Goal: Task Accomplishment & Management: Manage account settings

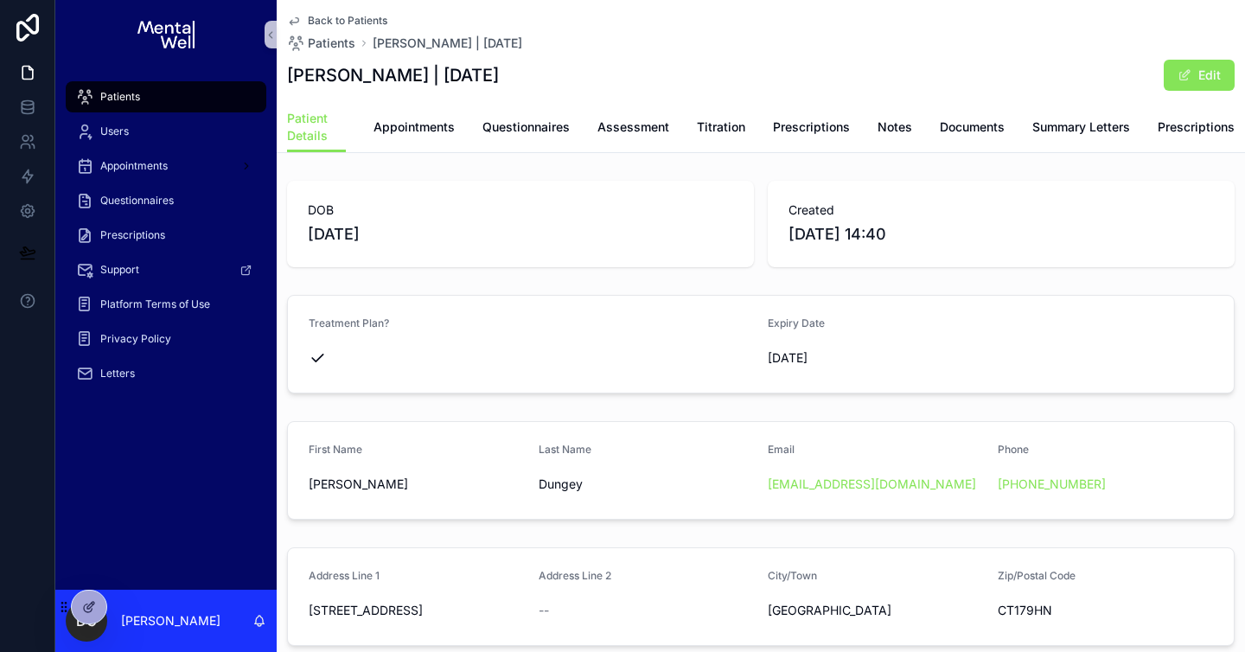
click at [217, 88] on div "Patients" at bounding box center [166, 97] width 180 height 28
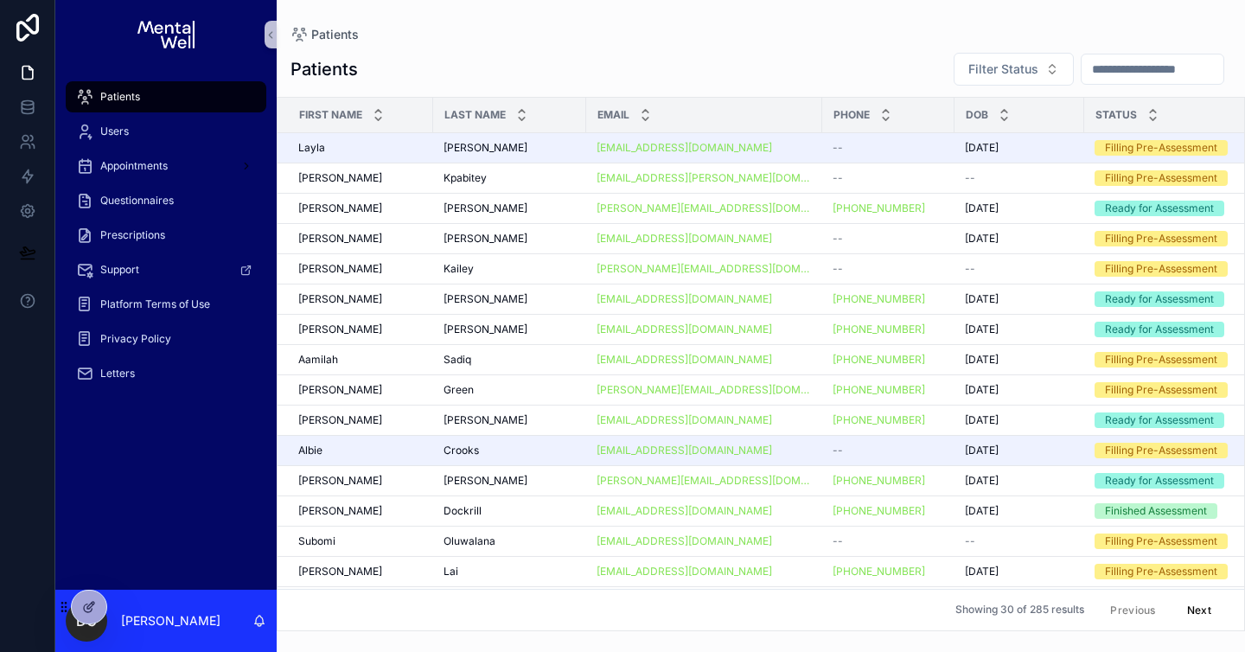
click at [1099, 79] on input "scrollable content" at bounding box center [1152, 69] width 142 height 24
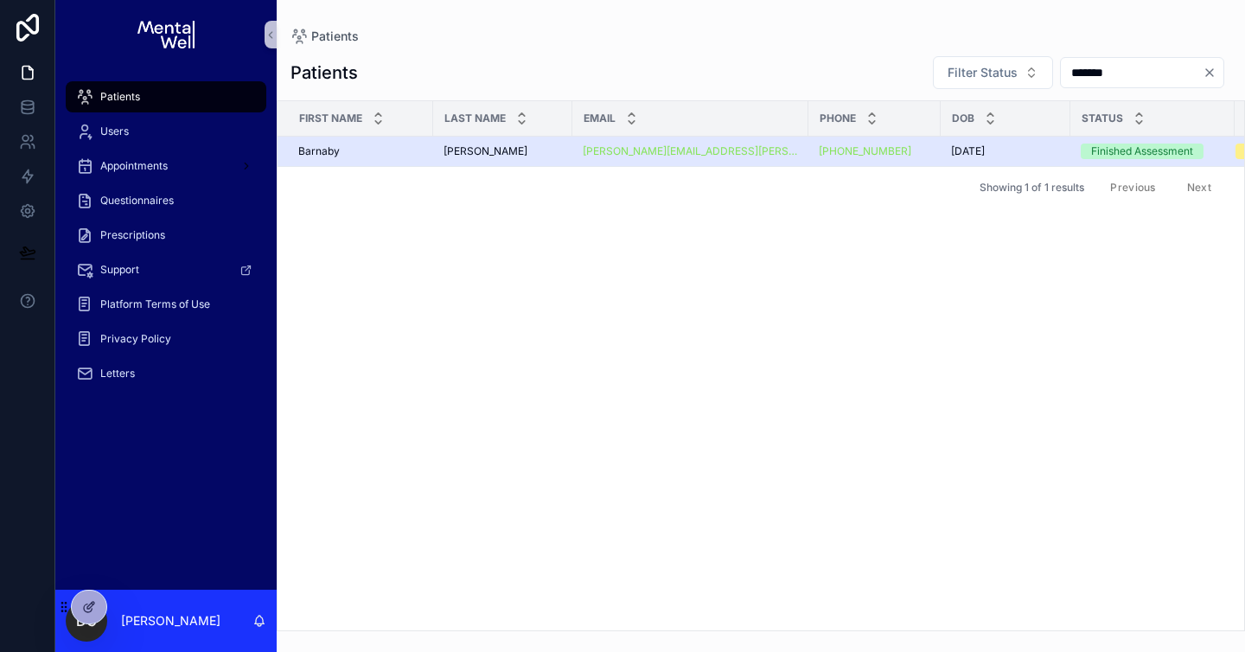
type input "*******"
click at [494, 150] on div "[PERSON_NAME]" at bounding box center [502, 151] width 118 height 14
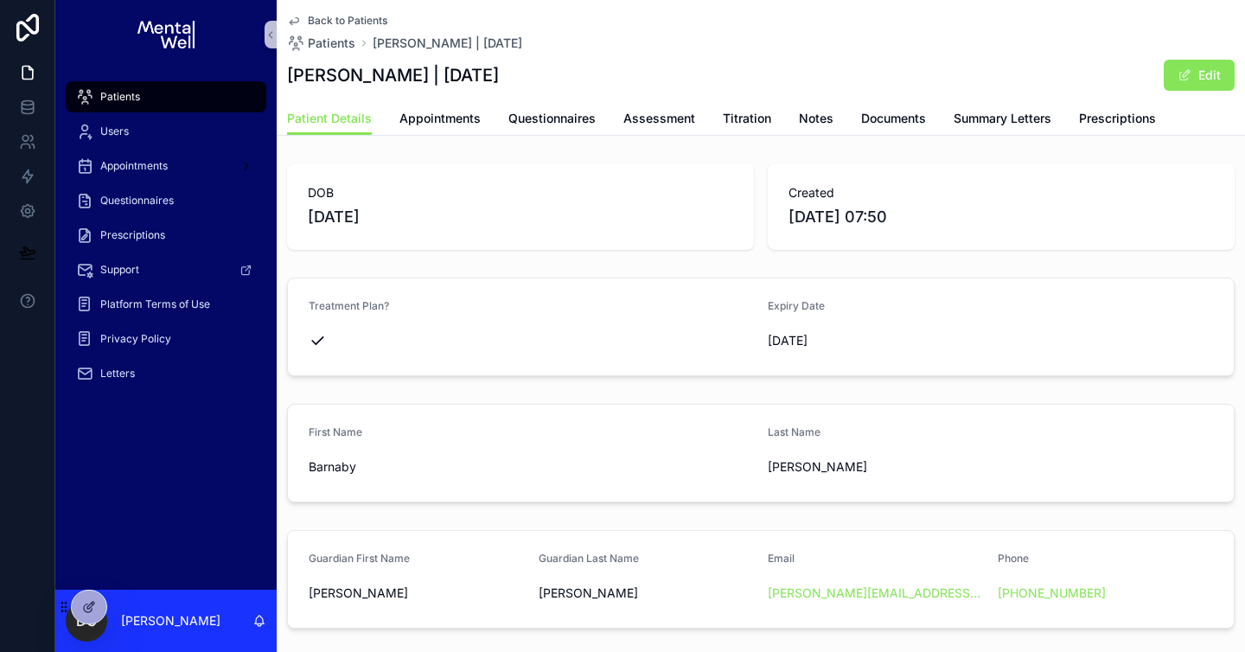
click at [1074, 113] on div "Patient Details Appointments Questionnaires Assessment Titration Notes Document…" at bounding box center [760, 118] width 947 height 33
click at [1004, 115] on span "Summary Letters" at bounding box center [1002, 118] width 98 height 17
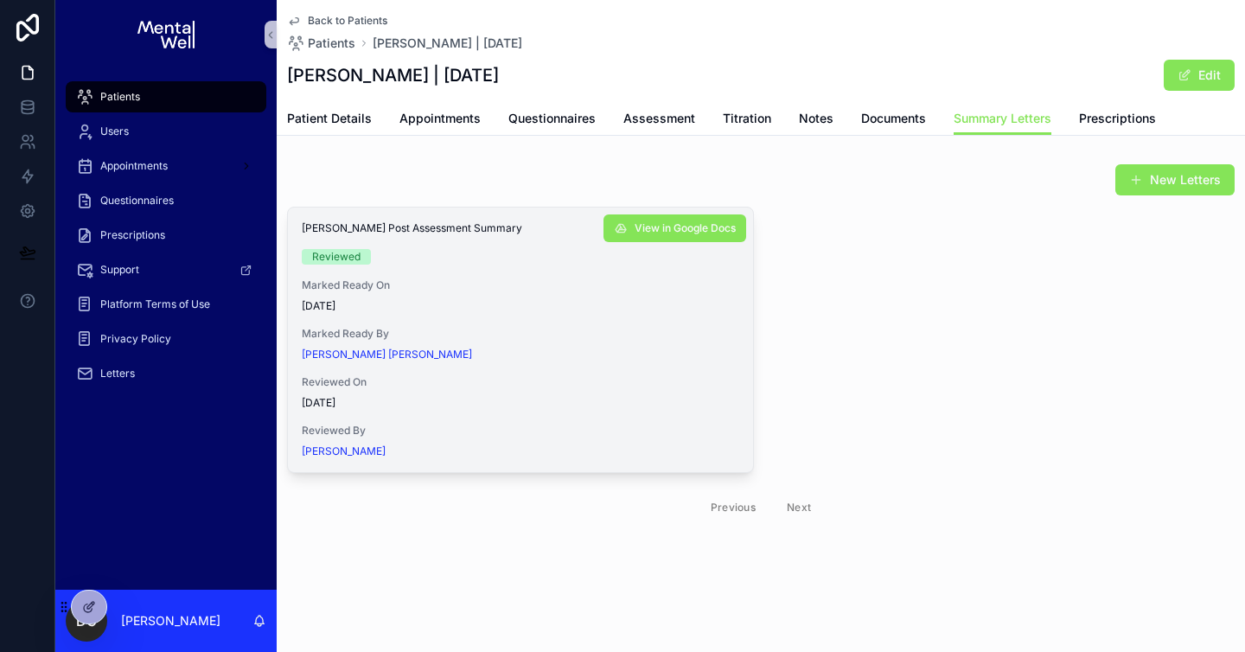
click at [688, 245] on div "[PERSON_NAME] Post Assessment Summary Reviewed Marked Ready On [DATE] Marked Re…" at bounding box center [520, 339] width 465 height 264
click at [692, 232] on span "View in Google Docs" at bounding box center [684, 228] width 101 height 14
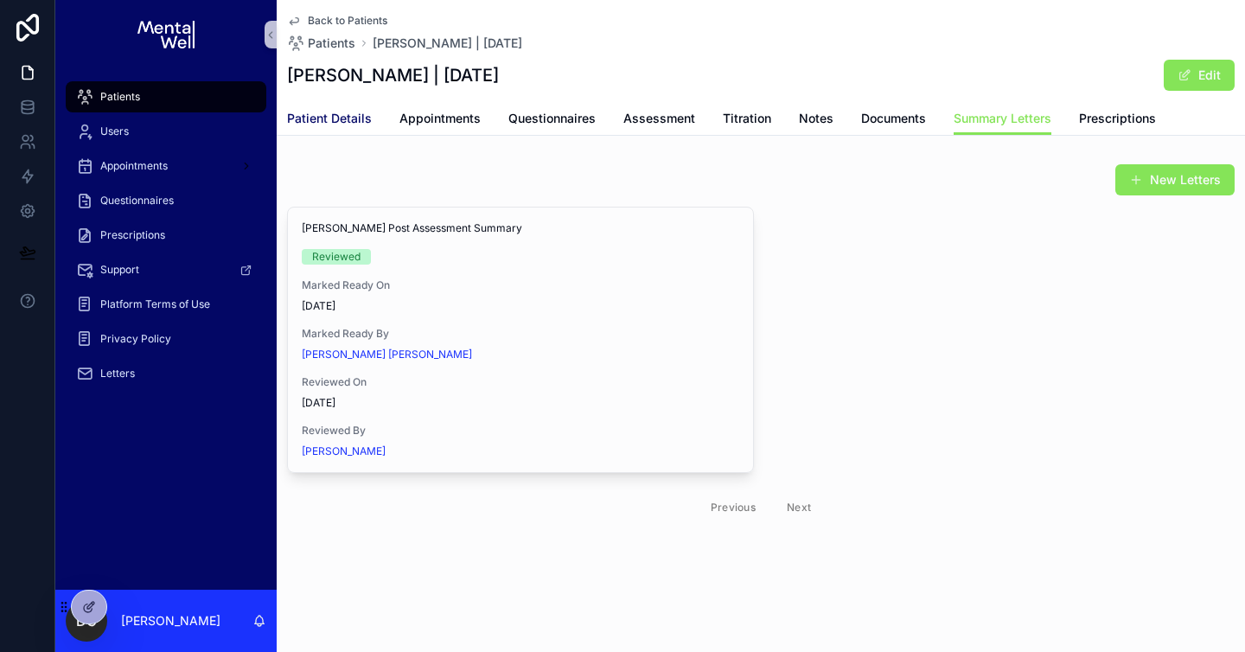
click at [326, 114] on span "Patient Details" at bounding box center [329, 118] width 85 height 17
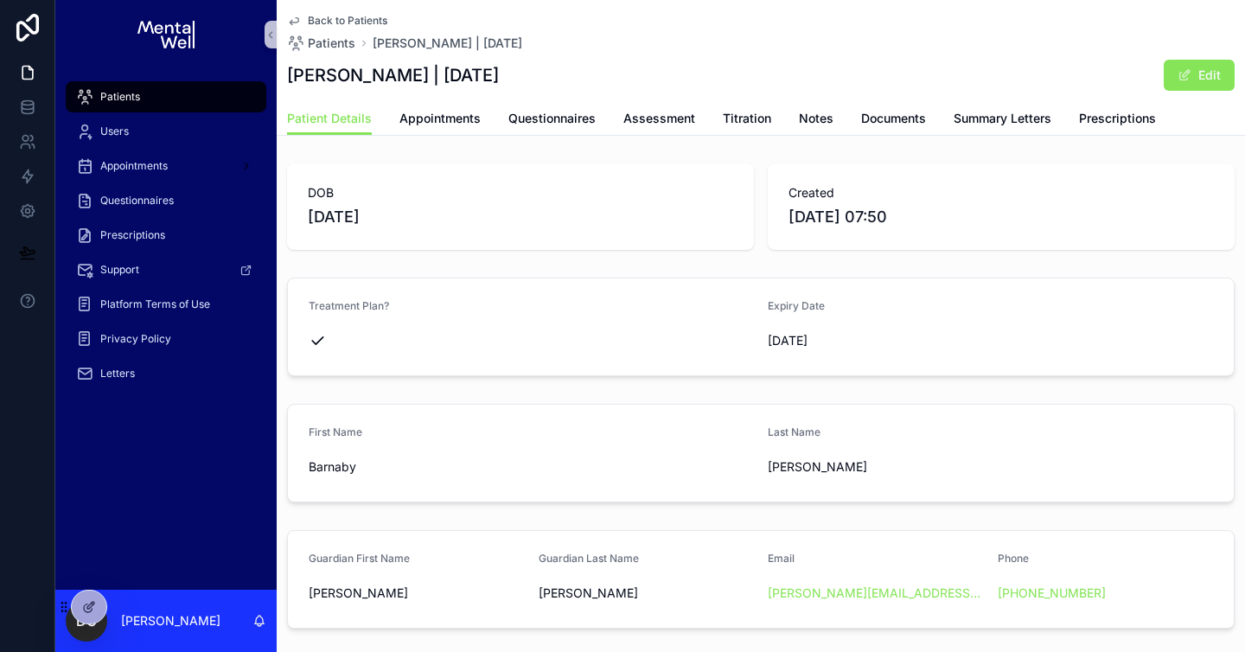
click at [405, 102] on div "Patient Details Appointments Questionnaires Assessment Titration Notes Document…" at bounding box center [760, 118] width 947 height 33
click at [411, 114] on span "Appointments" at bounding box center [439, 118] width 81 height 17
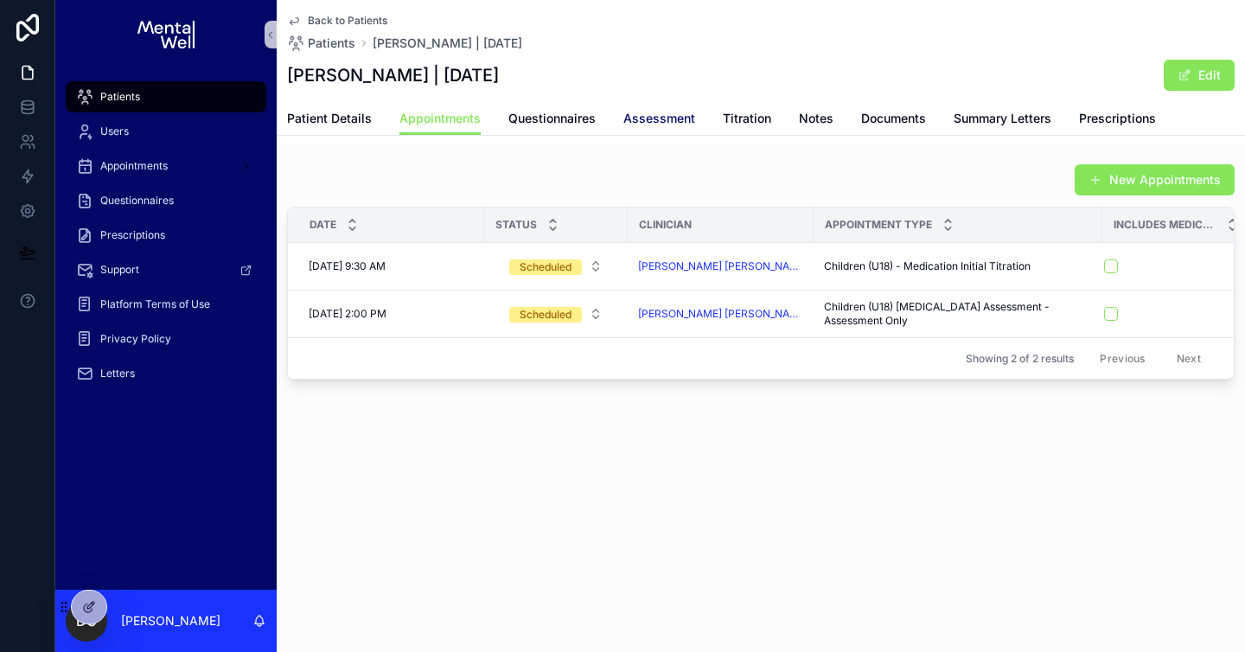
click at [646, 123] on span "Assessment" at bounding box center [659, 118] width 72 height 17
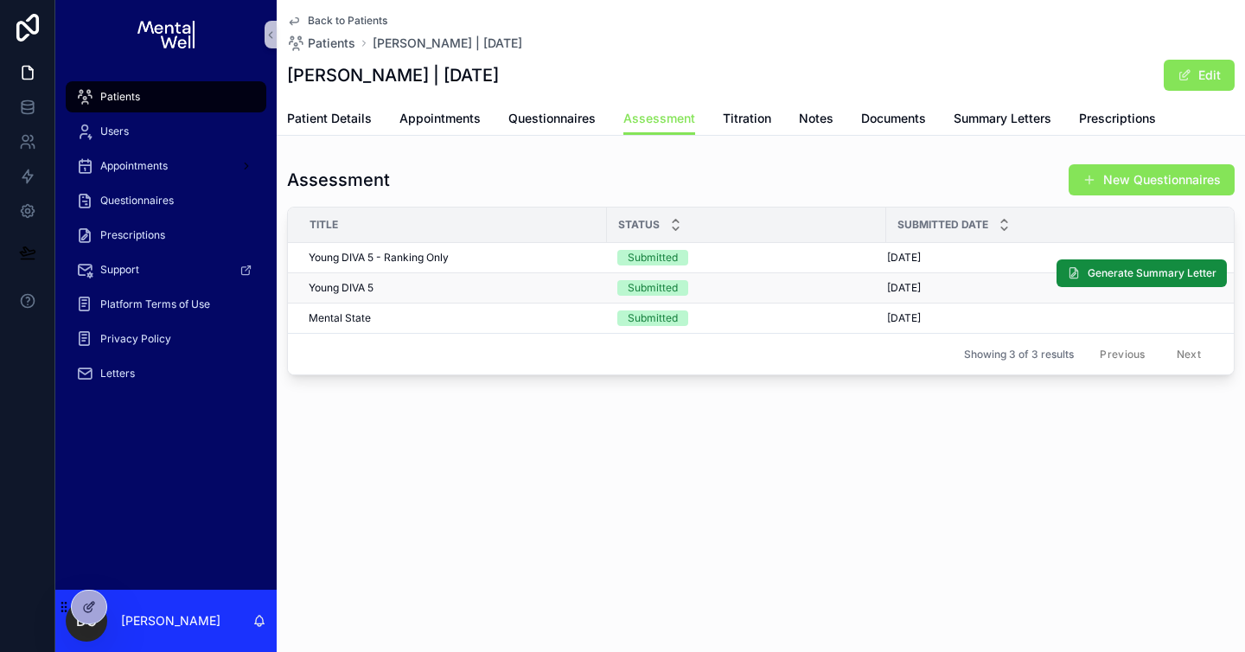
click at [407, 289] on div "Young DIVA 5 Young DIVA 5" at bounding box center [453, 288] width 288 height 14
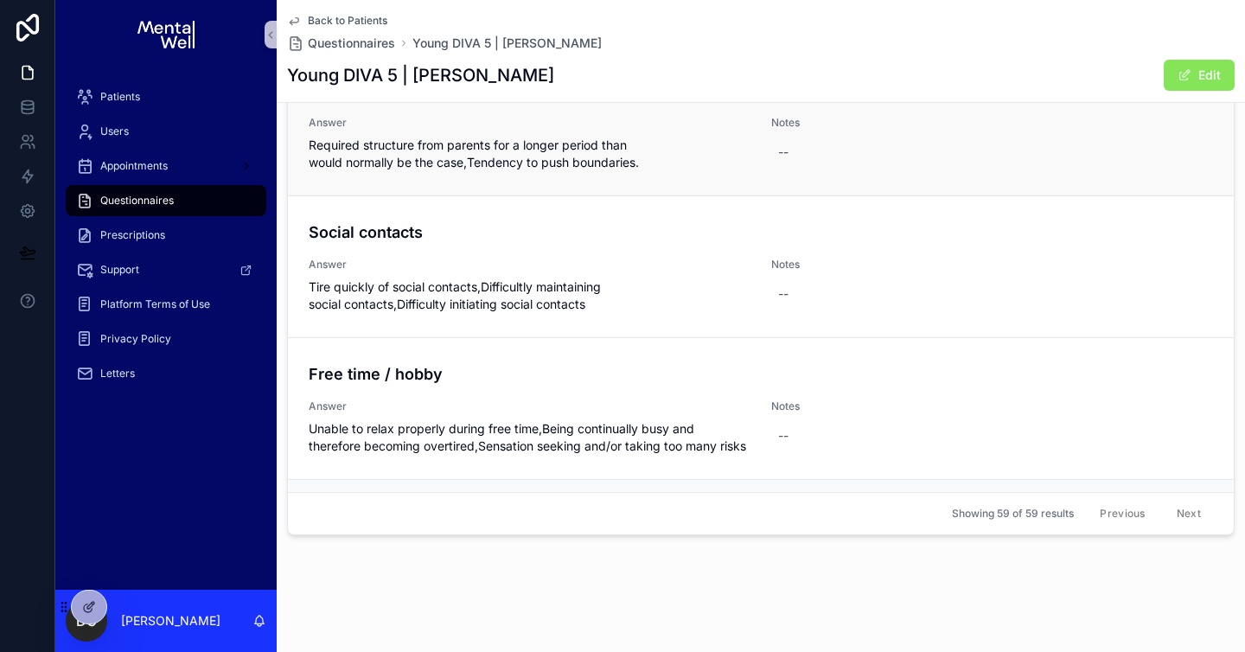
scroll to position [8551, 0]
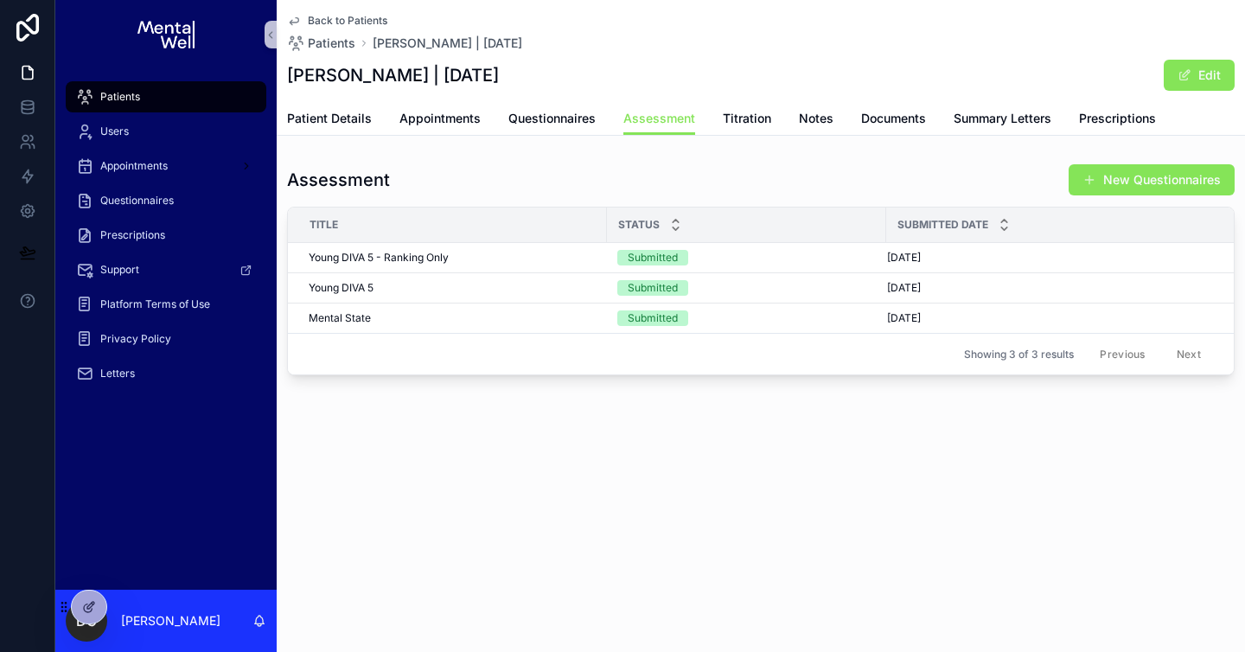
click at [483, 240] on th "Title" at bounding box center [447, 224] width 319 height 35
click at [482, 246] on td "Young DIVA 5 - Ranking Only Young DIVA 5 - Ranking Only" at bounding box center [447, 258] width 319 height 30
click at [481, 255] on div "Young DIVA 5 - Ranking Only Young DIVA 5 - Ranking Only" at bounding box center [453, 258] width 288 height 14
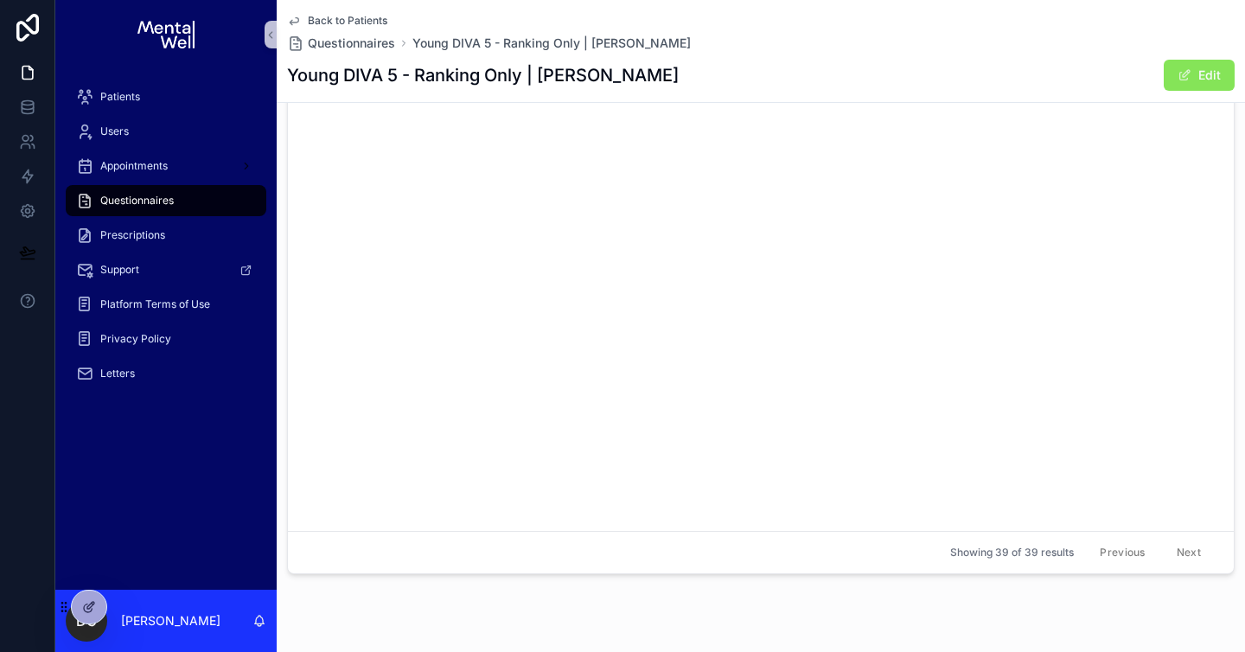
scroll to position [5189, 0]
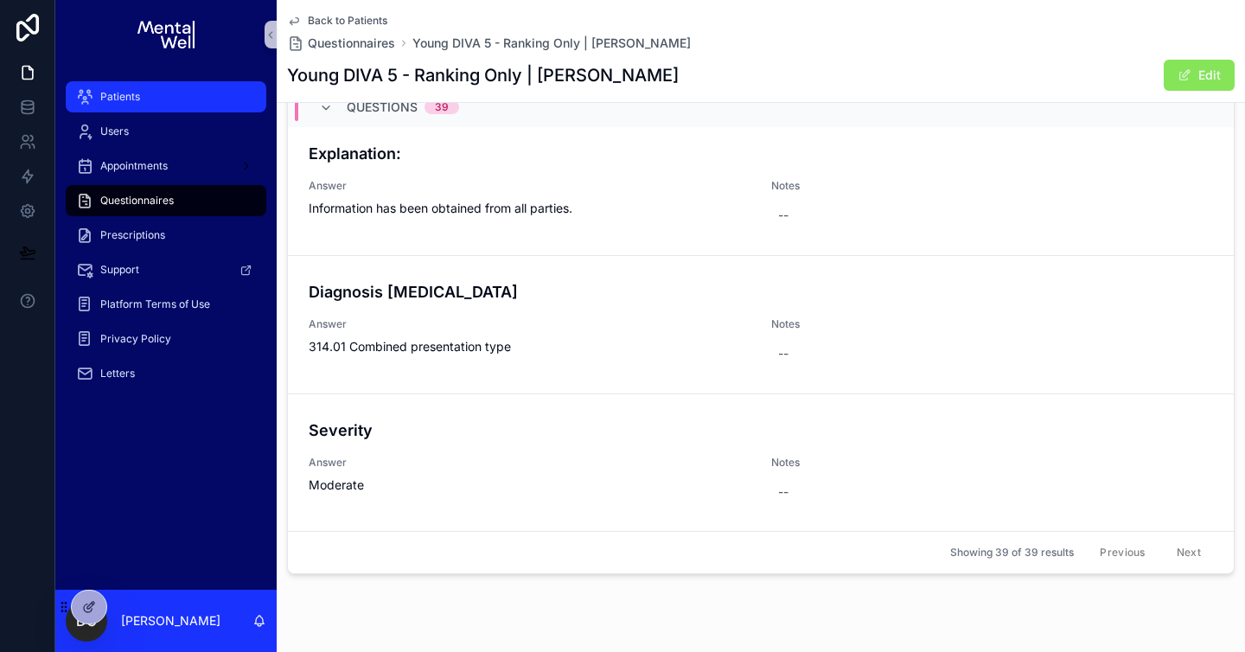
click at [178, 94] on div "Patients" at bounding box center [166, 97] width 180 height 28
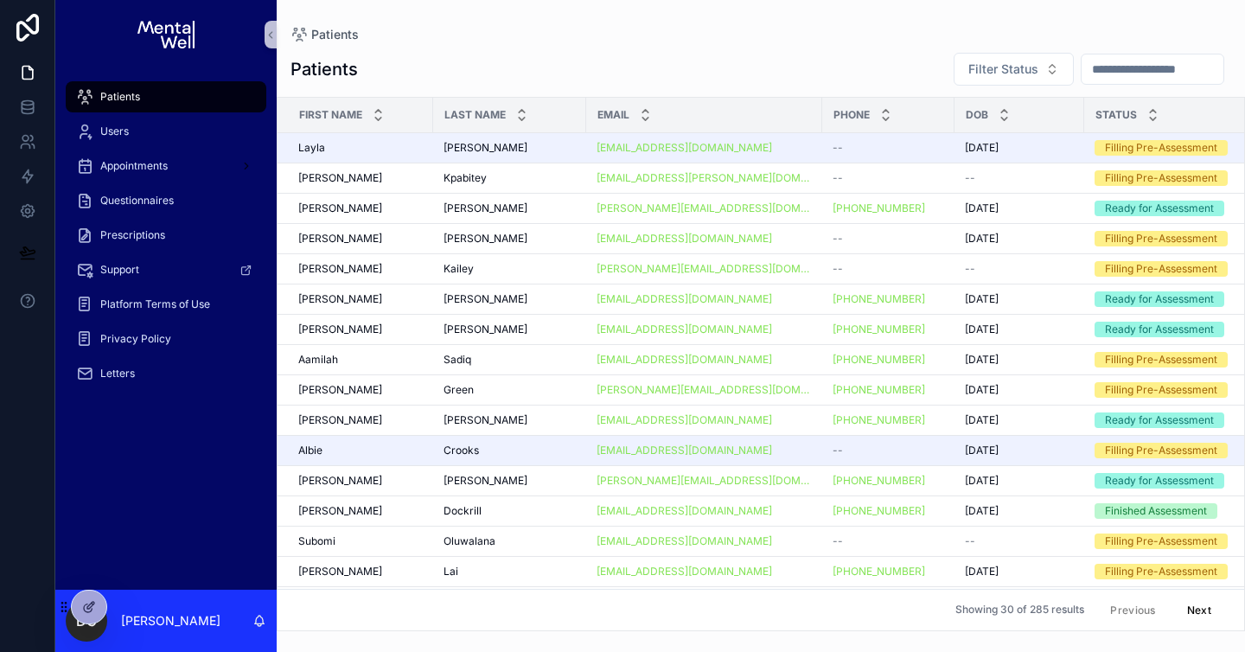
click at [1087, 74] on input "scrollable content" at bounding box center [1152, 69] width 142 height 24
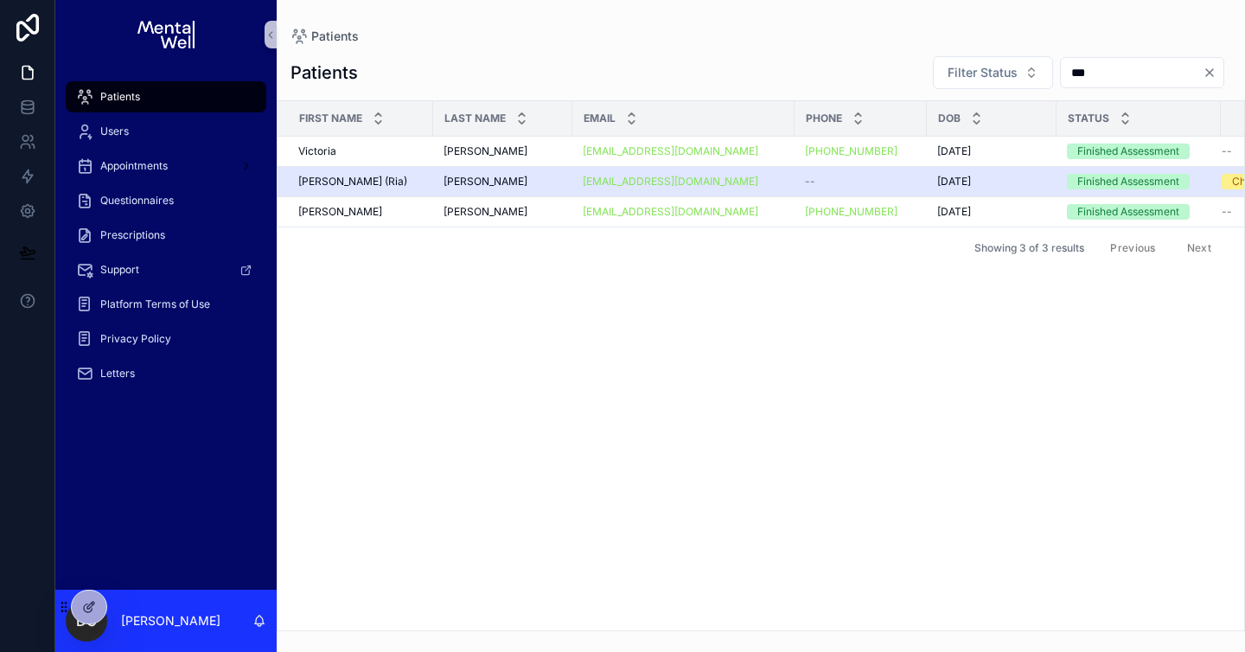
type input "***"
click at [430, 178] on td "[PERSON_NAME] (Ria) [PERSON_NAME] (Ria)" at bounding box center [355, 182] width 156 height 30
click at [420, 182] on div "[PERSON_NAME] (Ria) [PERSON_NAME] (Ria)" at bounding box center [360, 182] width 124 height 14
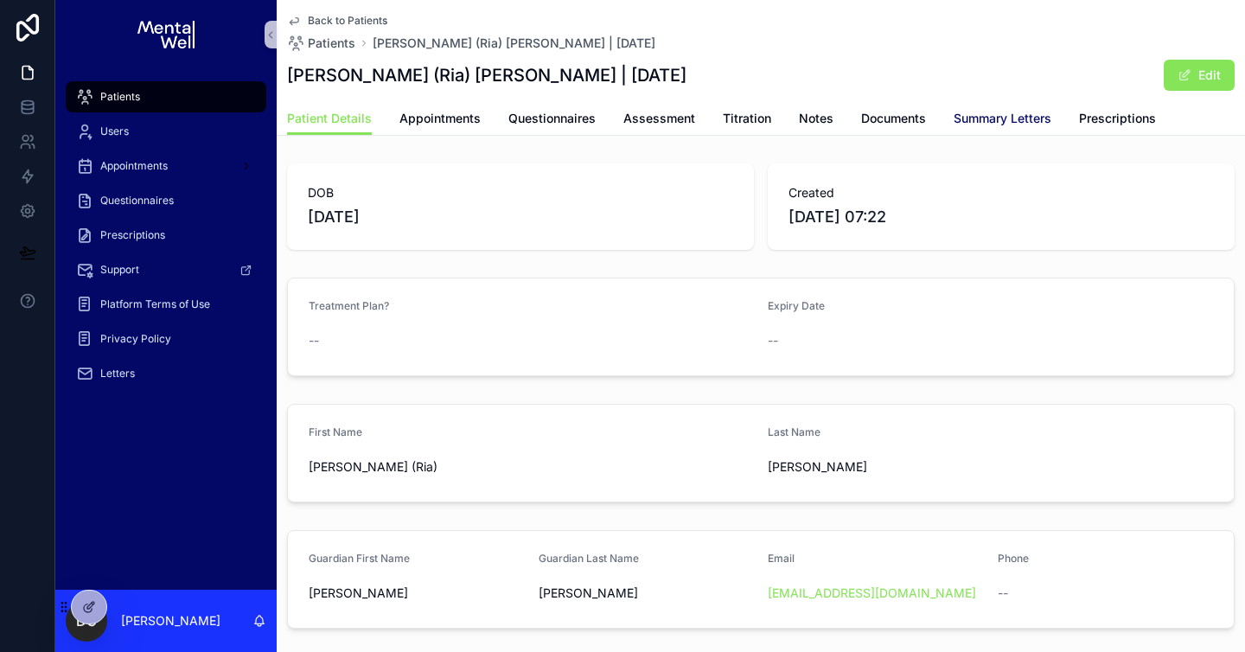
click at [953, 120] on span "Summary Letters" at bounding box center [1002, 118] width 98 height 17
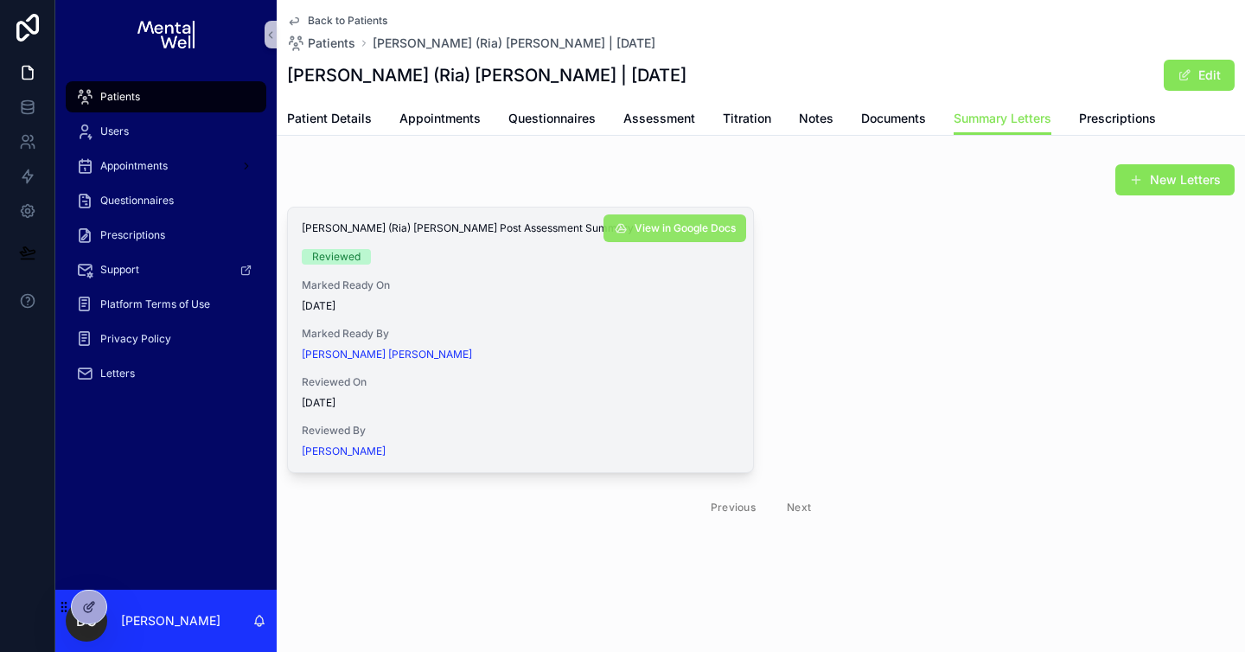
click at [711, 233] on span "View in Google Docs" at bounding box center [684, 228] width 101 height 14
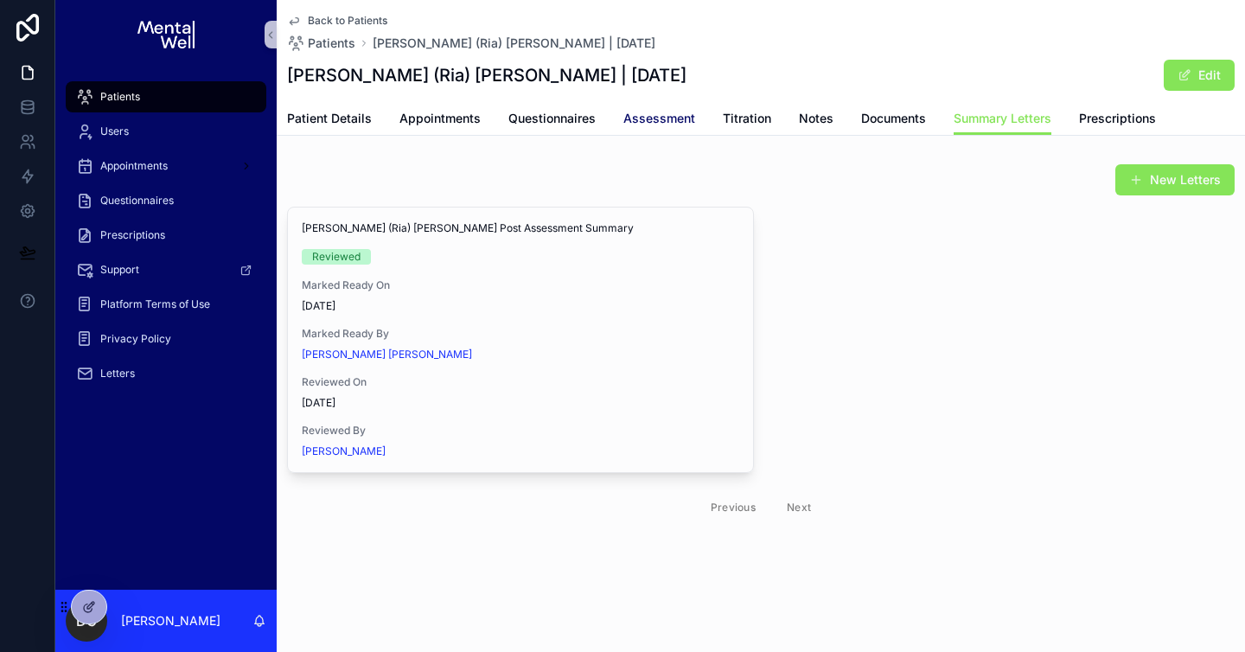
click at [634, 123] on span "Assessment" at bounding box center [659, 118] width 72 height 17
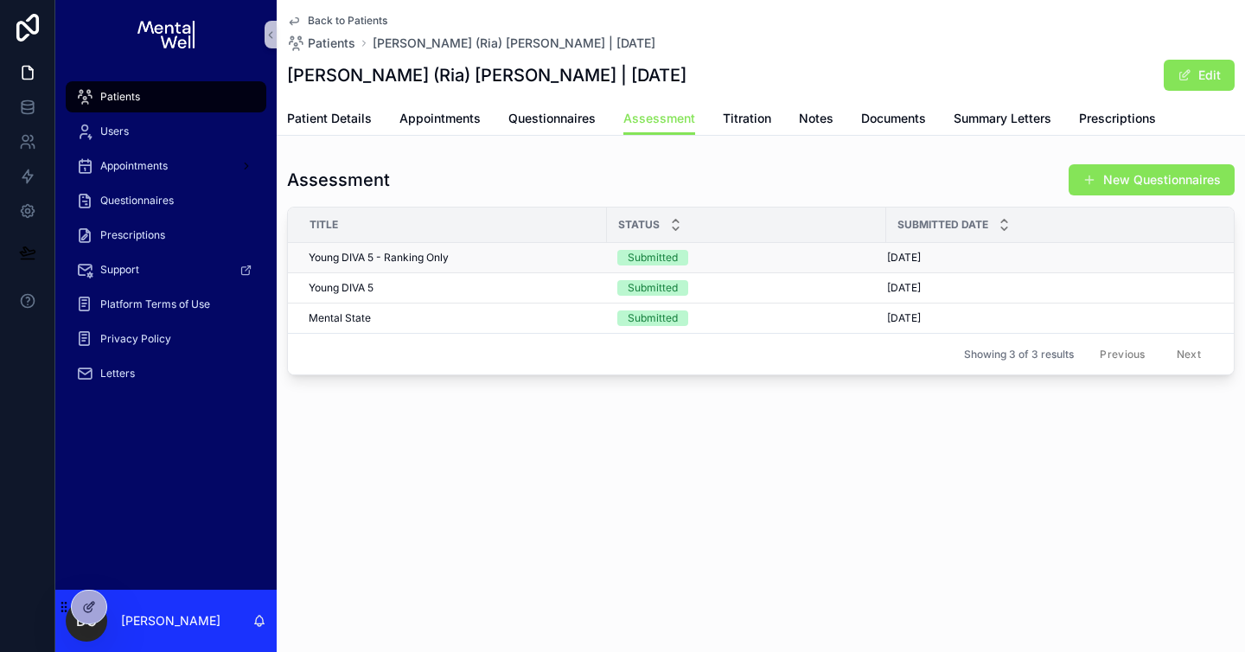
click at [445, 253] on span "Young DIVA 5 - Ranking Only" at bounding box center [379, 258] width 140 height 14
click at [357, 114] on span "Patient Details" at bounding box center [329, 118] width 85 height 17
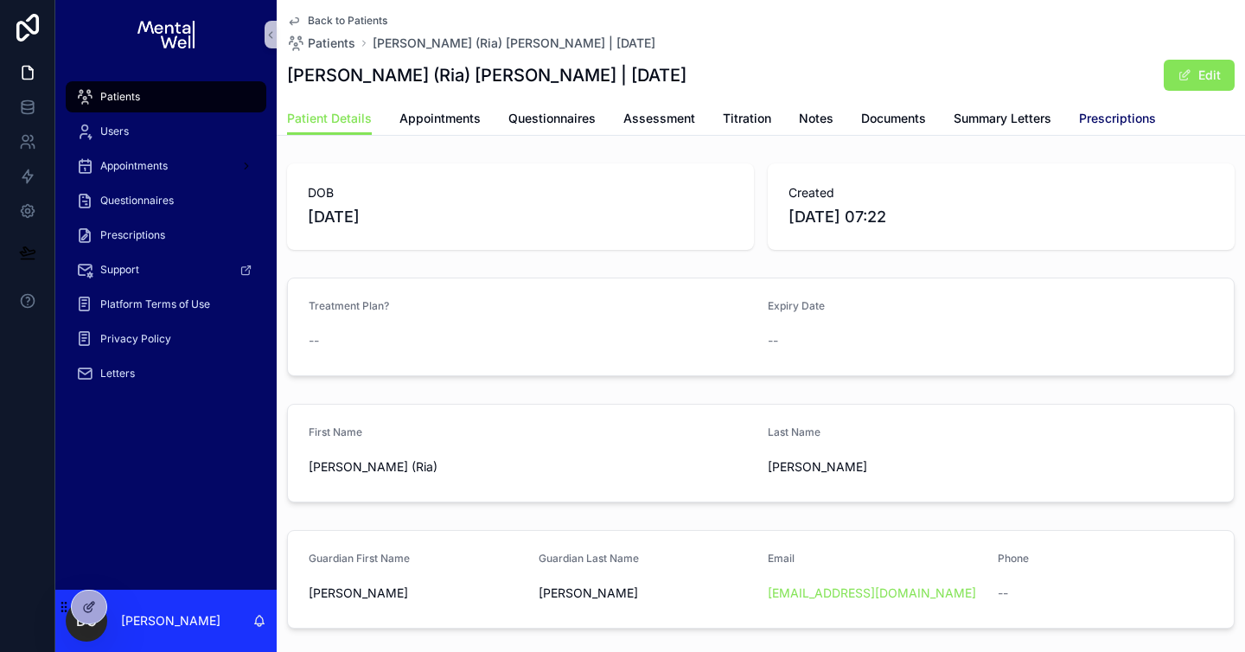
click at [1115, 111] on span "Prescriptions" at bounding box center [1117, 118] width 77 height 17
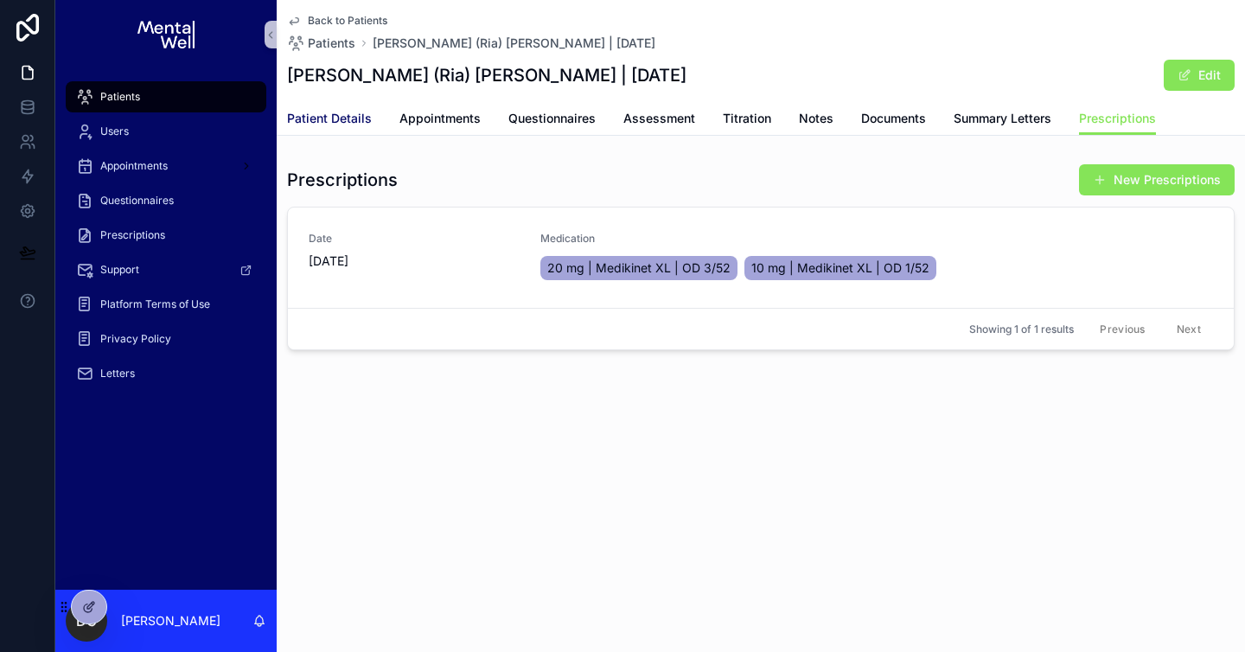
click at [331, 114] on span "Patient Details" at bounding box center [329, 118] width 85 height 17
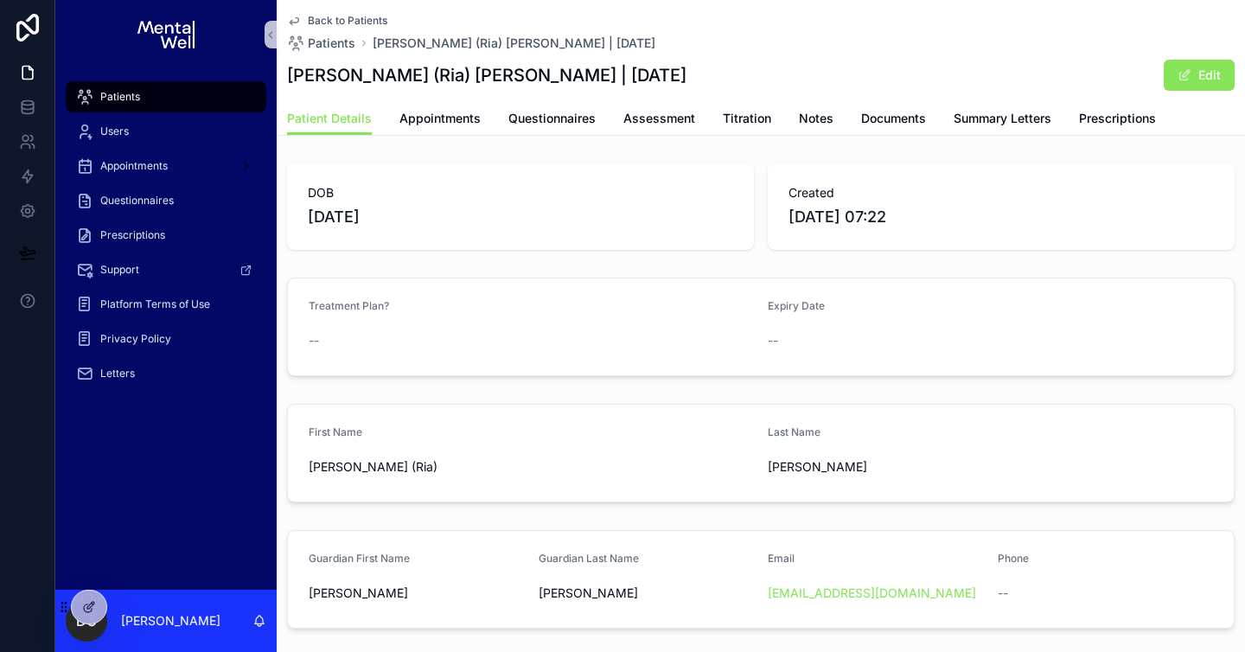
click at [1186, 82] on button "Edit" at bounding box center [1198, 75] width 71 height 31
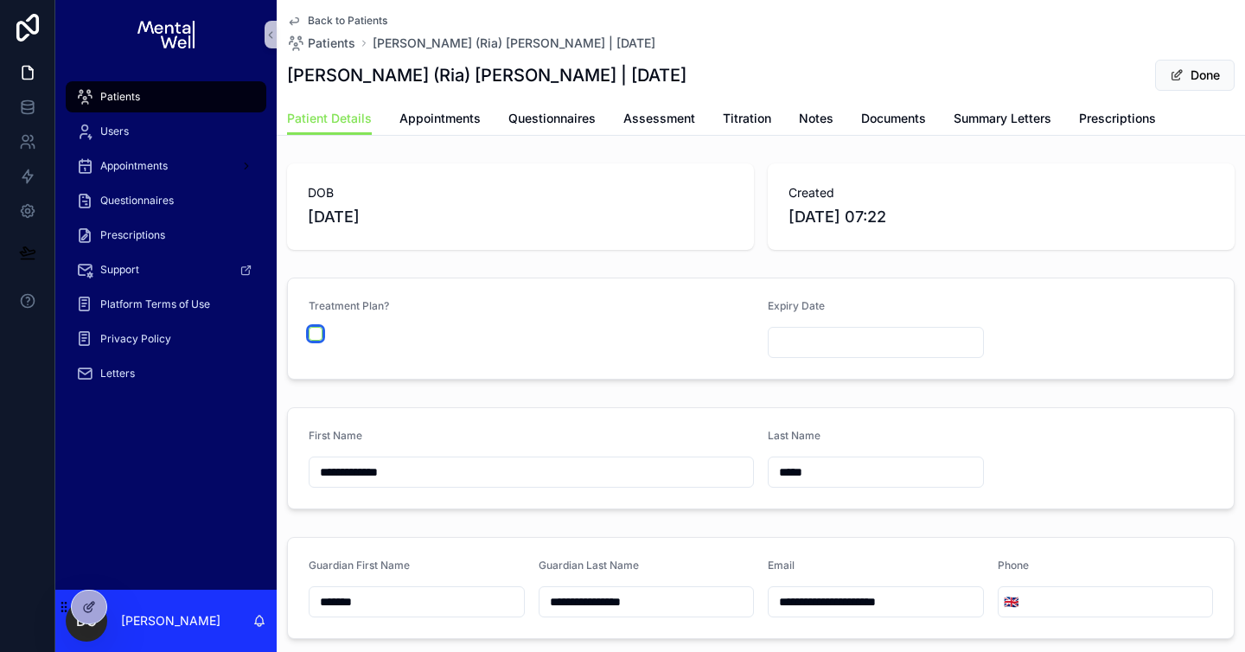
click at [319, 331] on button "scrollable content" at bounding box center [316, 334] width 14 height 14
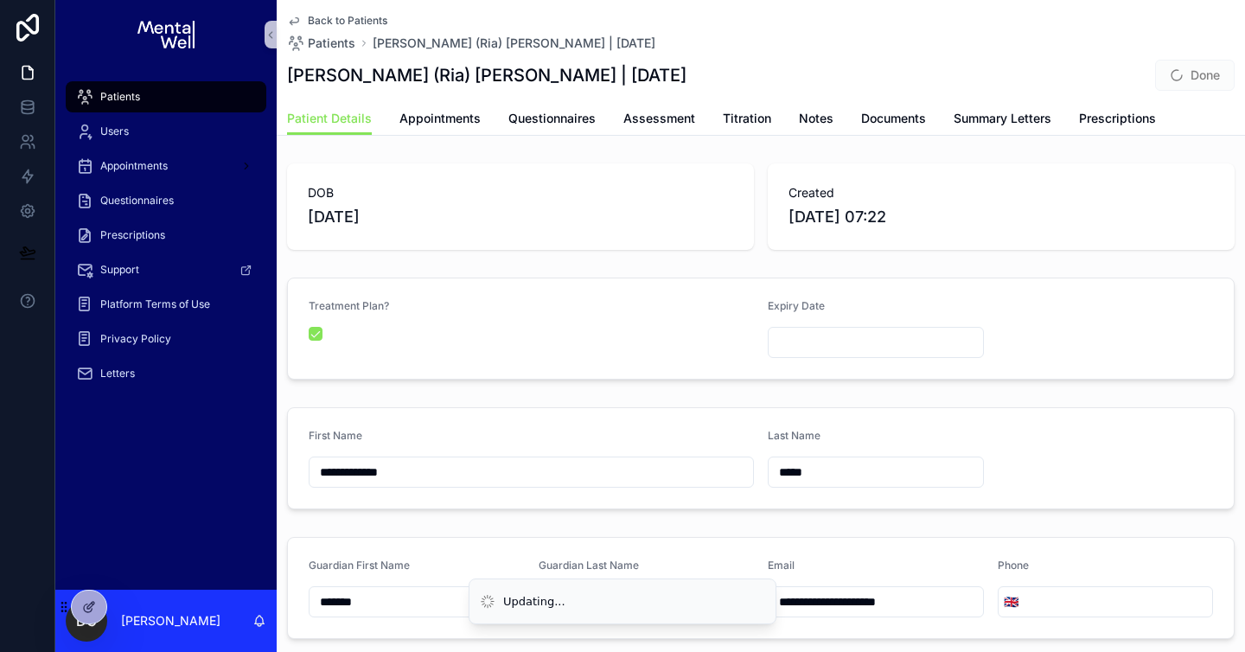
click at [805, 333] on input "scrollable content" at bounding box center [875, 342] width 214 height 24
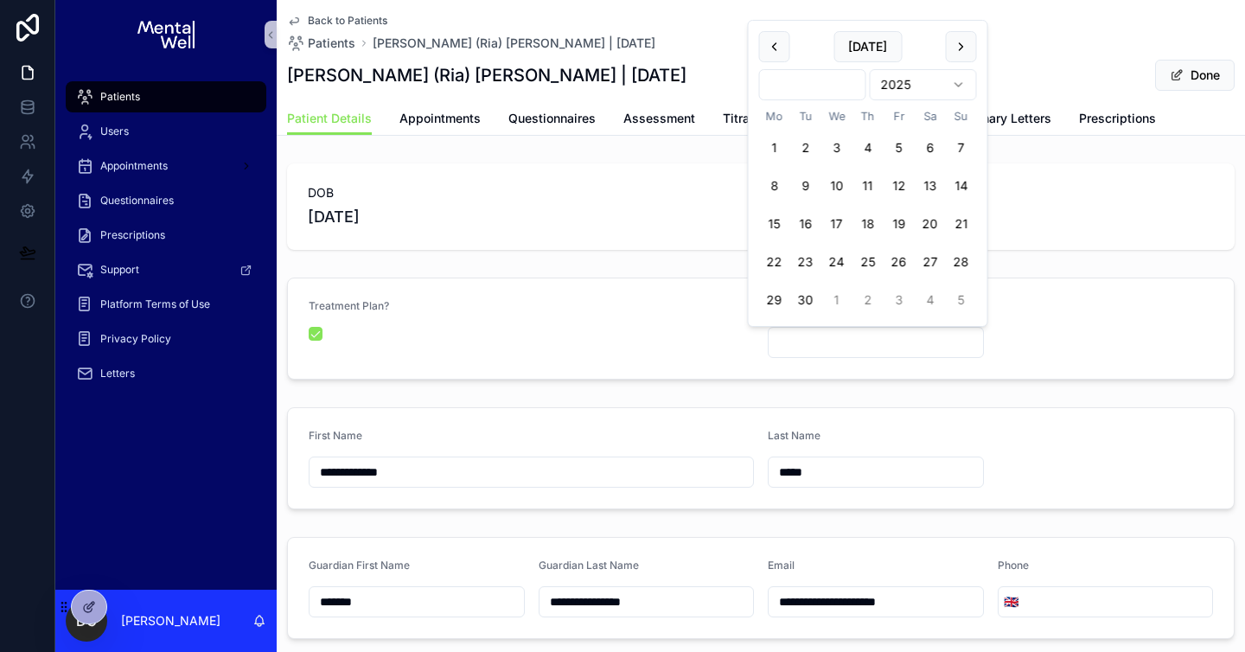
click at [846, 90] on html "**********" at bounding box center [622, 326] width 1245 height 652
click at [837, 92] on html "**********" at bounding box center [622, 326] width 1245 height 652
click at [923, 48] on html "**********" at bounding box center [622, 326] width 1245 height 652
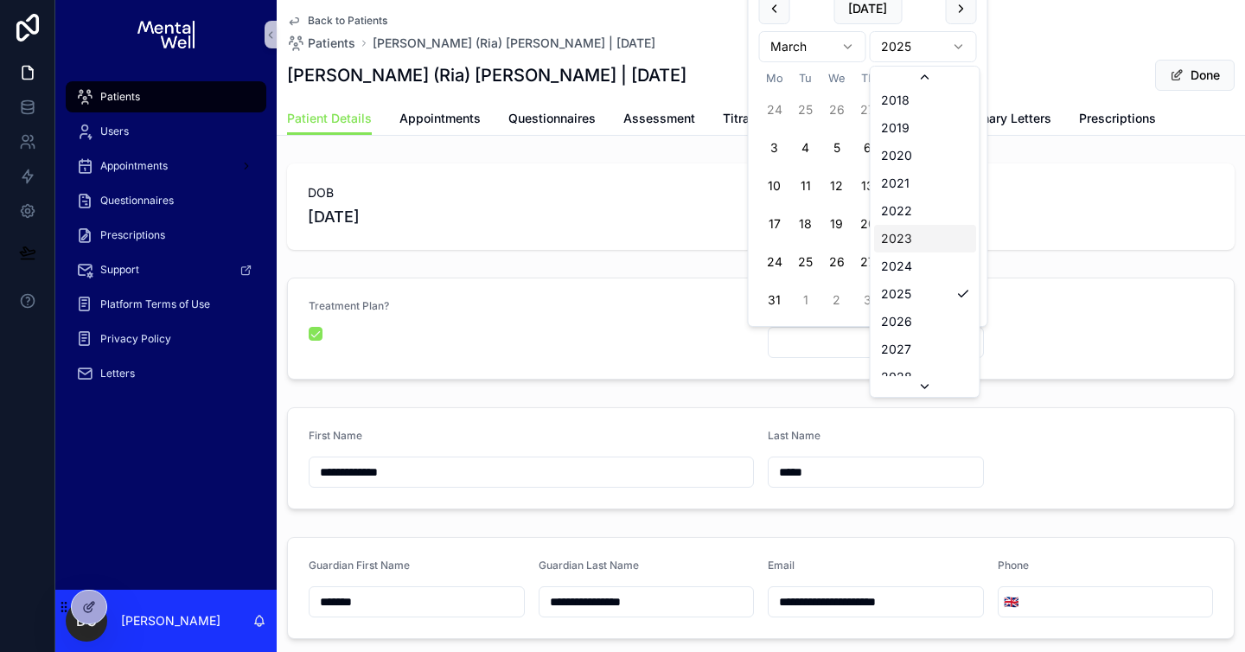
scroll to position [3278, 0]
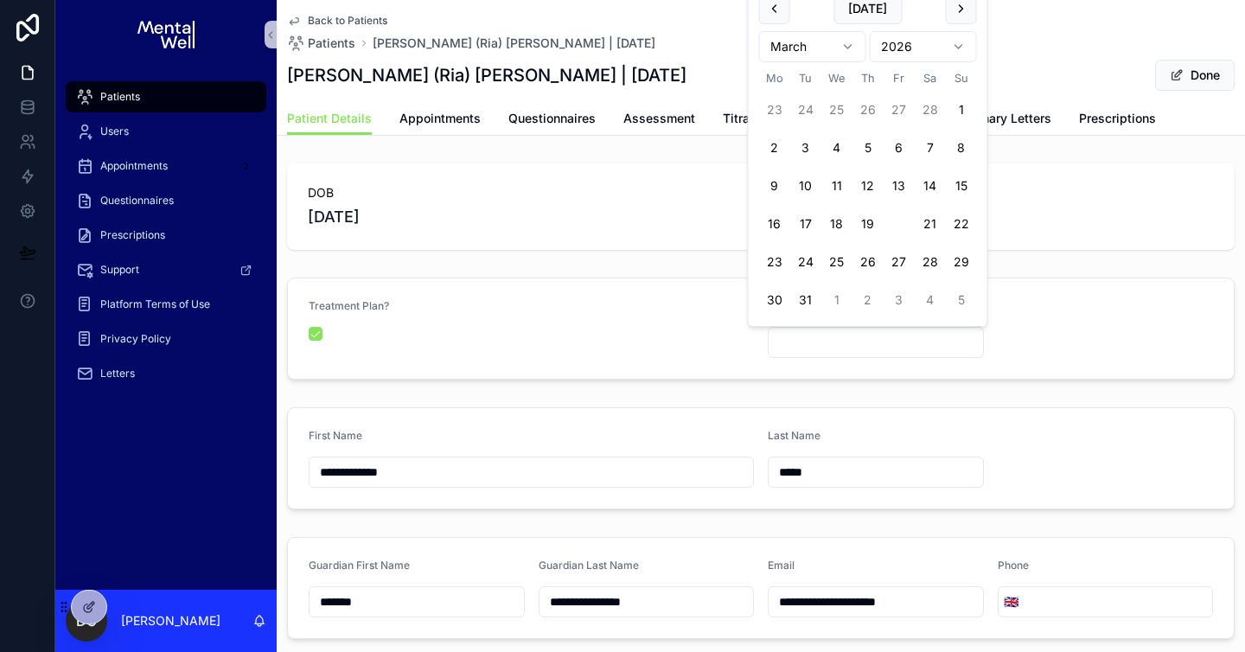
click at [901, 223] on button "20" at bounding box center [898, 223] width 31 height 31
type input "**********"
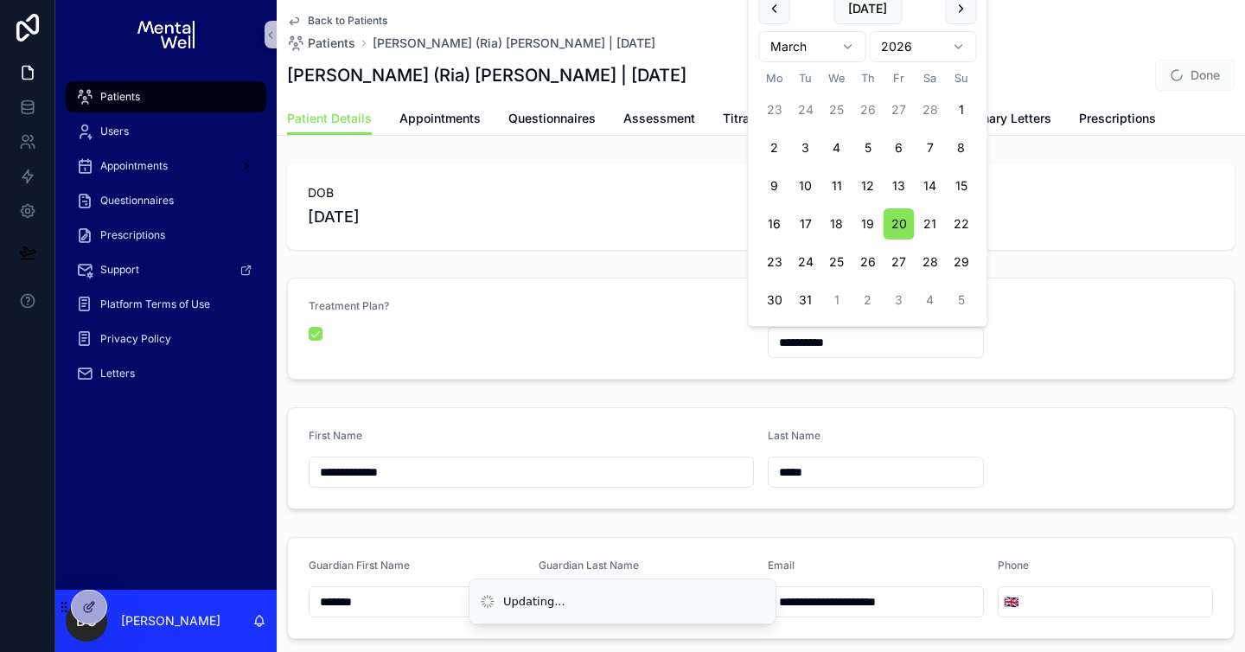
click at [1026, 266] on div "**********" at bounding box center [761, 575] width 968 height 838
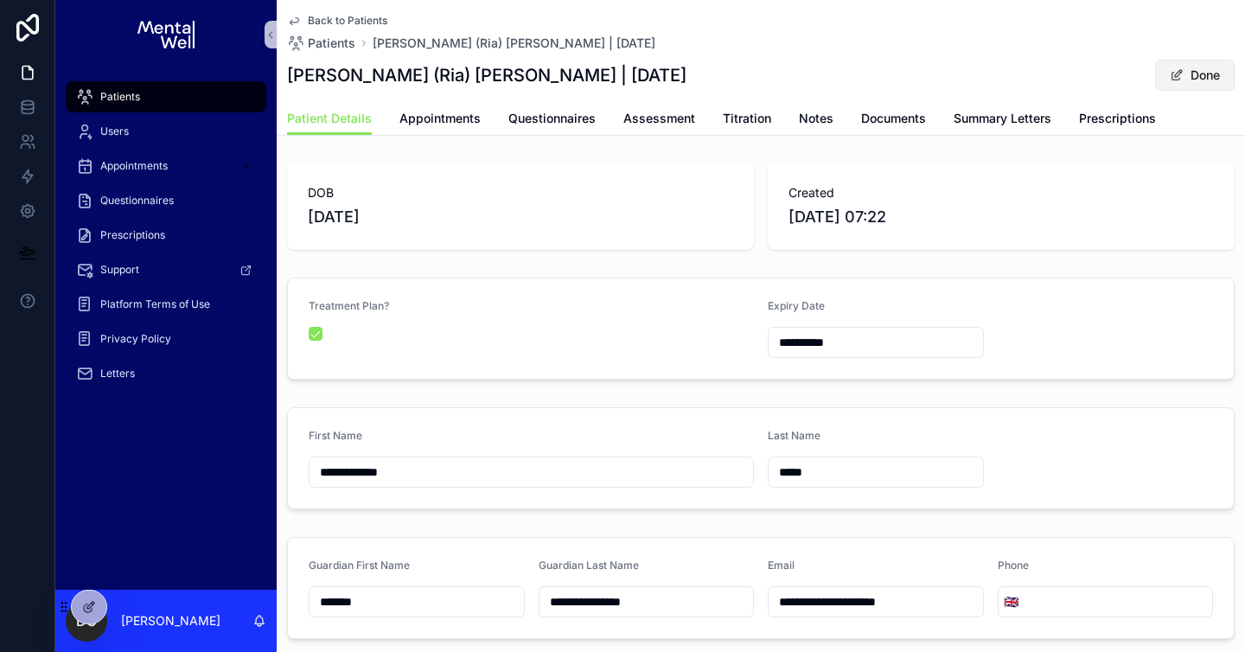
click at [1172, 68] on button "Done" at bounding box center [1195, 75] width 80 height 31
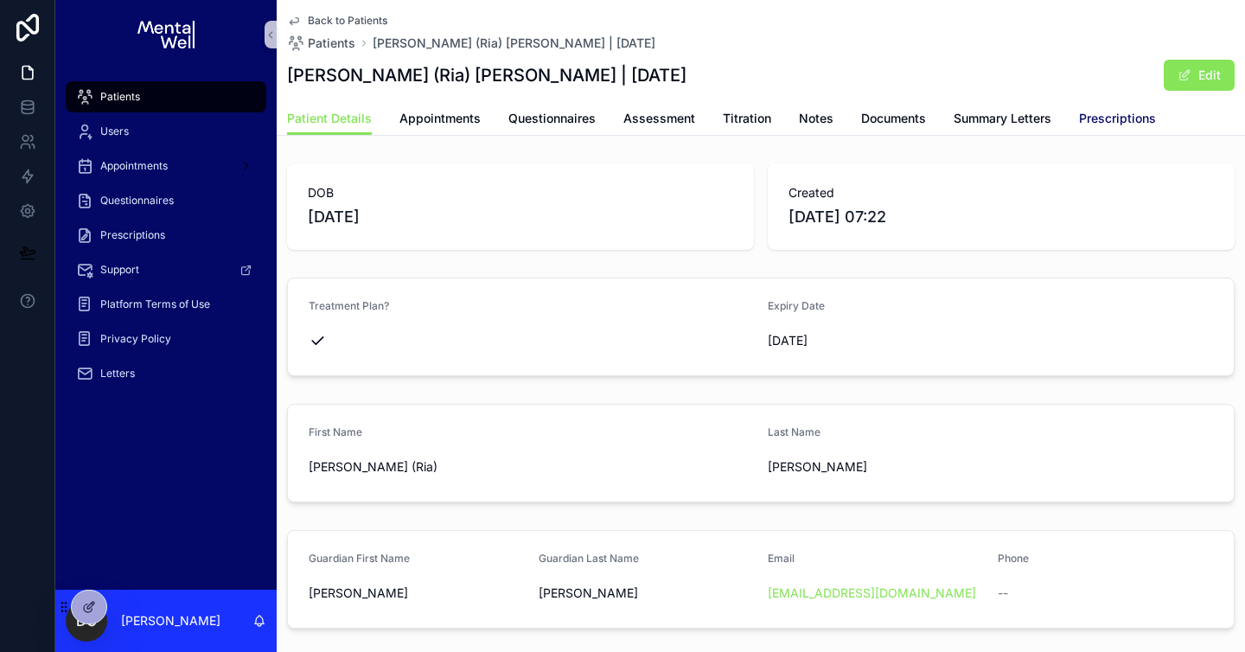
click at [1093, 119] on span "Prescriptions" at bounding box center [1117, 118] width 77 height 17
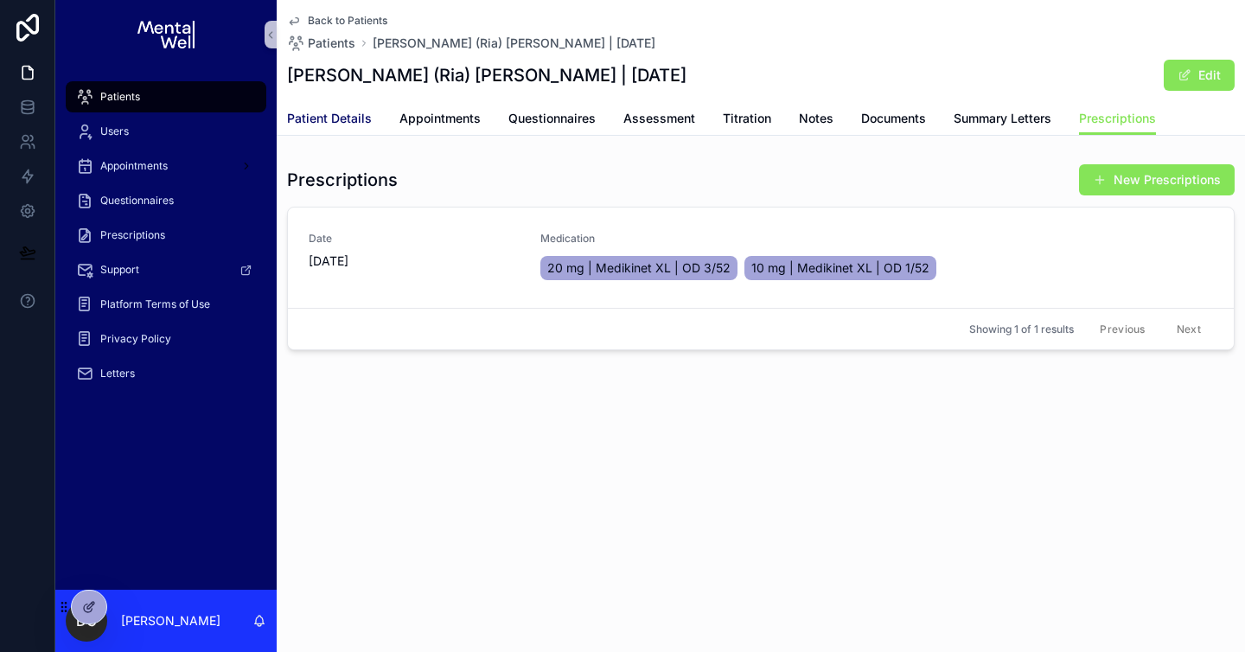
click at [332, 121] on span "Patient Details" at bounding box center [329, 118] width 85 height 17
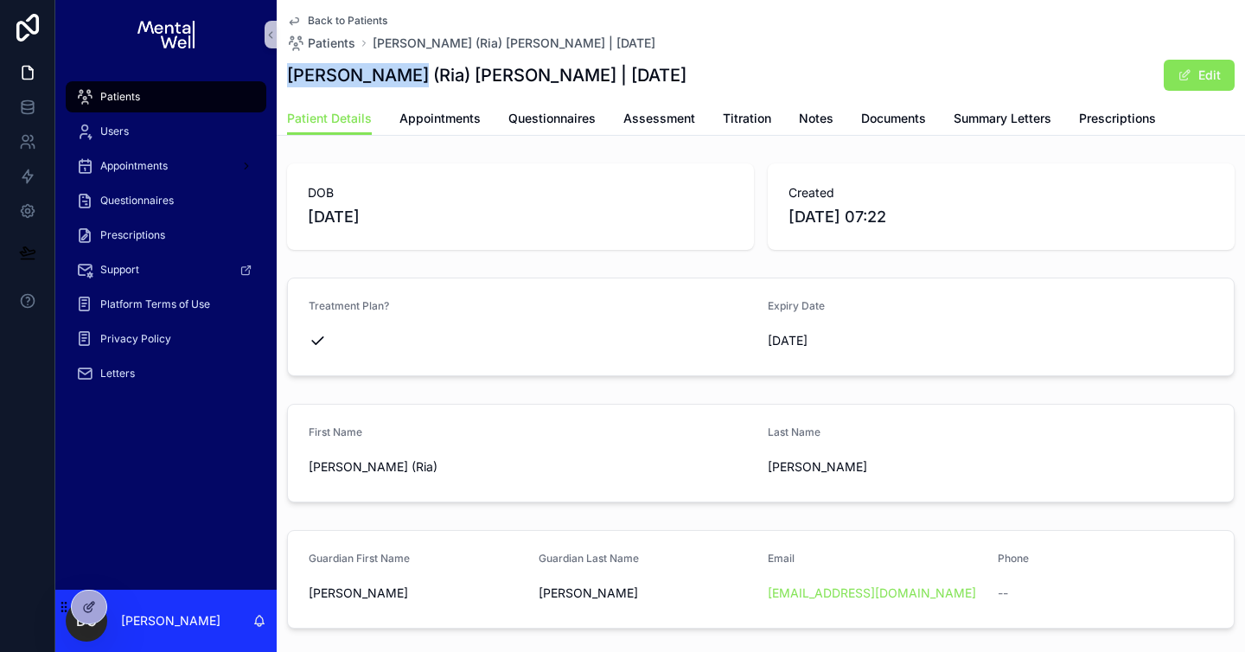
drag, startPoint x: 328, startPoint y: 77, endPoint x: 386, endPoint y: 78, distance: 57.9
click at [386, 78] on h1 "[PERSON_NAME] (Ria) [PERSON_NAME] | [DATE]" at bounding box center [486, 75] width 399 height 24
click at [148, 92] on div "Patients" at bounding box center [166, 97] width 180 height 28
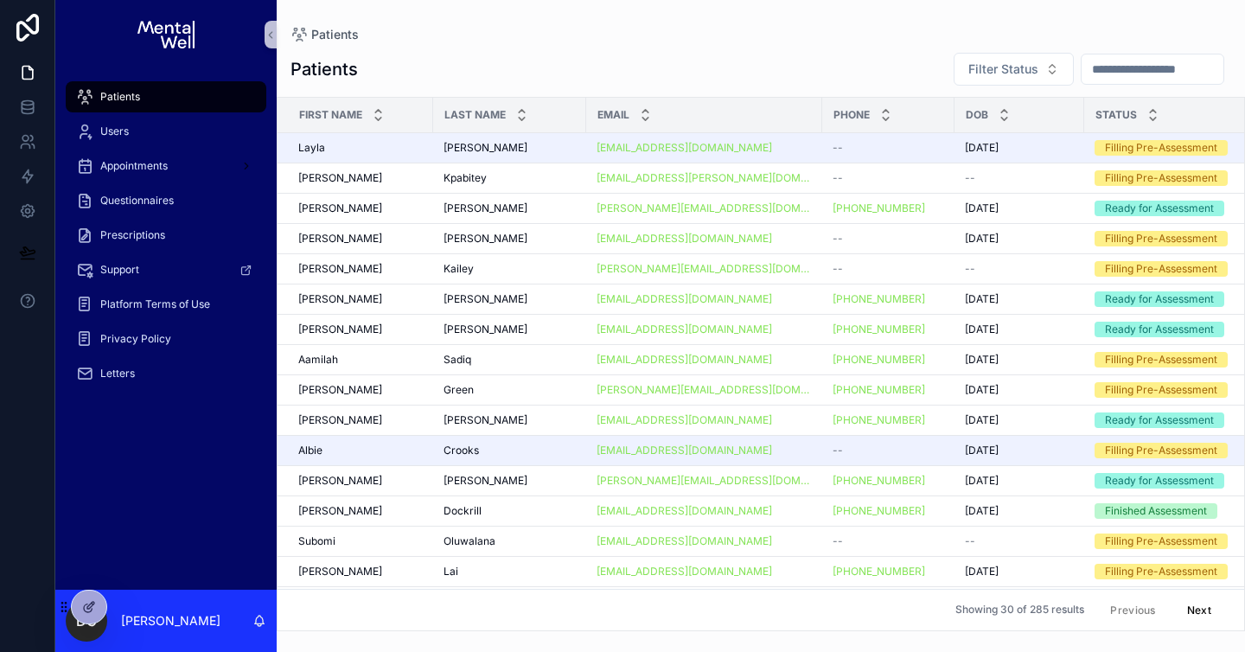
click at [1149, 64] on input "scrollable content" at bounding box center [1152, 69] width 142 height 24
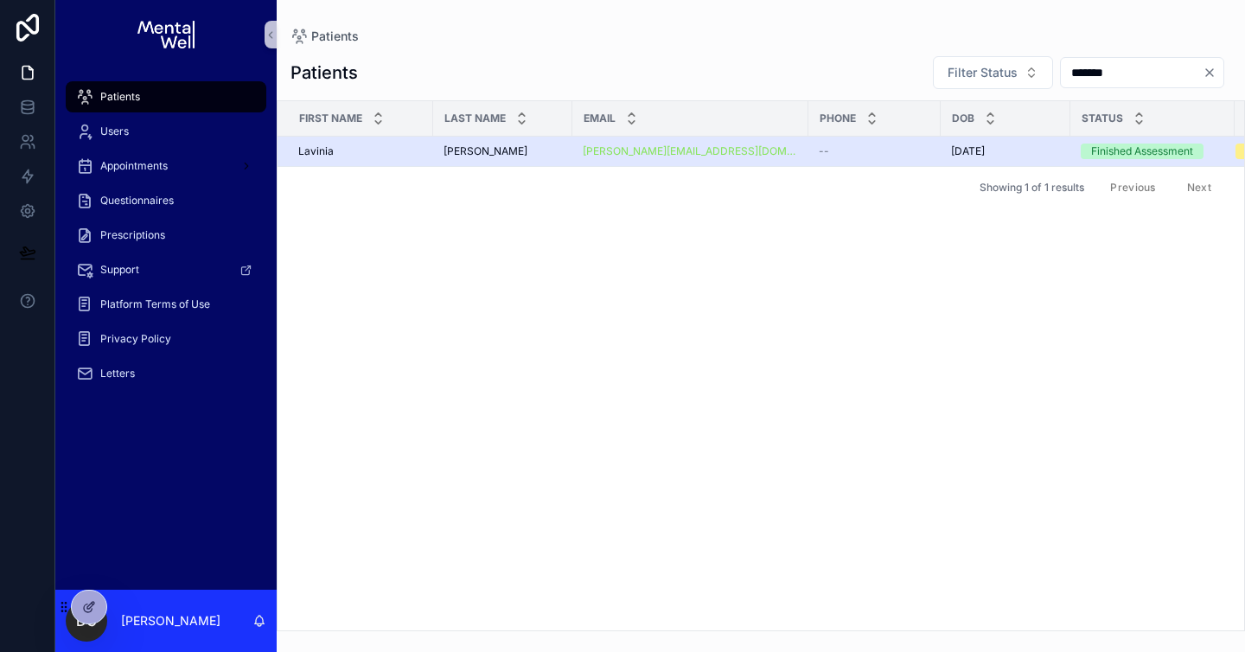
type input "*******"
click at [526, 150] on div "[PERSON_NAME] [PERSON_NAME]" at bounding box center [502, 151] width 118 height 14
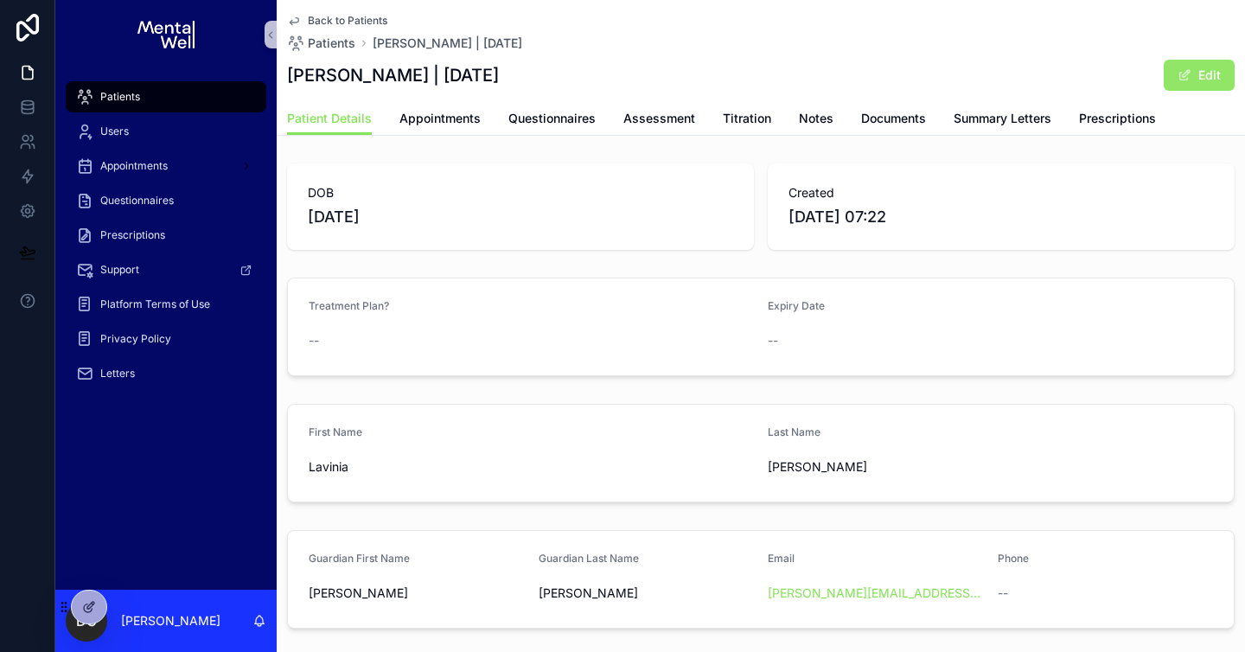
click at [1177, 74] on span "scrollable content" at bounding box center [1184, 75] width 14 height 14
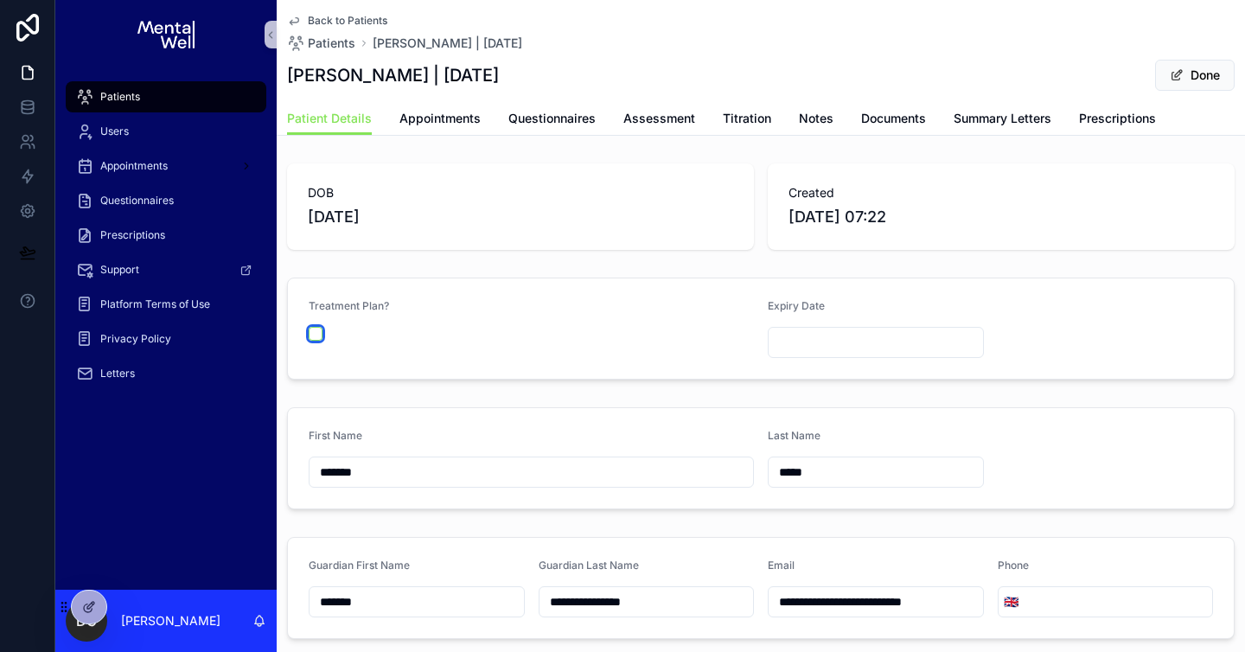
drag, startPoint x: 317, startPoint y: 338, endPoint x: 467, endPoint y: 345, distance: 149.7
click at [317, 337] on button "scrollable content" at bounding box center [316, 334] width 14 height 14
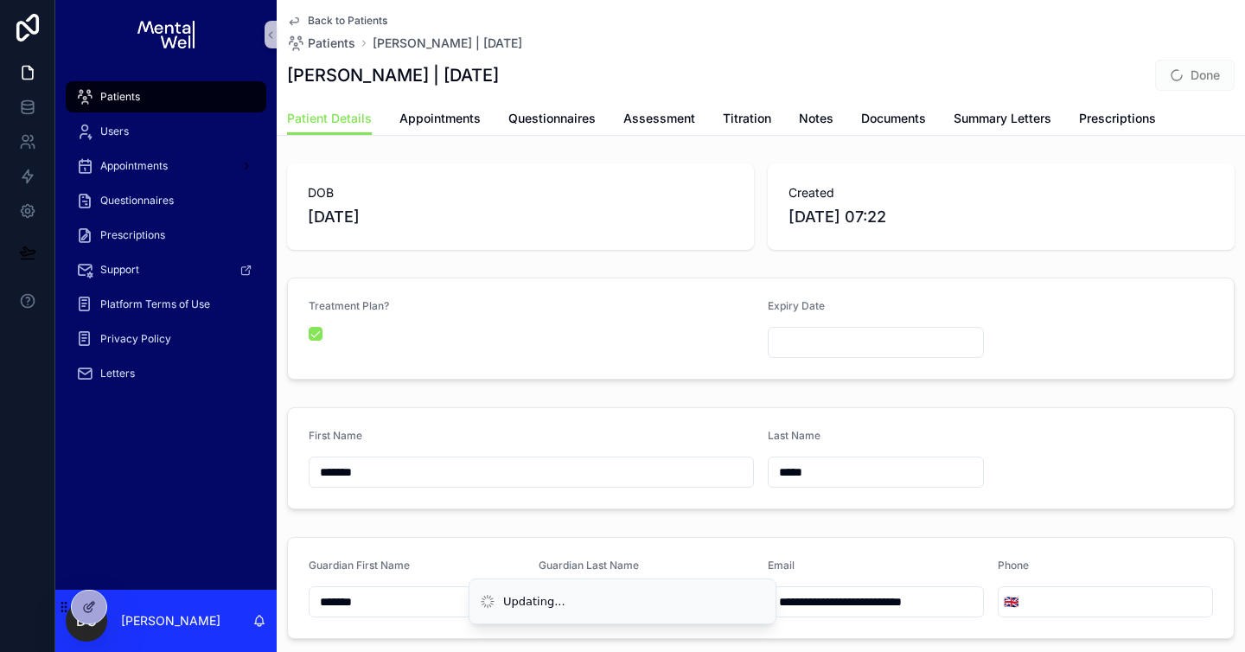
click at [786, 341] on input "scrollable content" at bounding box center [875, 342] width 214 height 24
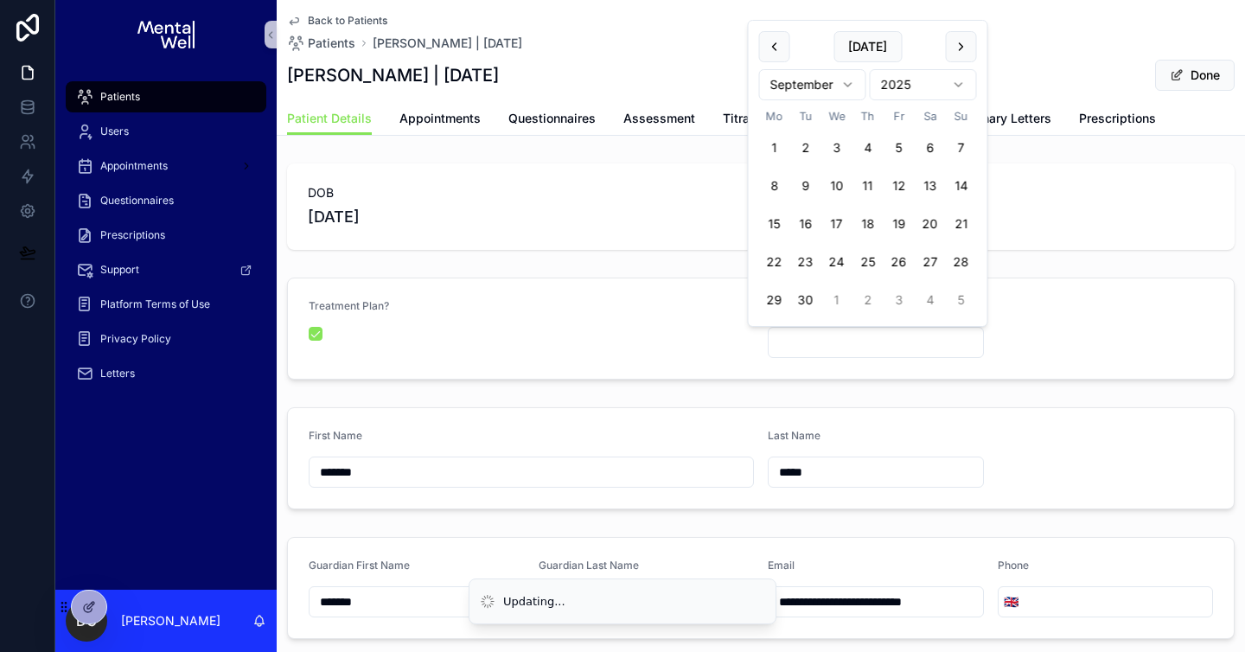
click at [828, 92] on html "**********" at bounding box center [622, 326] width 1245 height 652
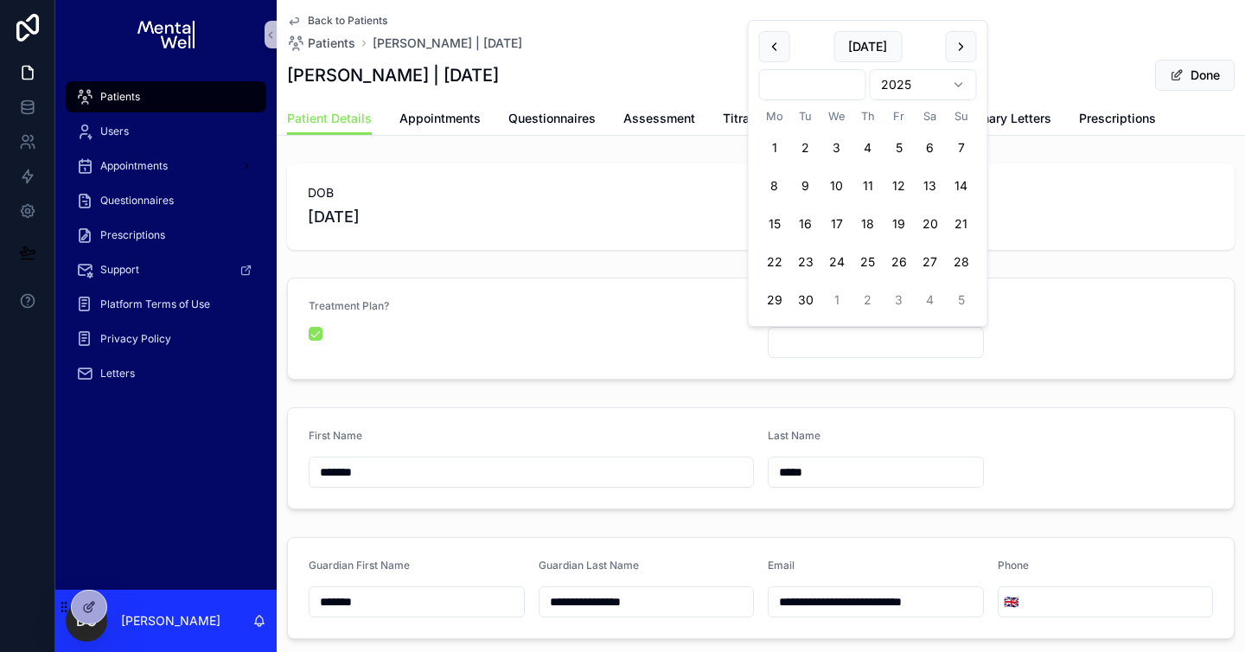
click at [819, 97] on html "**********" at bounding box center [622, 326] width 1245 height 652
click at [904, 51] on html "**********" at bounding box center [622, 326] width 1245 height 652
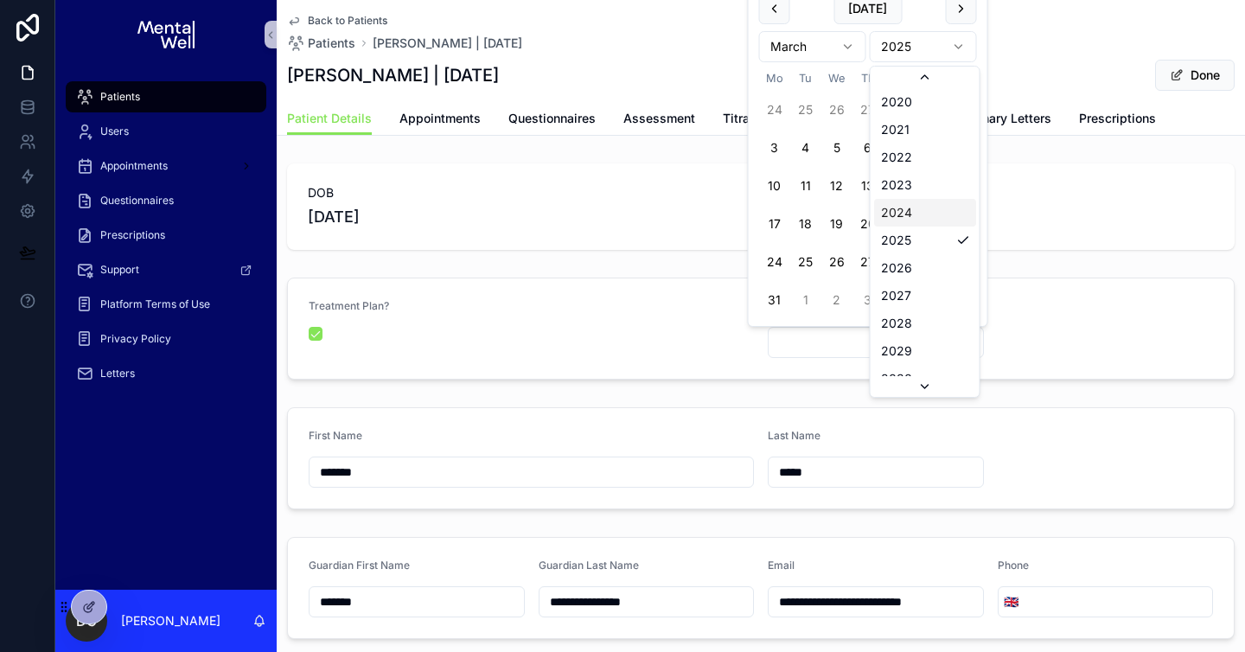
scroll to position [3319, 0]
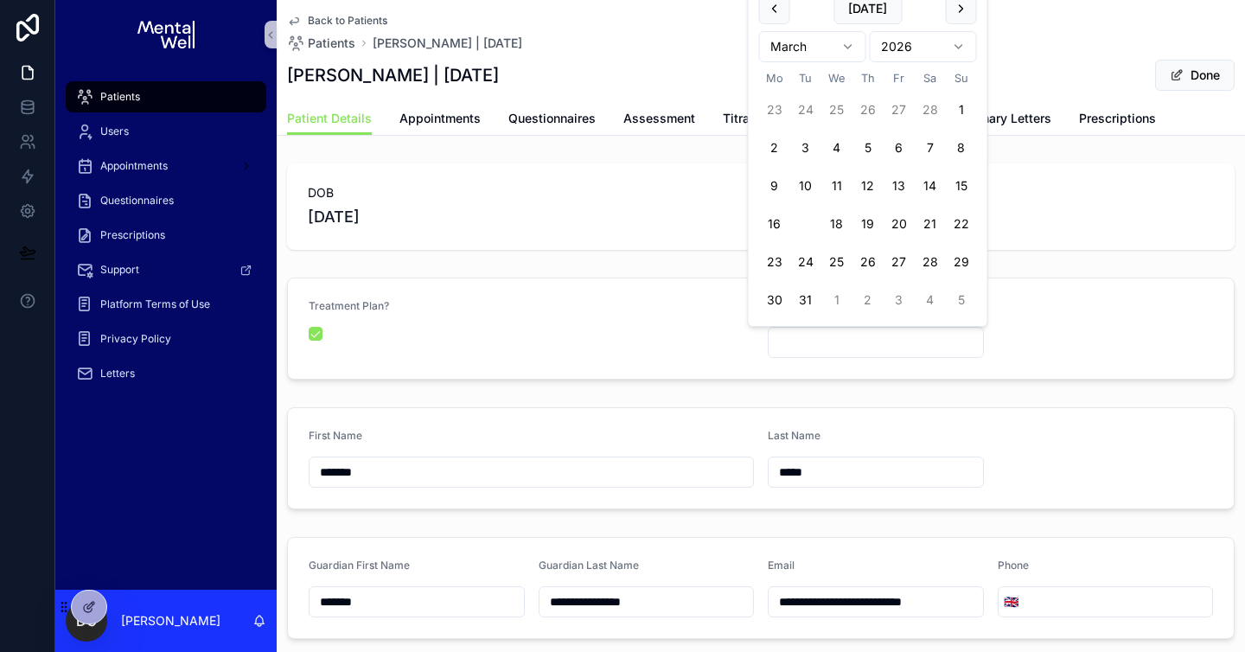
click at [801, 221] on button "17" at bounding box center [805, 223] width 31 height 31
type input "**********"
click at [1022, 263] on div "**********" at bounding box center [761, 575] width 968 height 838
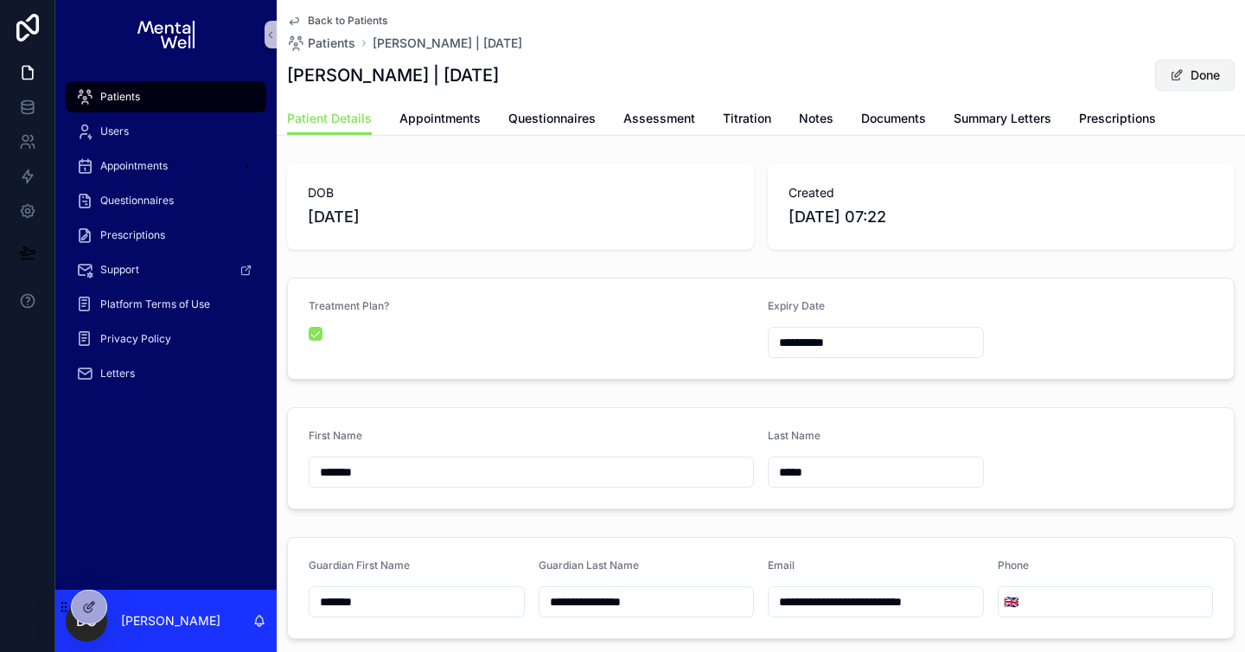
click at [1177, 80] on button "Done" at bounding box center [1195, 75] width 80 height 31
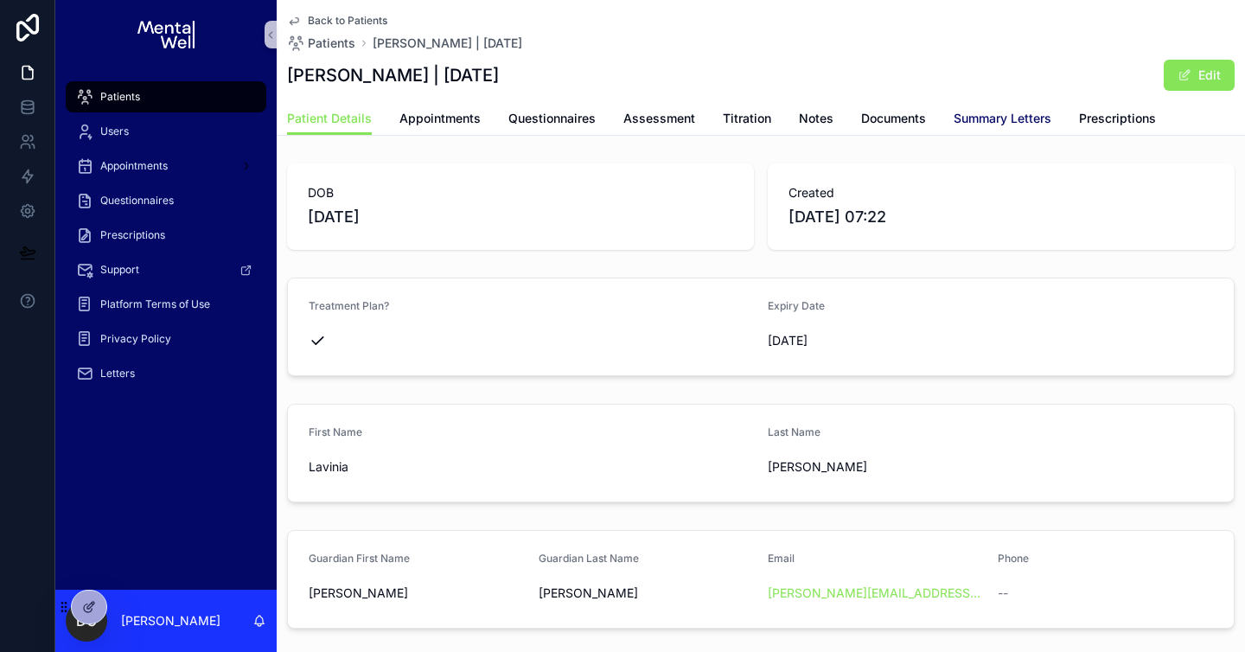
click at [958, 113] on span "Summary Letters" at bounding box center [1002, 118] width 98 height 17
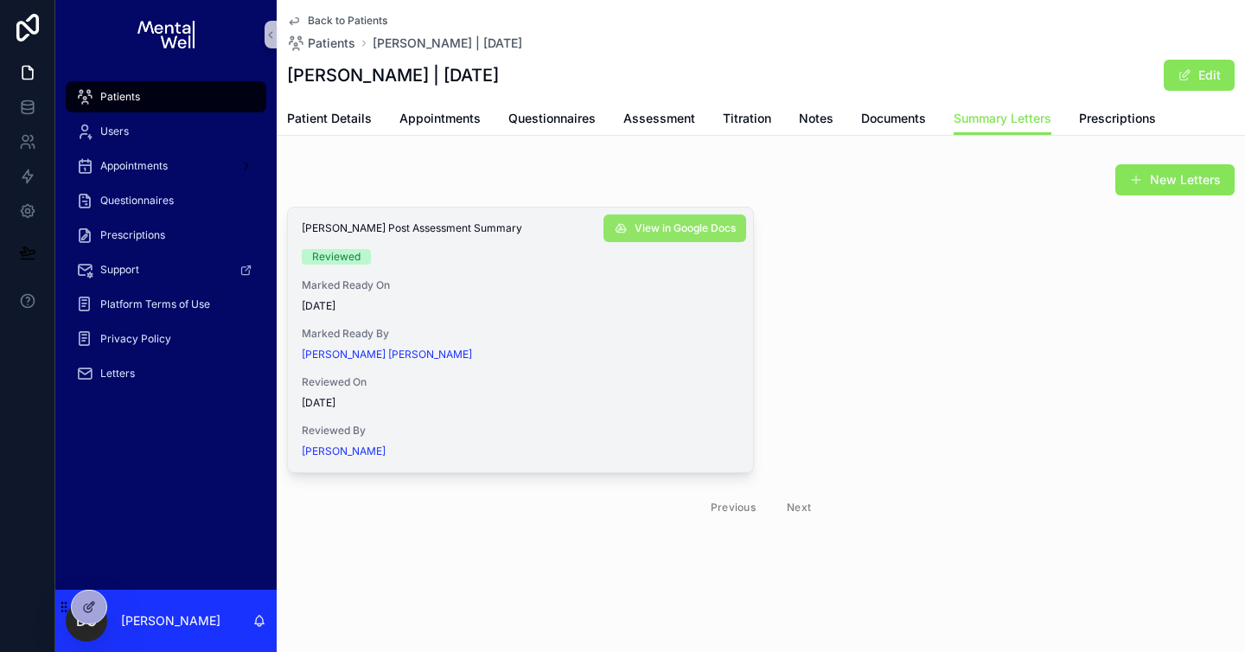
click at [643, 217] on button "View in Google Docs" at bounding box center [674, 228] width 143 height 28
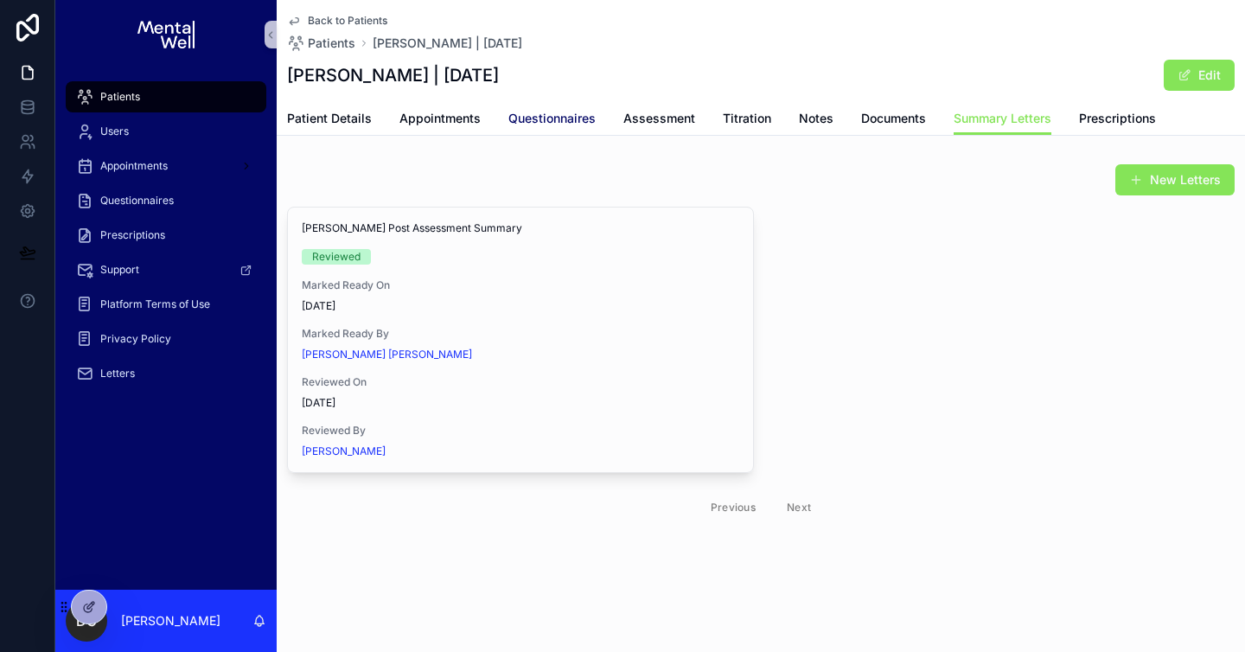
click at [523, 126] on span "Questionnaires" at bounding box center [551, 118] width 87 height 17
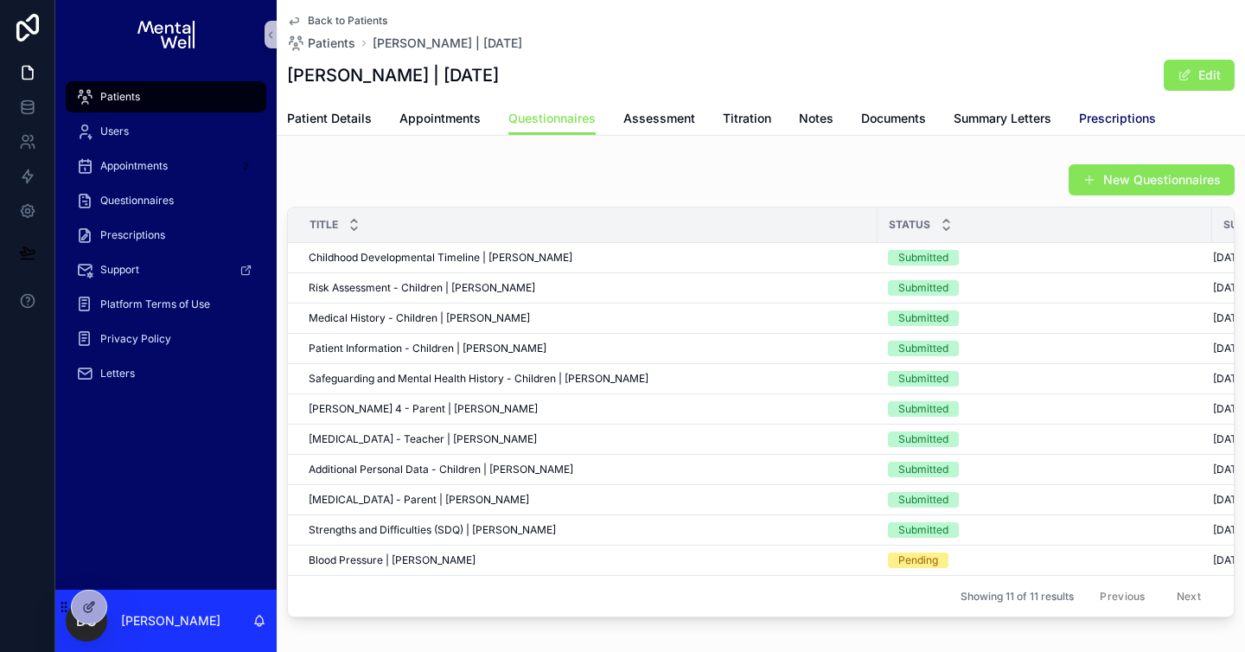
click at [1092, 126] on span "Prescriptions" at bounding box center [1117, 118] width 77 height 17
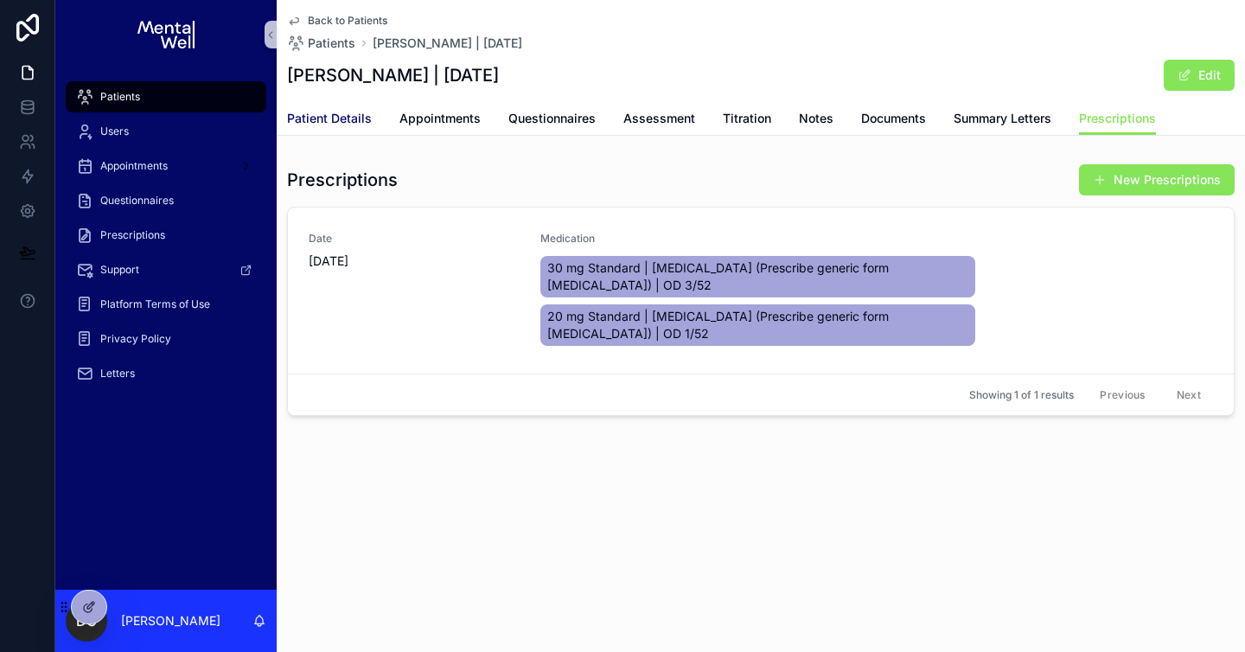
click at [338, 118] on span "Patient Details" at bounding box center [329, 118] width 85 height 17
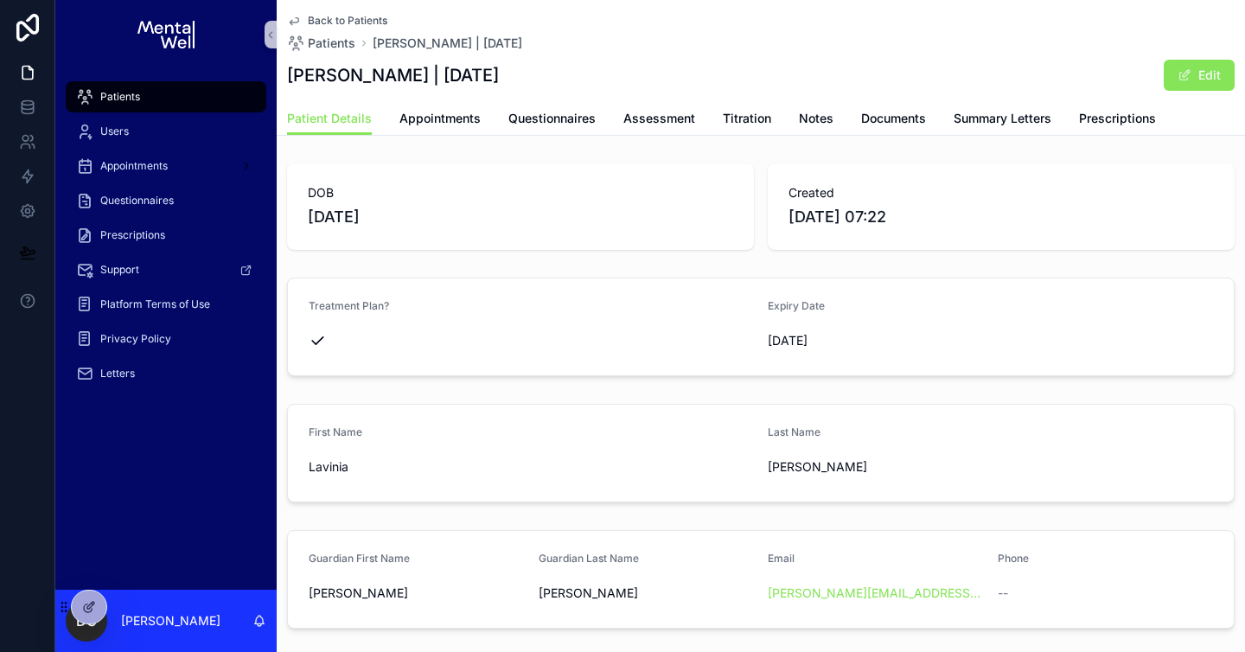
click at [229, 104] on div "Patients" at bounding box center [166, 97] width 180 height 28
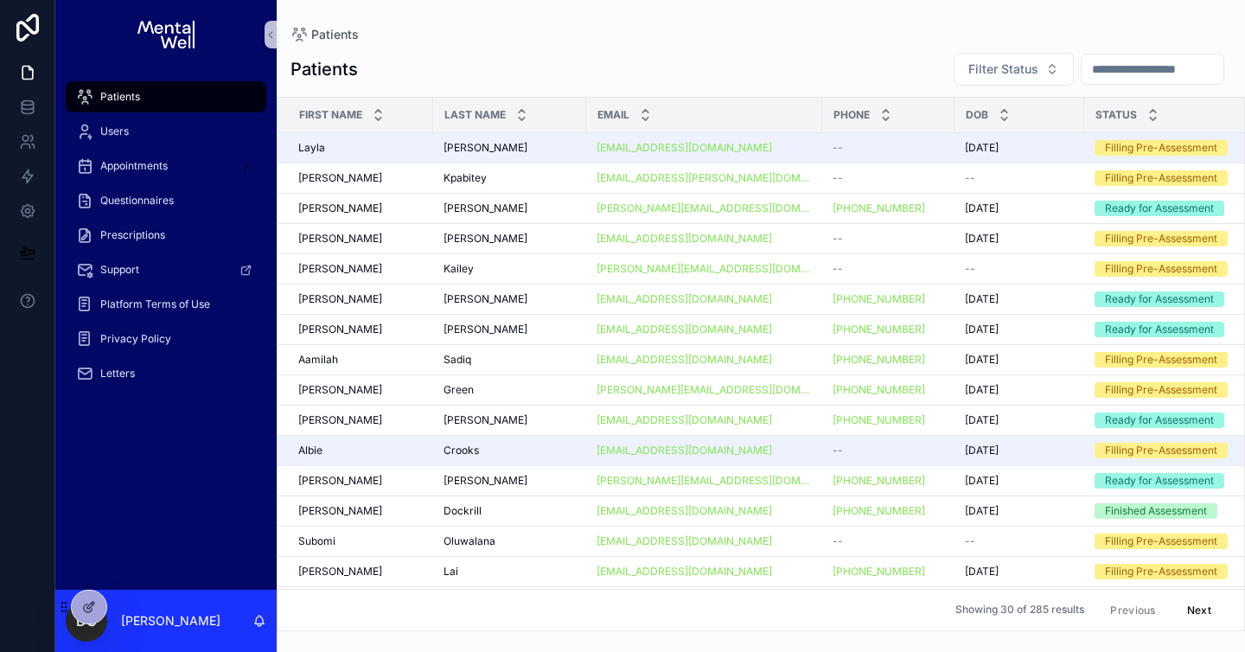
click at [1094, 65] on input "scrollable content" at bounding box center [1152, 69] width 142 height 24
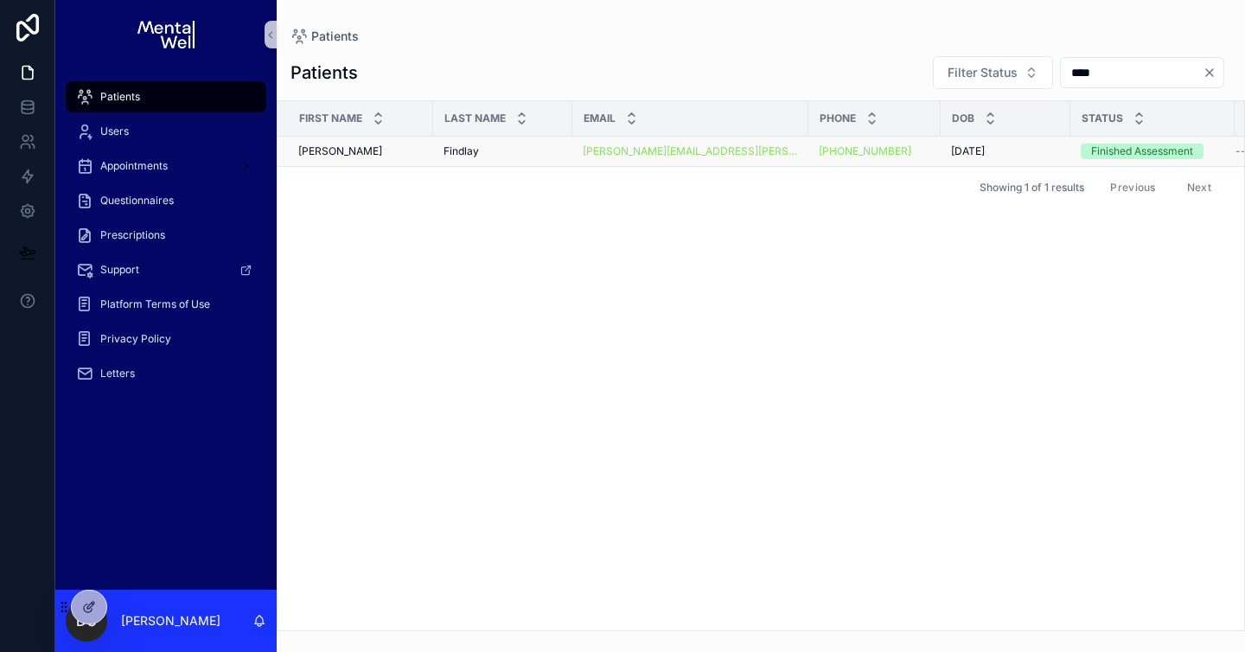
type input "****"
click at [539, 153] on div "Findlay Findlay" at bounding box center [502, 151] width 118 height 14
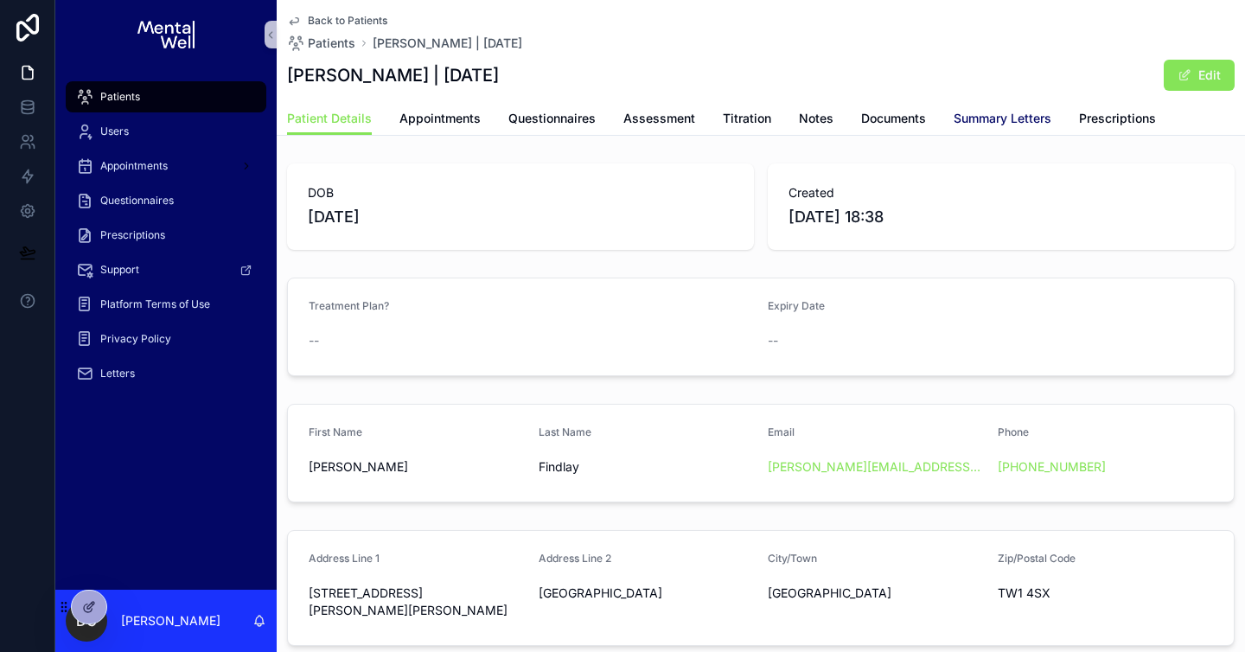
click at [968, 126] on span "Summary Letters" at bounding box center [1002, 118] width 98 height 17
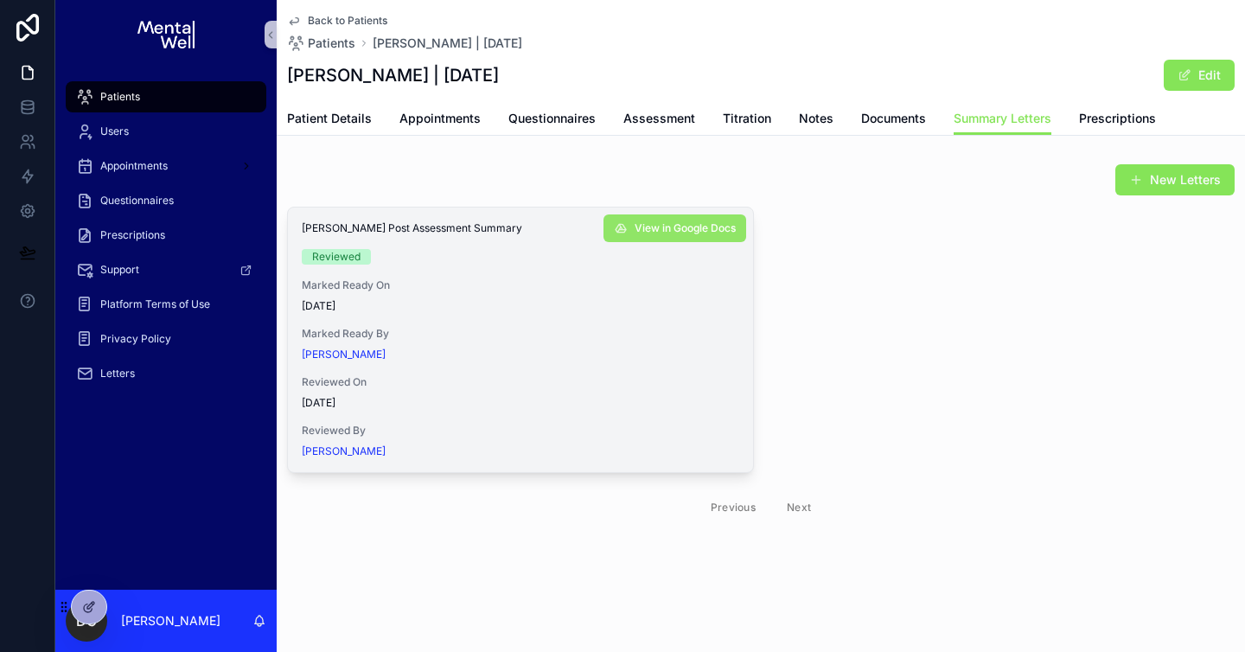
click at [689, 226] on span "View in Google Docs" at bounding box center [684, 228] width 101 height 14
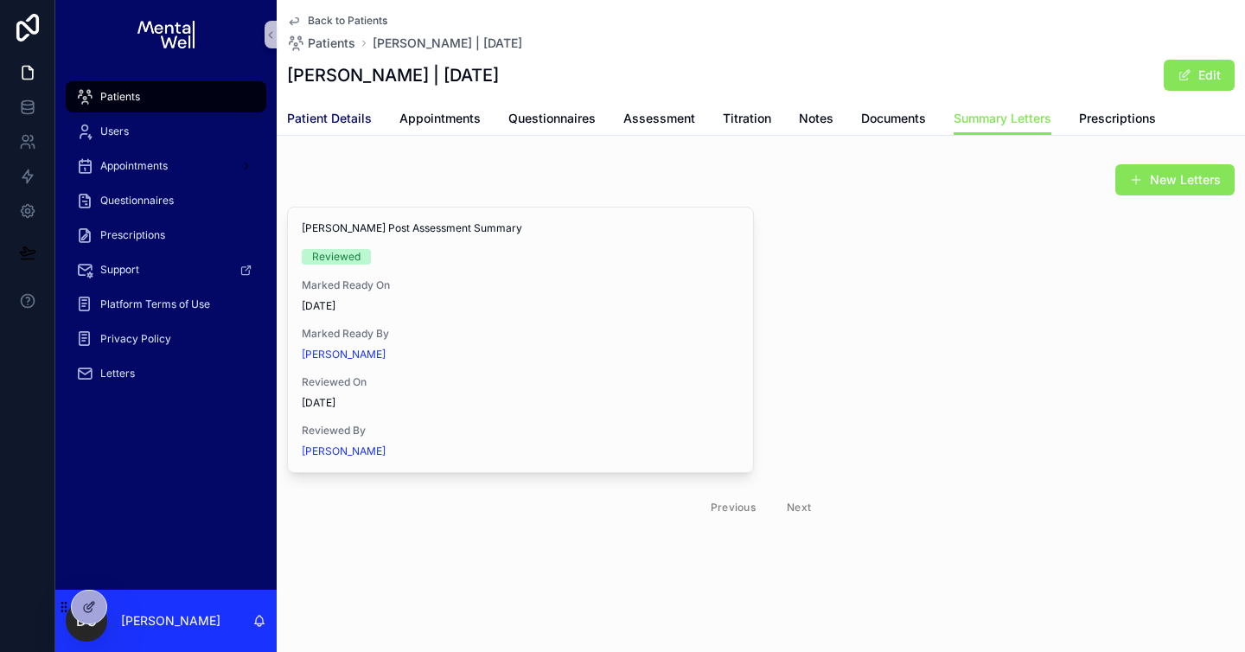
click at [331, 118] on span "Patient Details" at bounding box center [329, 118] width 85 height 17
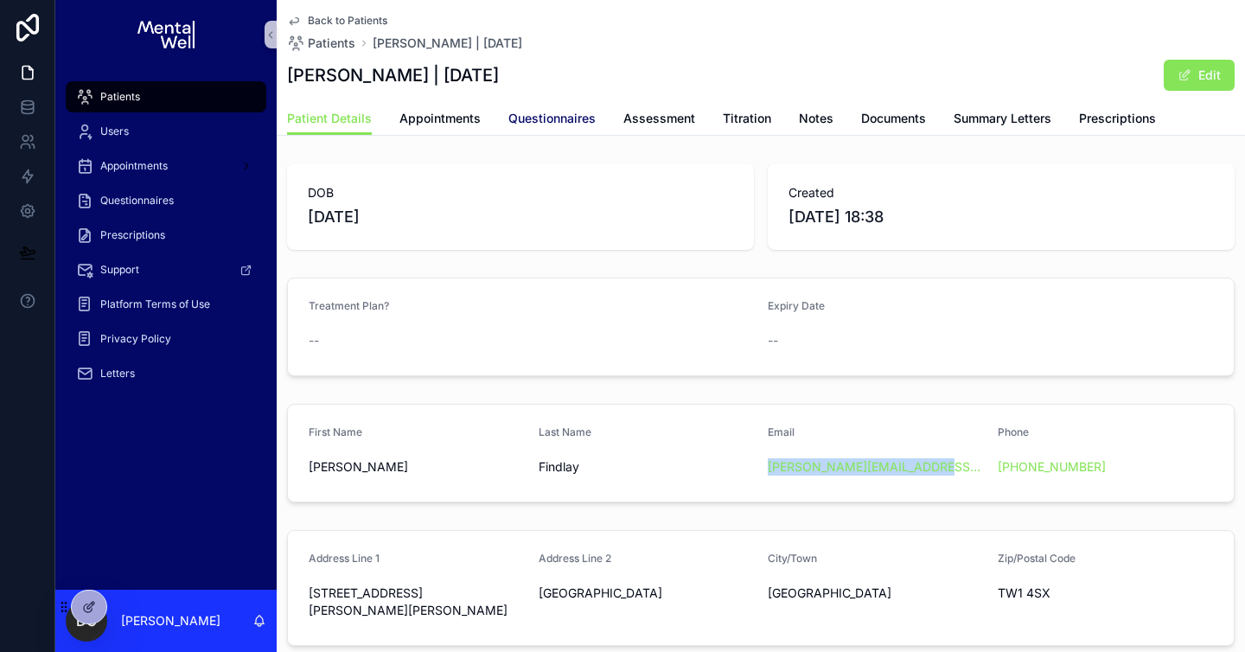
click at [547, 115] on span "Questionnaires" at bounding box center [551, 118] width 87 height 17
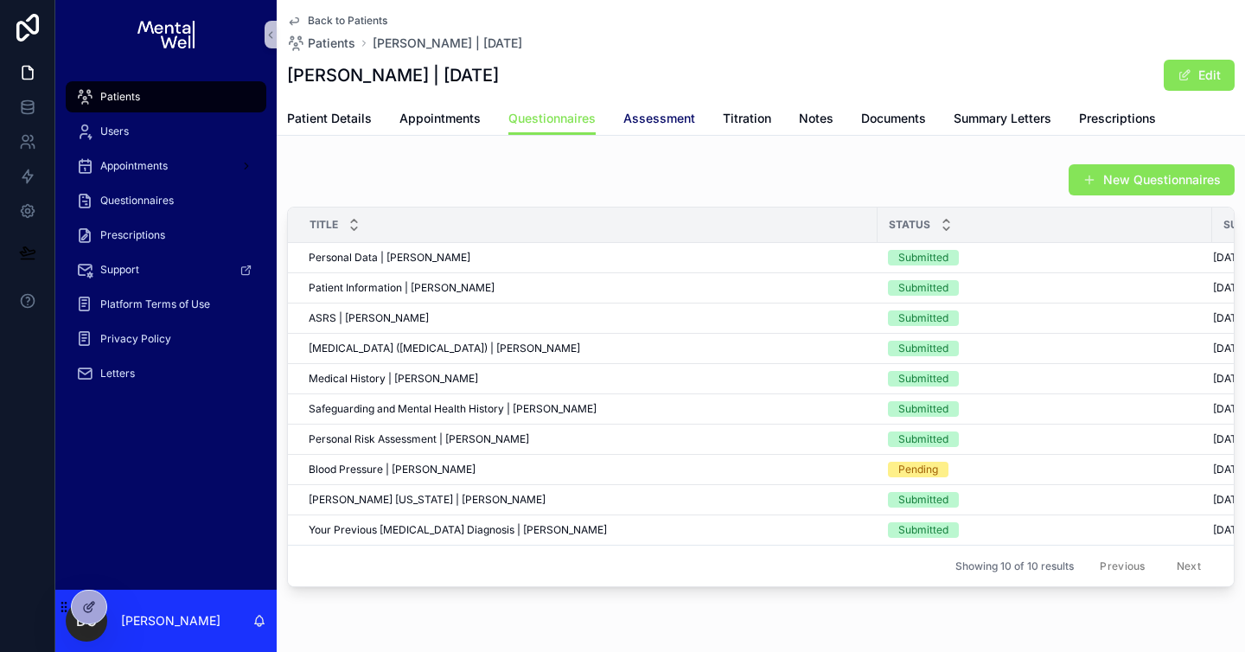
click at [638, 118] on span "Assessment" at bounding box center [659, 118] width 72 height 17
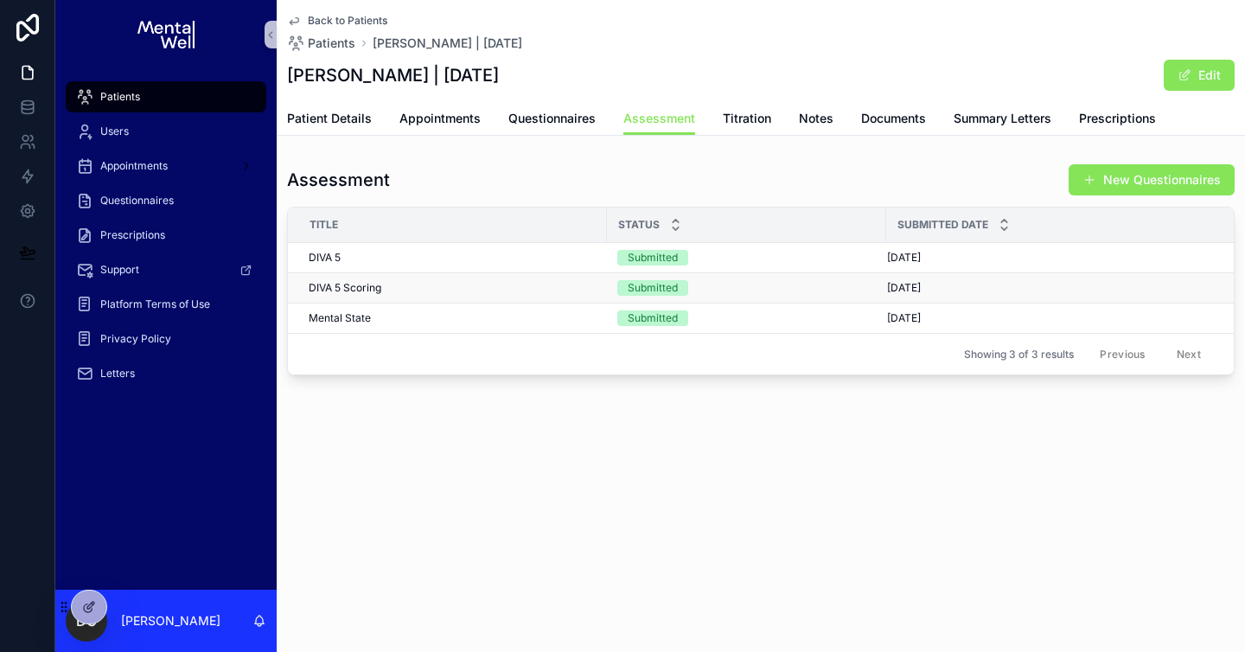
click at [581, 296] on td "DIVA 5 Scoring DIVA 5 Scoring" at bounding box center [447, 288] width 319 height 30
click at [585, 289] on div "DIVA 5 Scoring DIVA 5 Scoring" at bounding box center [453, 288] width 288 height 14
click at [1178, 131] on div "Patient Details Appointments Questionnaires Assessment Titration Notes Document…" at bounding box center [760, 118] width 947 height 33
click at [1120, 124] on span "Prescriptions" at bounding box center [1117, 118] width 77 height 17
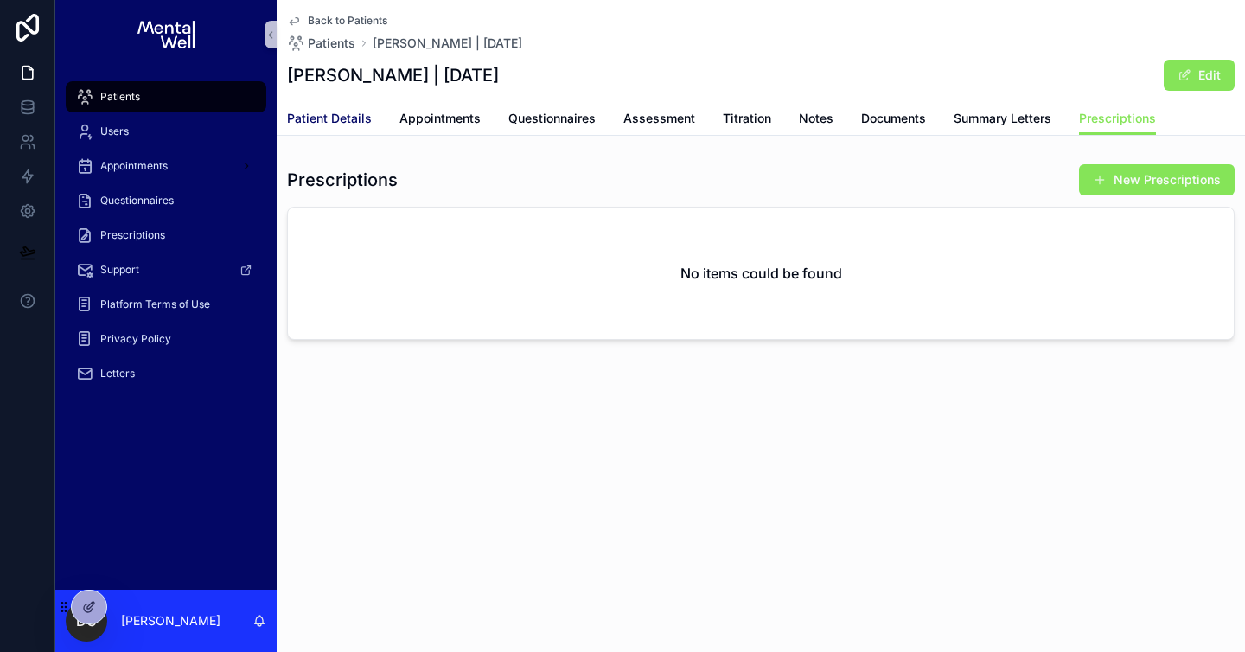
click at [323, 125] on span "Patient Details" at bounding box center [329, 118] width 85 height 17
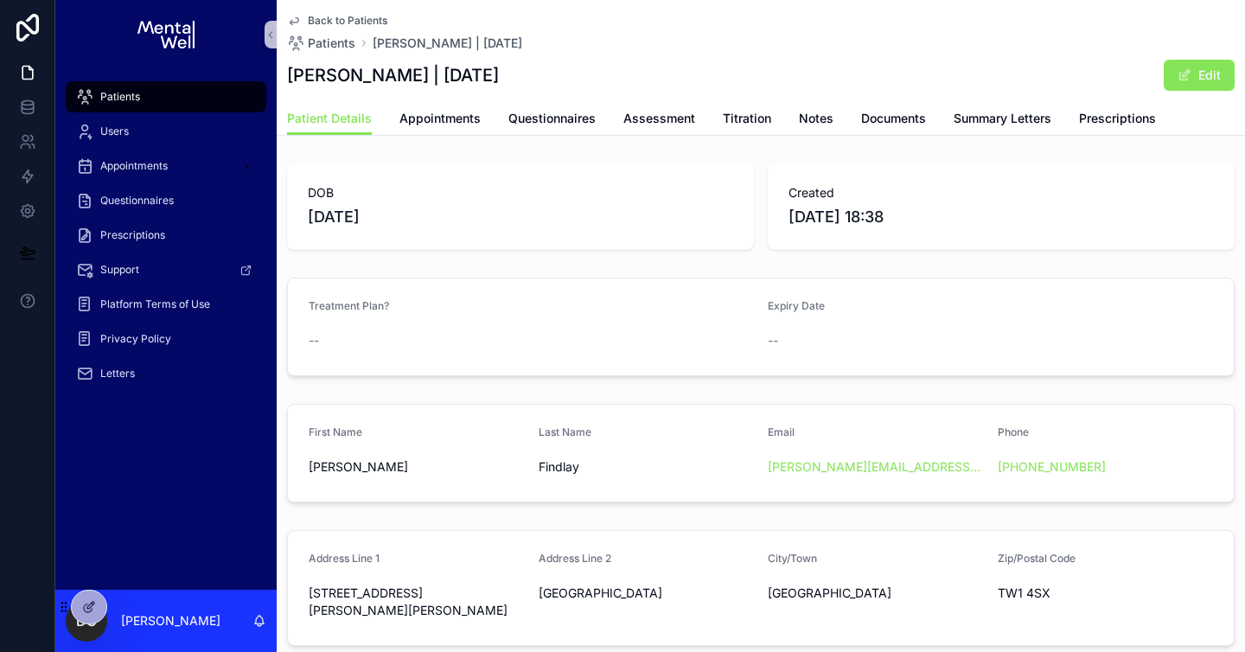
click at [144, 96] on div "Patients" at bounding box center [166, 97] width 180 height 28
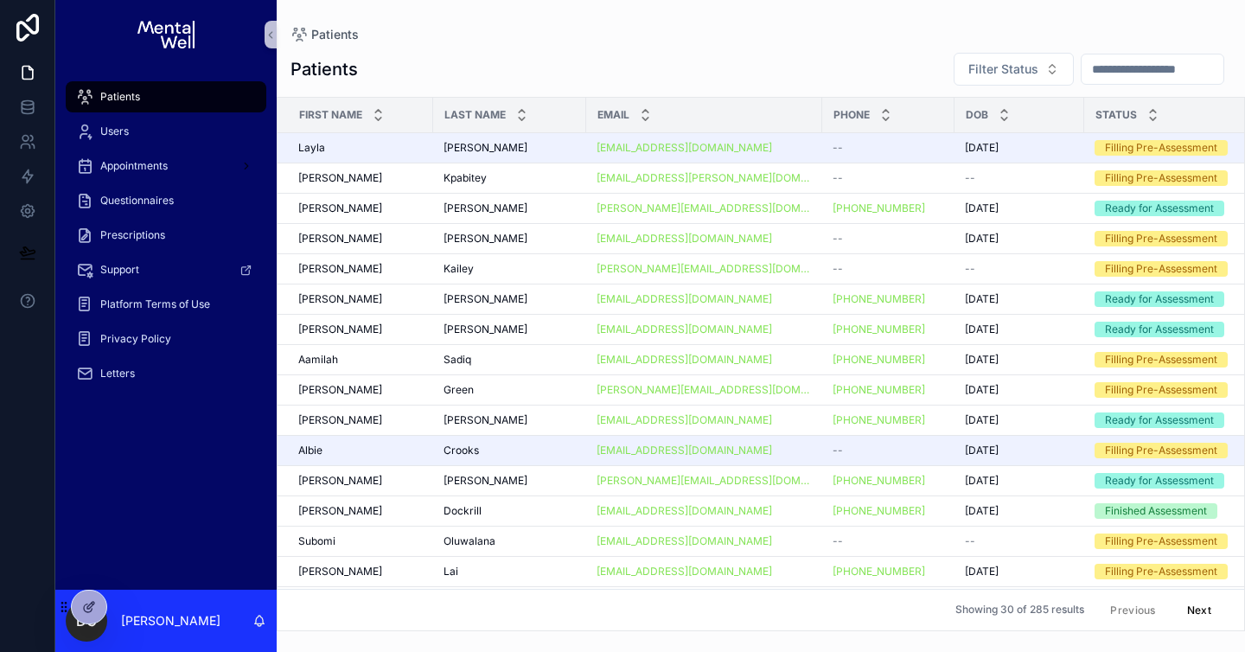
click at [1106, 61] on input "scrollable content" at bounding box center [1152, 69] width 142 height 24
type input "**********"
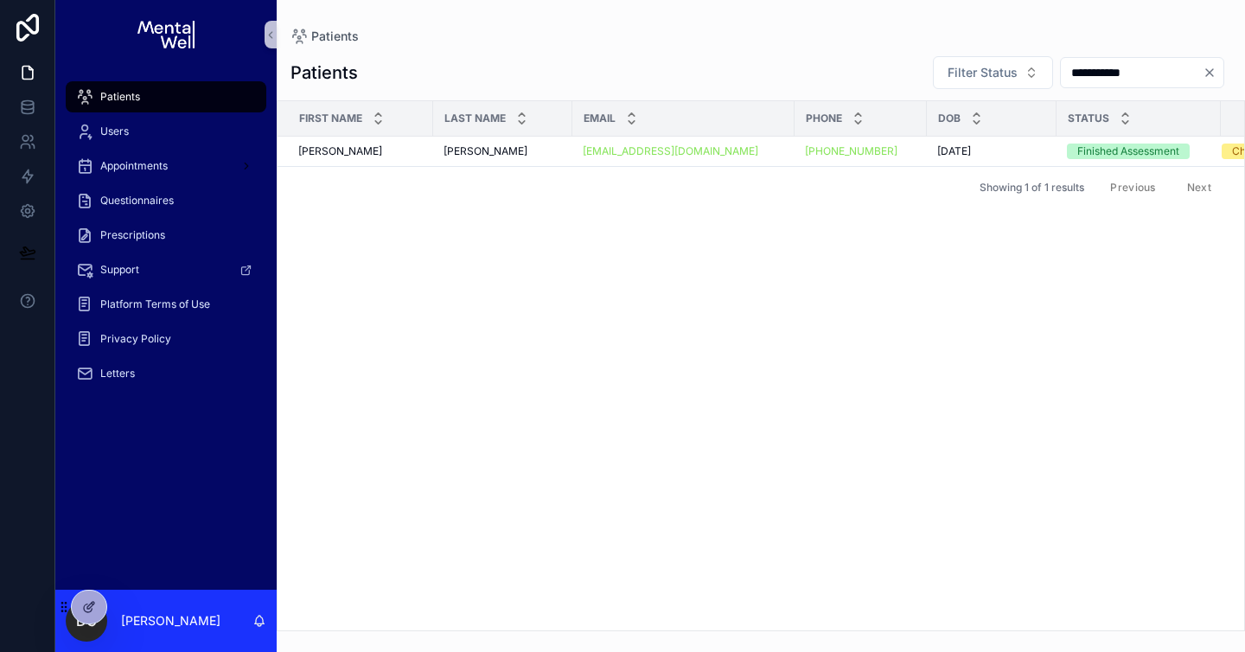
click at [528, 156] on div "[PERSON_NAME] [PERSON_NAME]" at bounding box center [502, 151] width 118 height 14
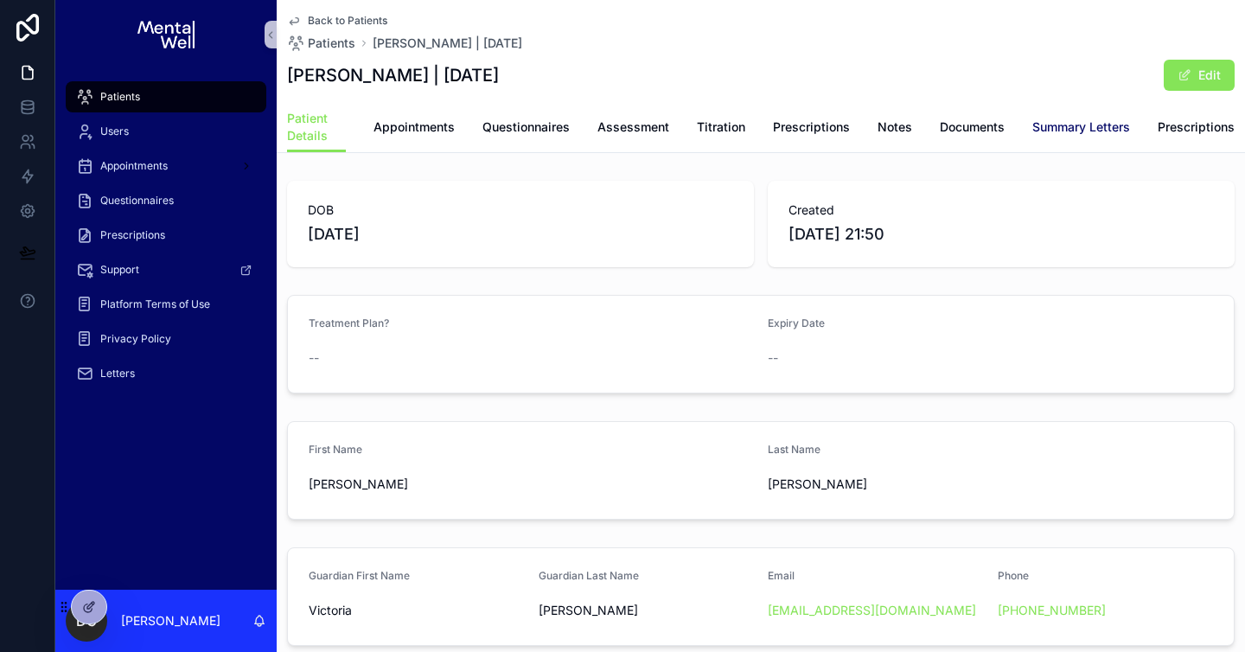
click at [1032, 121] on span "Summary Letters" at bounding box center [1081, 126] width 98 height 17
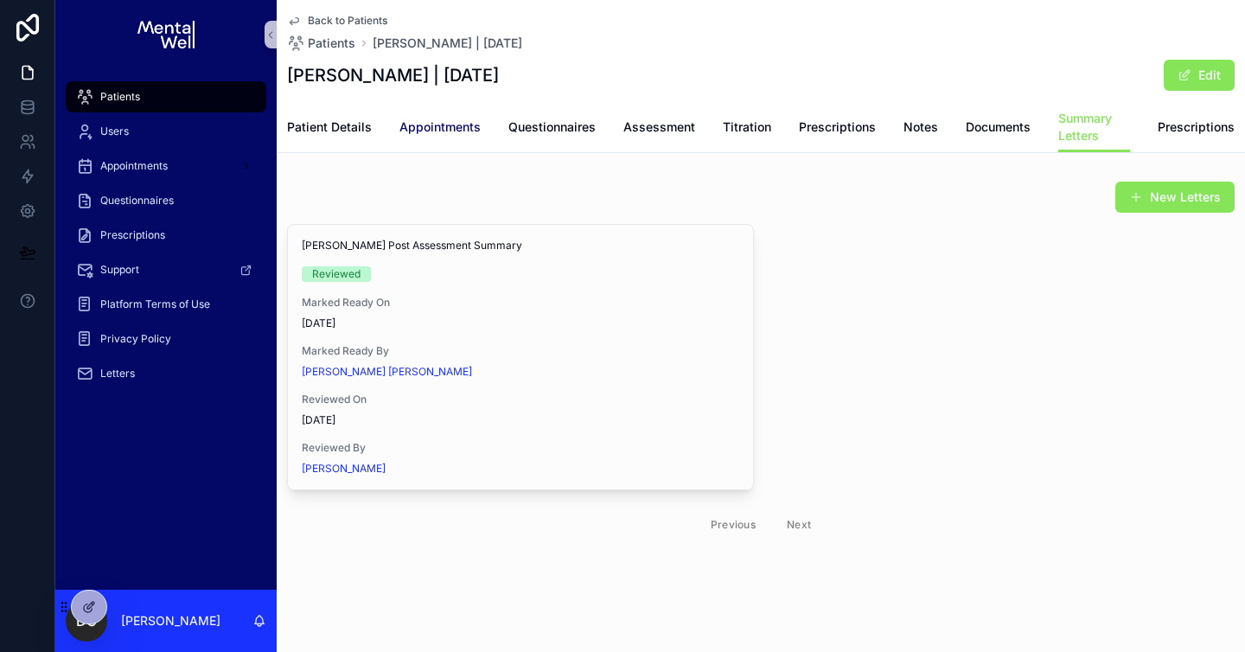
click at [468, 128] on span "Appointments" at bounding box center [439, 126] width 81 height 17
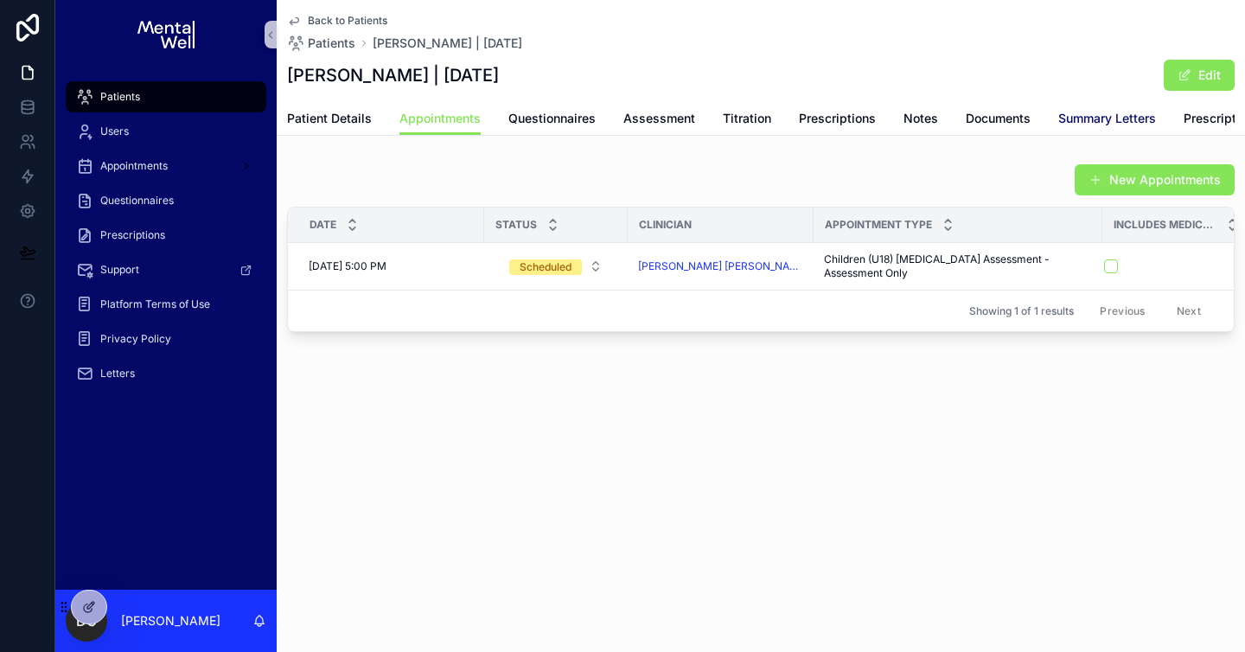
click at [1065, 117] on span "Summary Letters" at bounding box center [1107, 118] width 98 height 17
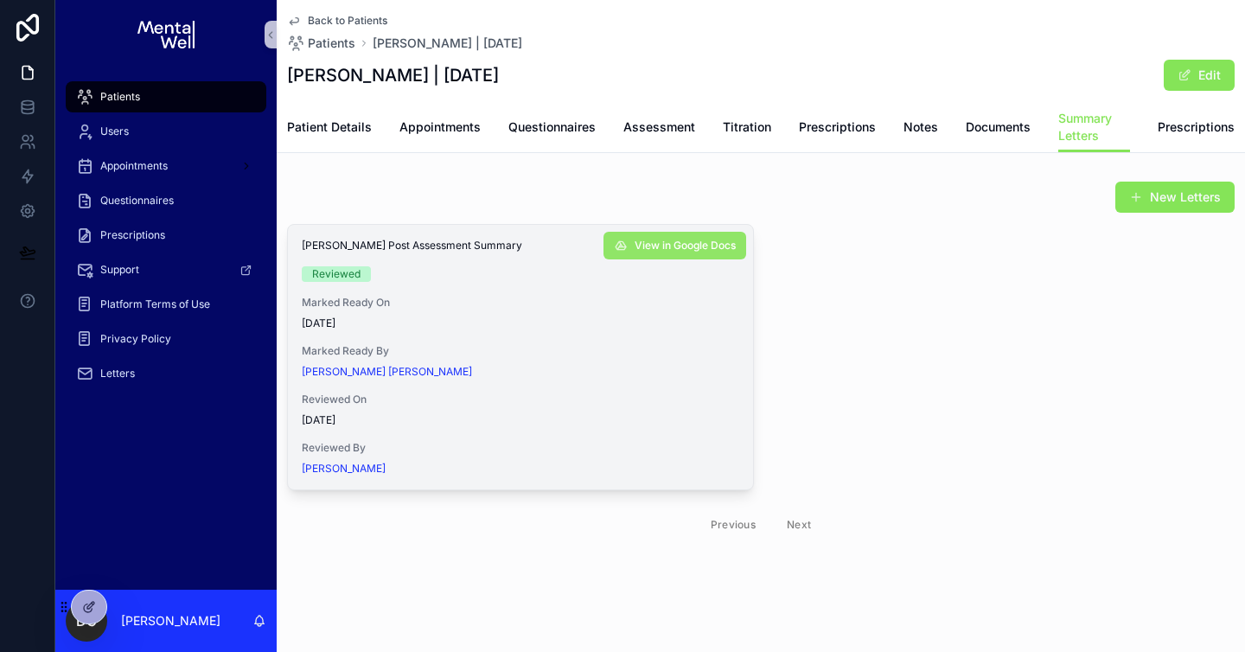
click at [676, 239] on span "View in Google Docs" at bounding box center [684, 246] width 101 height 14
click at [335, 130] on span "Patient Details" at bounding box center [329, 126] width 85 height 17
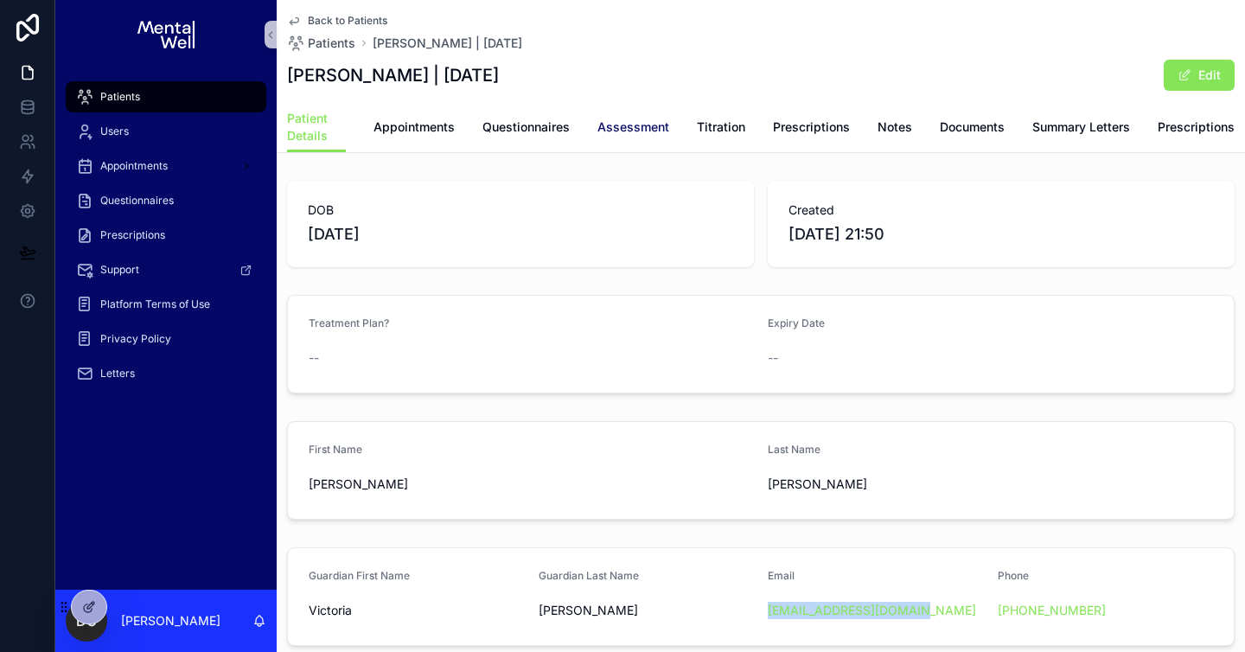
click at [609, 130] on span "Assessment" at bounding box center [633, 126] width 72 height 17
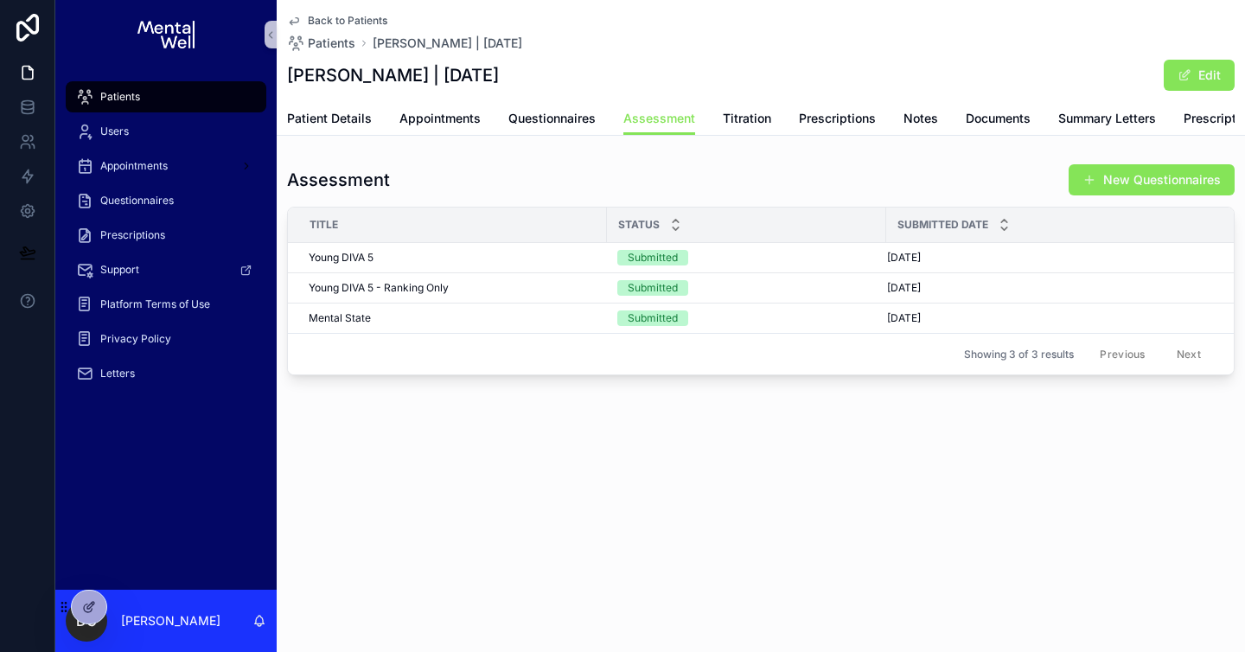
click at [131, 92] on span "Patients" at bounding box center [120, 97] width 40 height 14
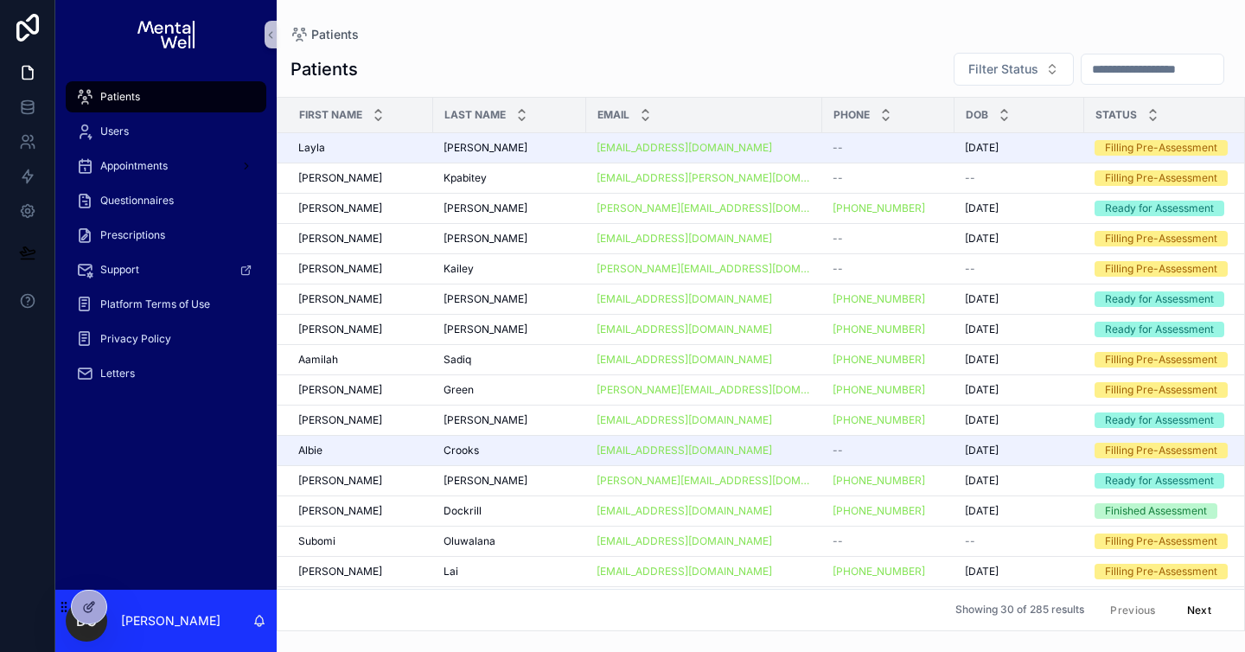
click at [1151, 65] on input "scrollable content" at bounding box center [1152, 69] width 142 height 24
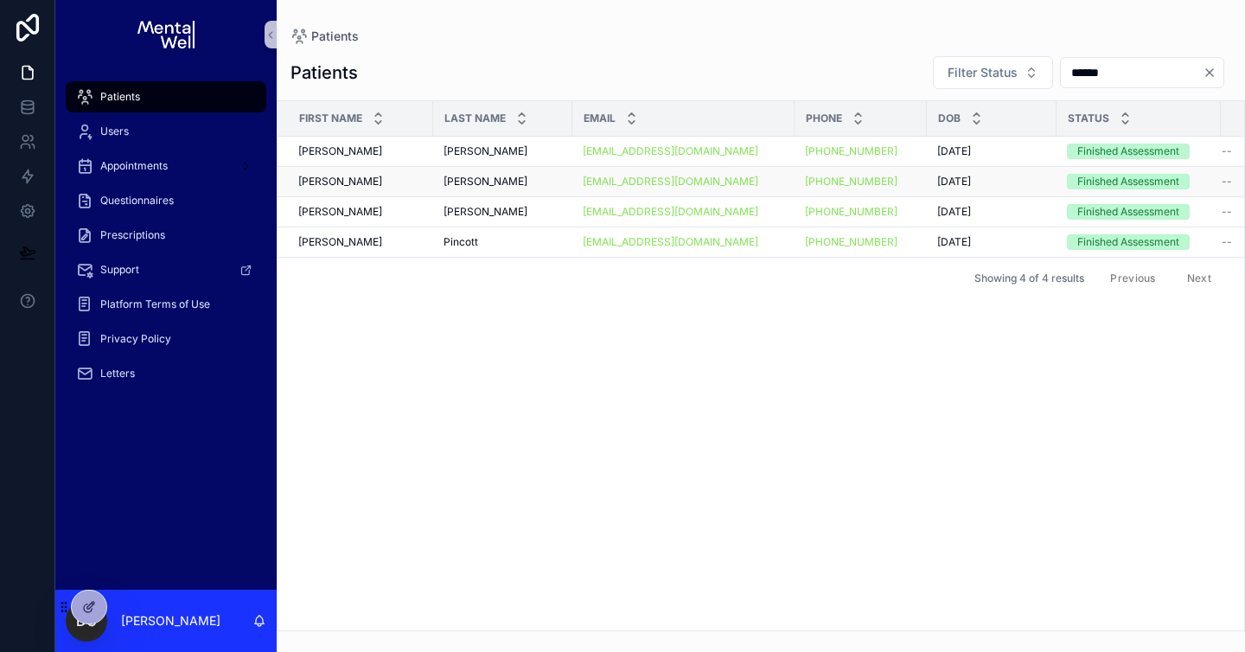
type input "******"
click at [421, 177] on div "[PERSON_NAME]" at bounding box center [360, 182] width 124 height 14
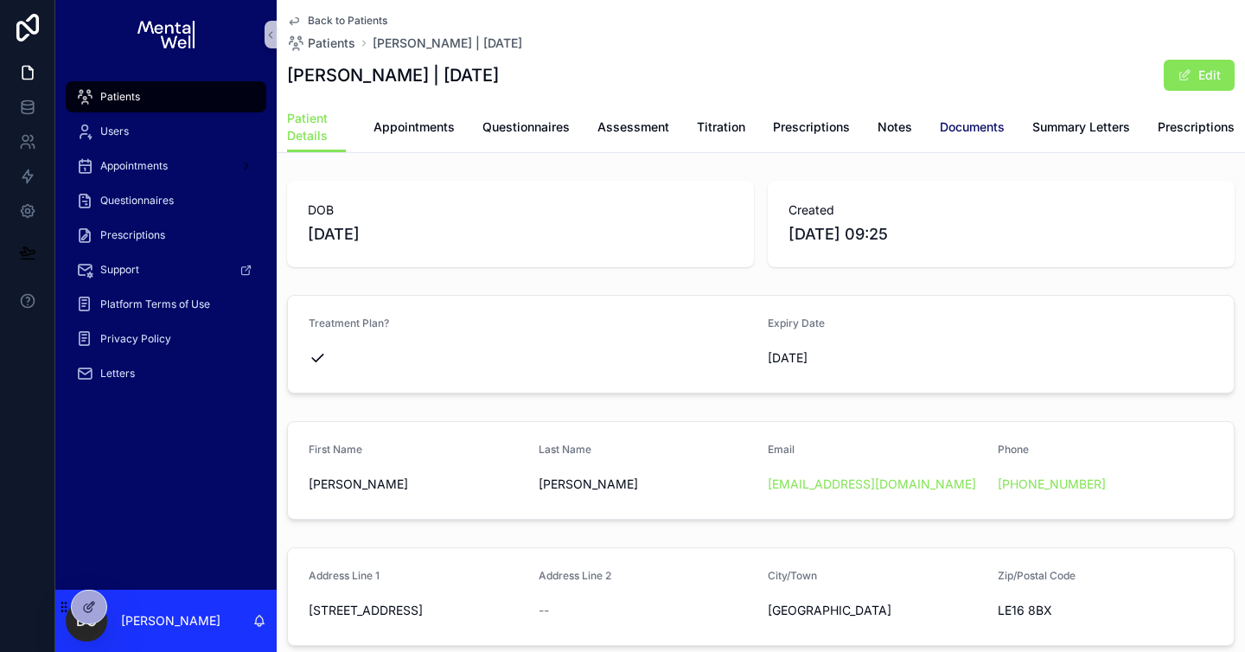
click at [944, 134] on span "Documents" at bounding box center [972, 126] width 65 height 17
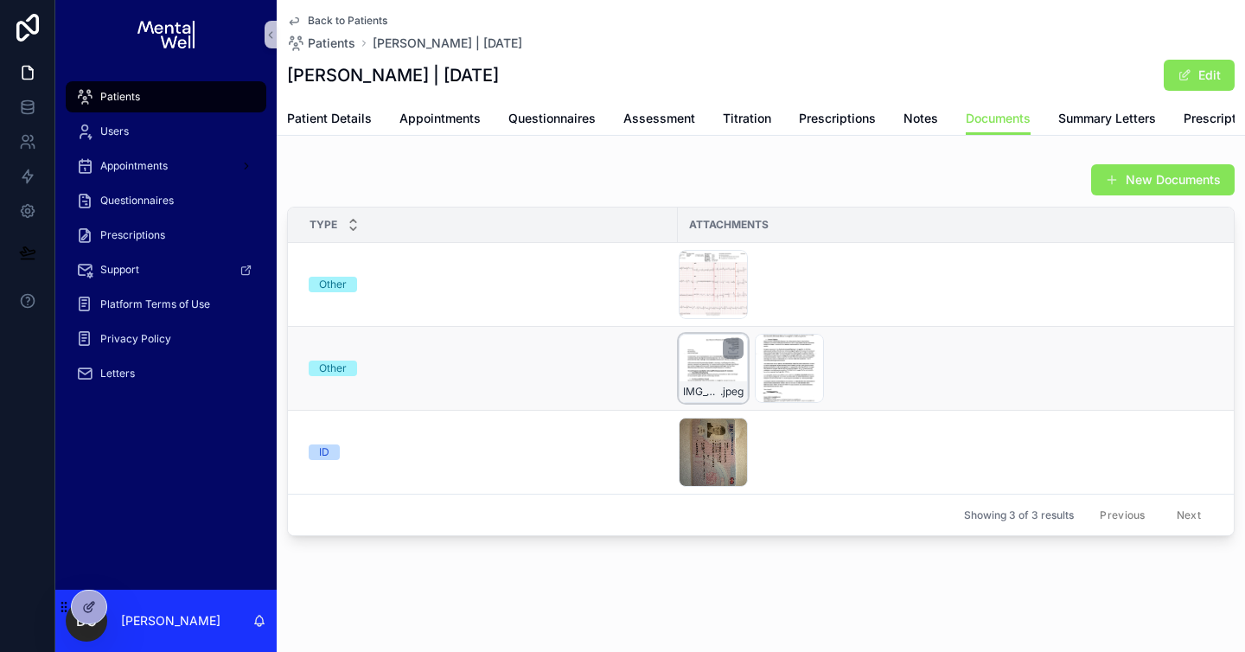
click at [704, 379] on div "IMG_3757 .jpeg" at bounding box center [713, 368] width 69 height 69
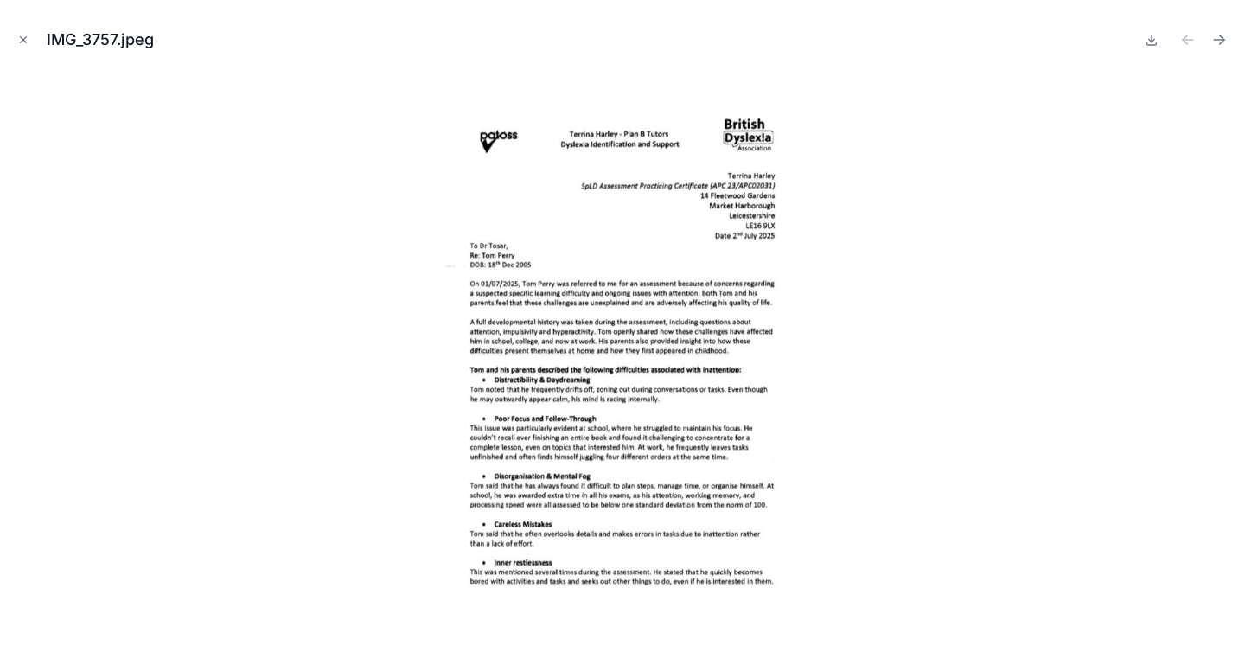
click at [24, 46] on button "Close modal" at bounding box center [23, 39] width 19 height 19
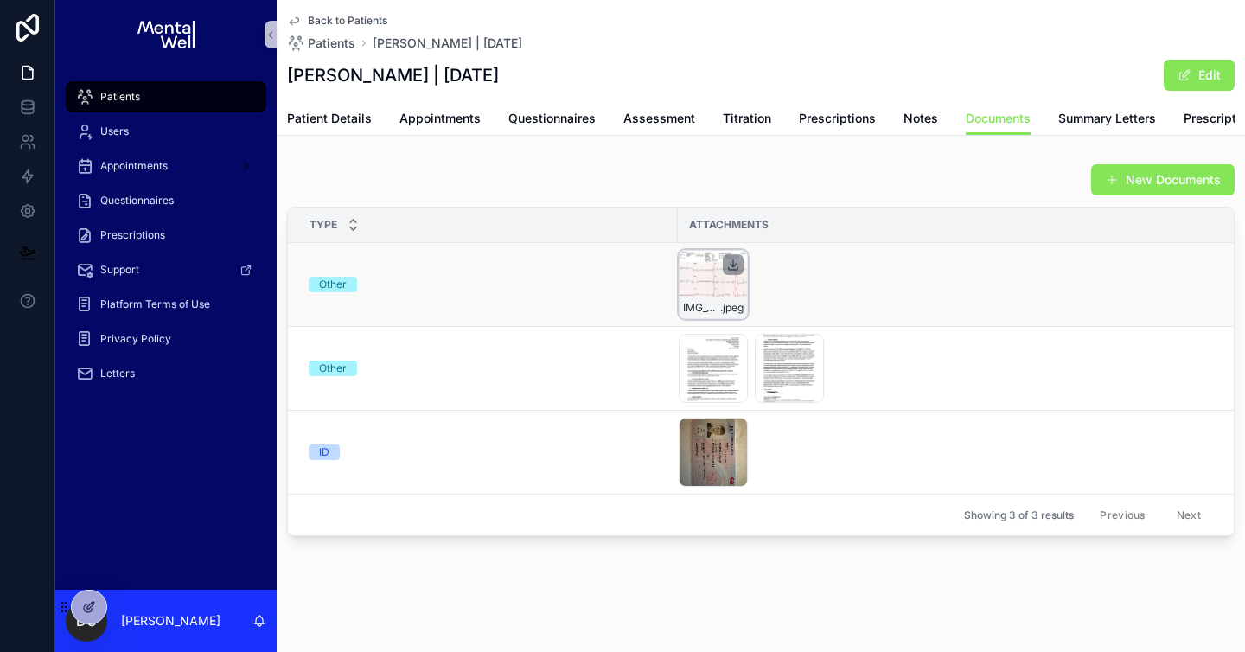
click at [730, 271] on icon "scrollable content" at bounding box center [733, 265] width 14 height 14
click at [153, 87] on div "Patients" at bounding box center [166, 97] width 180 height 28
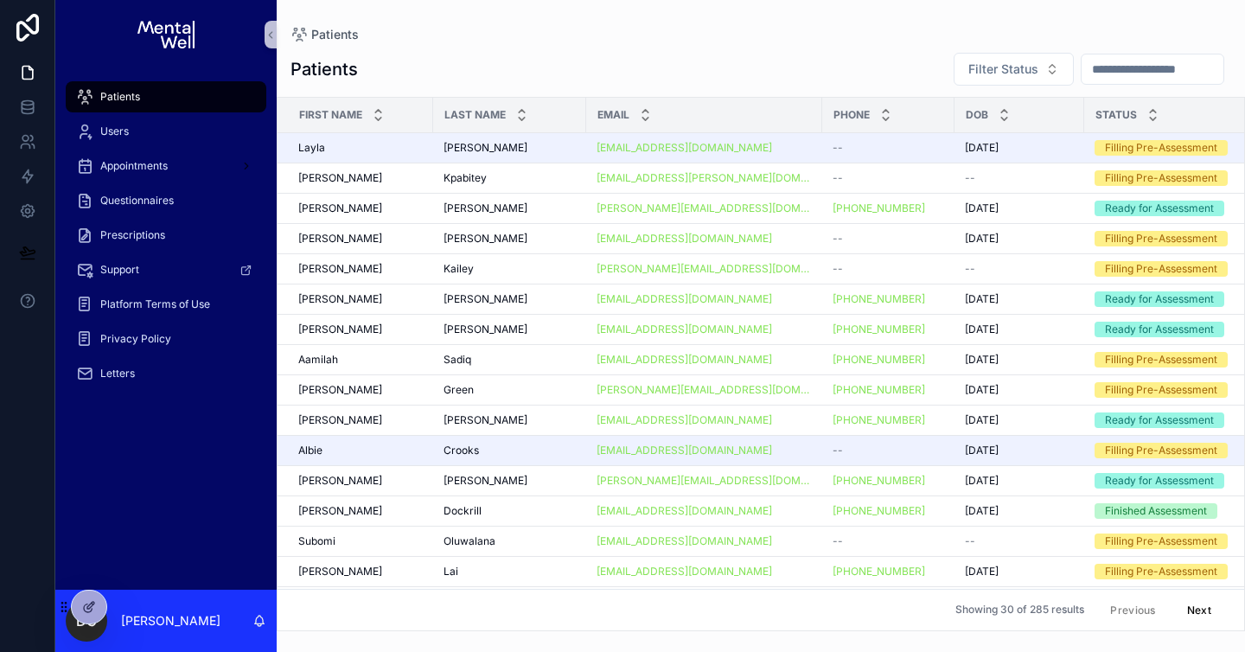
click at [1141, 67] on input "scrollable content" at bounding box center [1152, 69] width 142 height 24
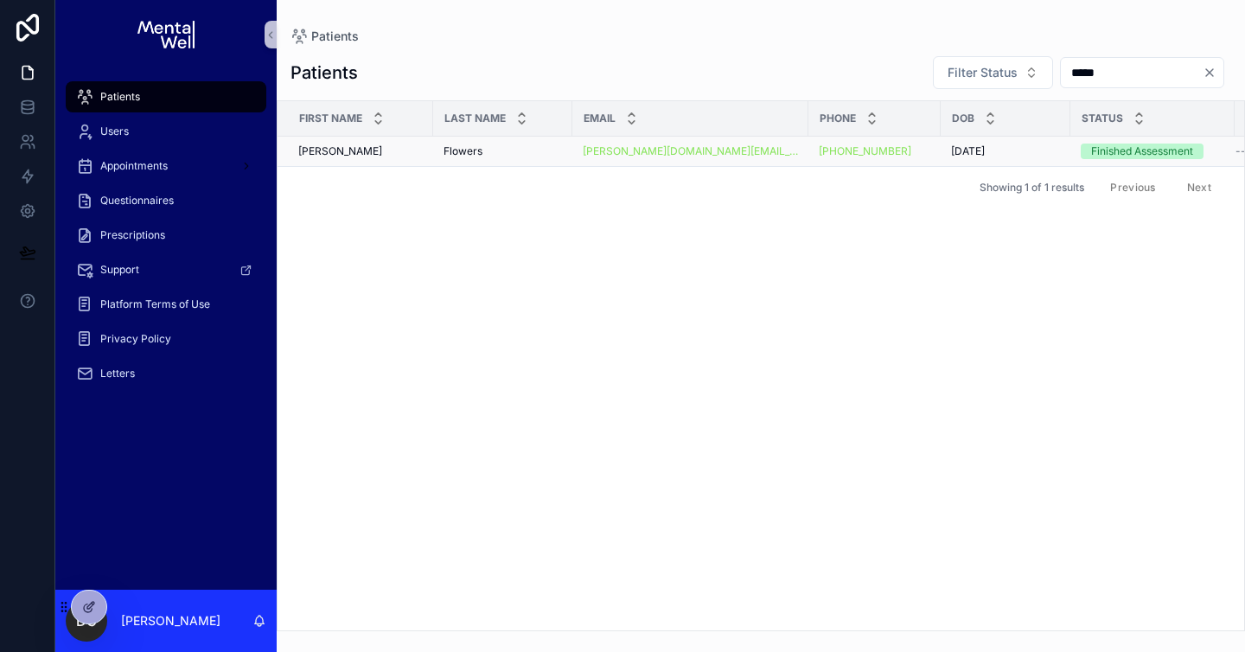
type input "*****"
click at [461, 140] on td "Flowers Flowers" at bounding box center [502, 152] width 139 height 30
click at [455, 153] on span "Flowers" at bounding box center [462, 151] width 39 height 14
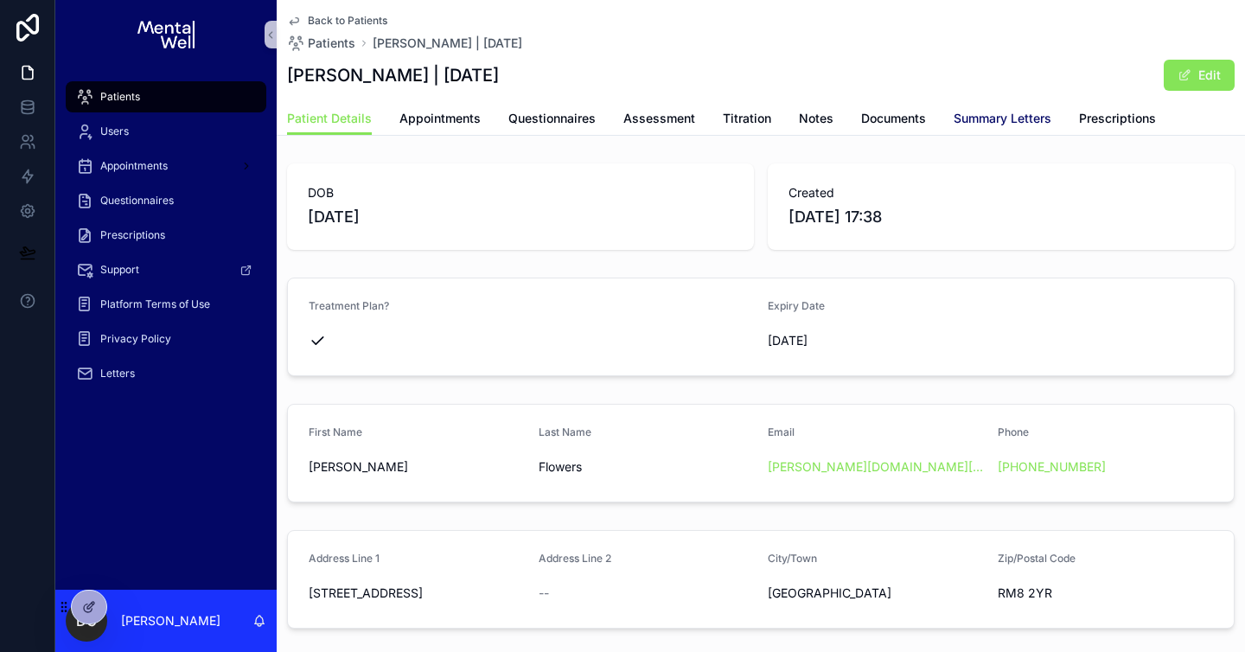
click at [986, 116] on span "Summary Letters" at bounding box center [1002, 118] width 98 height 17
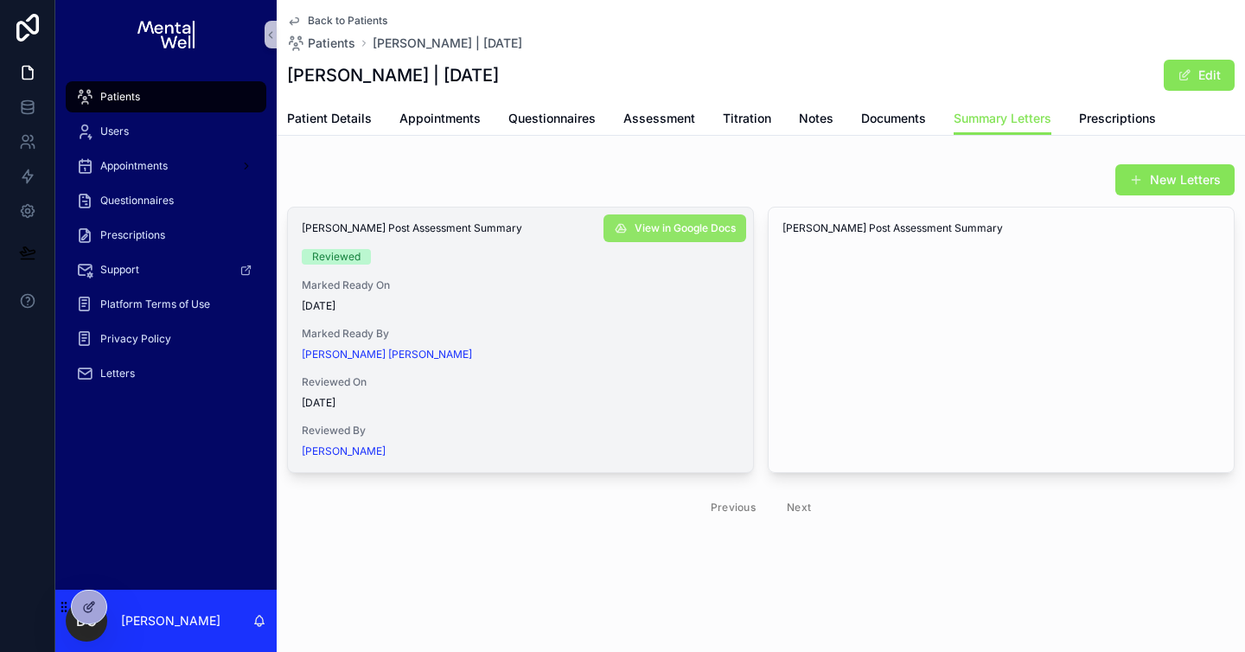
click at [730, 233] on span "View in Google Docs" at bounding box center [684, 228] width 101 height 14
click at [698, 124] on div "Patient Details Appointments Questionnaires Assessment Titration Notes Document…" at bounding box center [760, 118] width 947 height 33
click at [679, 122] on span "Assessment" at bounding box center [659, 118] width 72 height 17
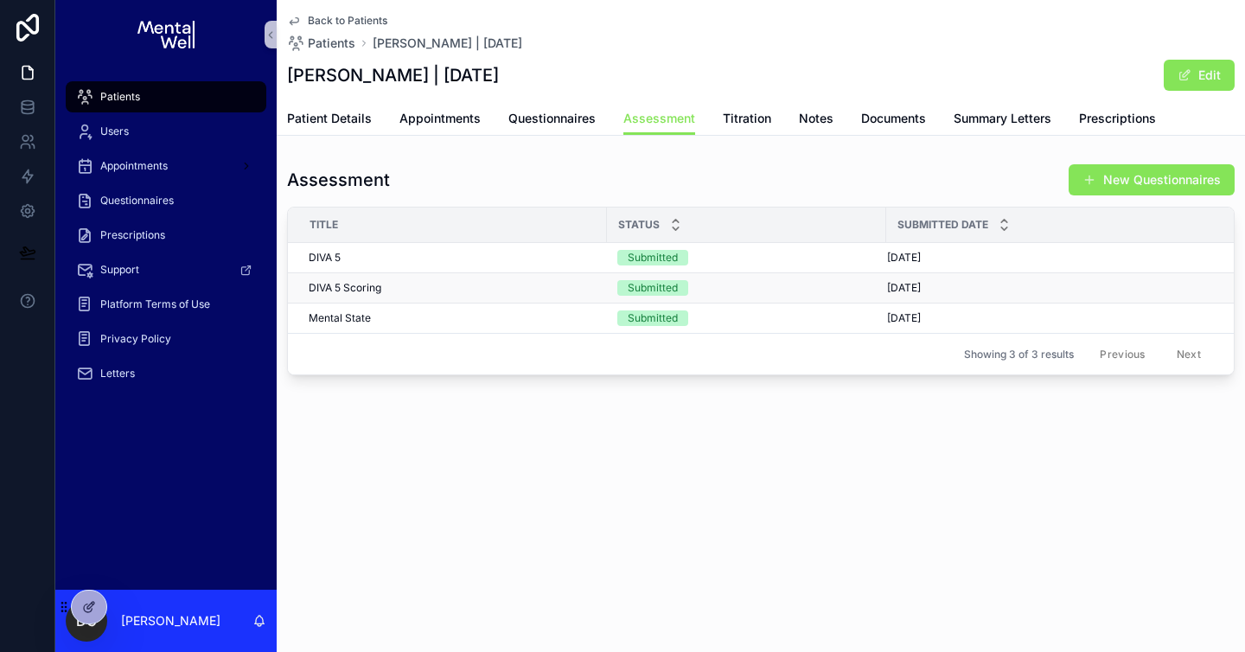
click at [750, 290] on div "Submitted" at bounding box center [746, 288] width 258 height 16
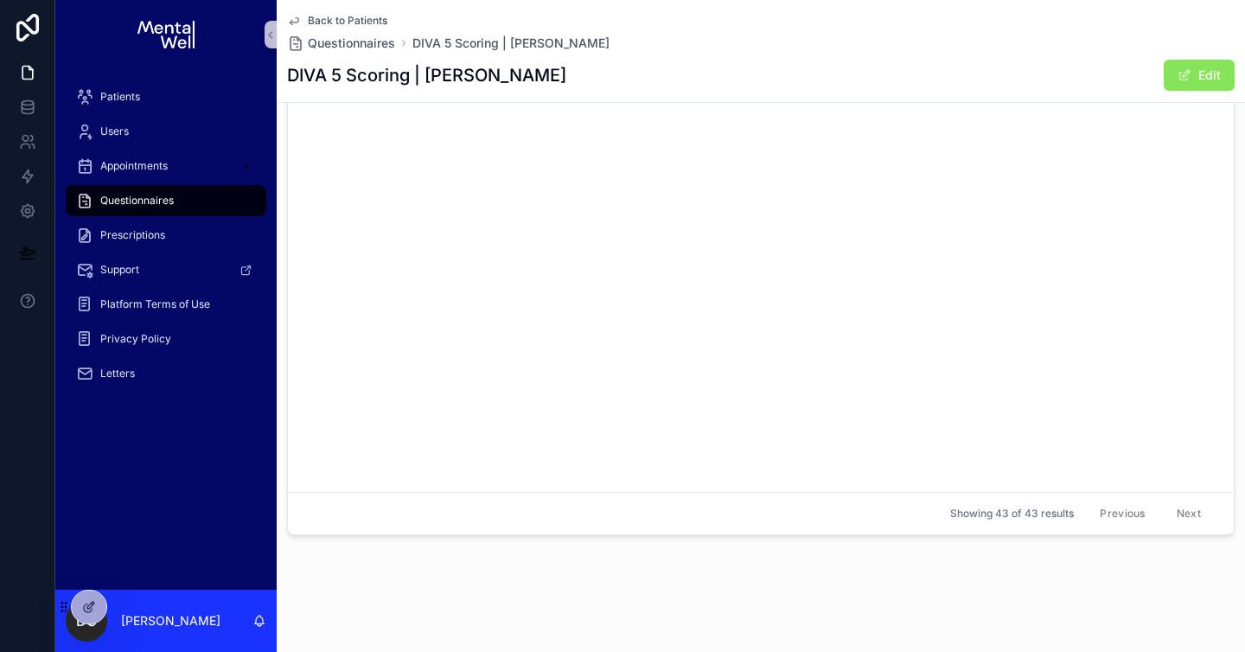
scroll to position [5677, 0]
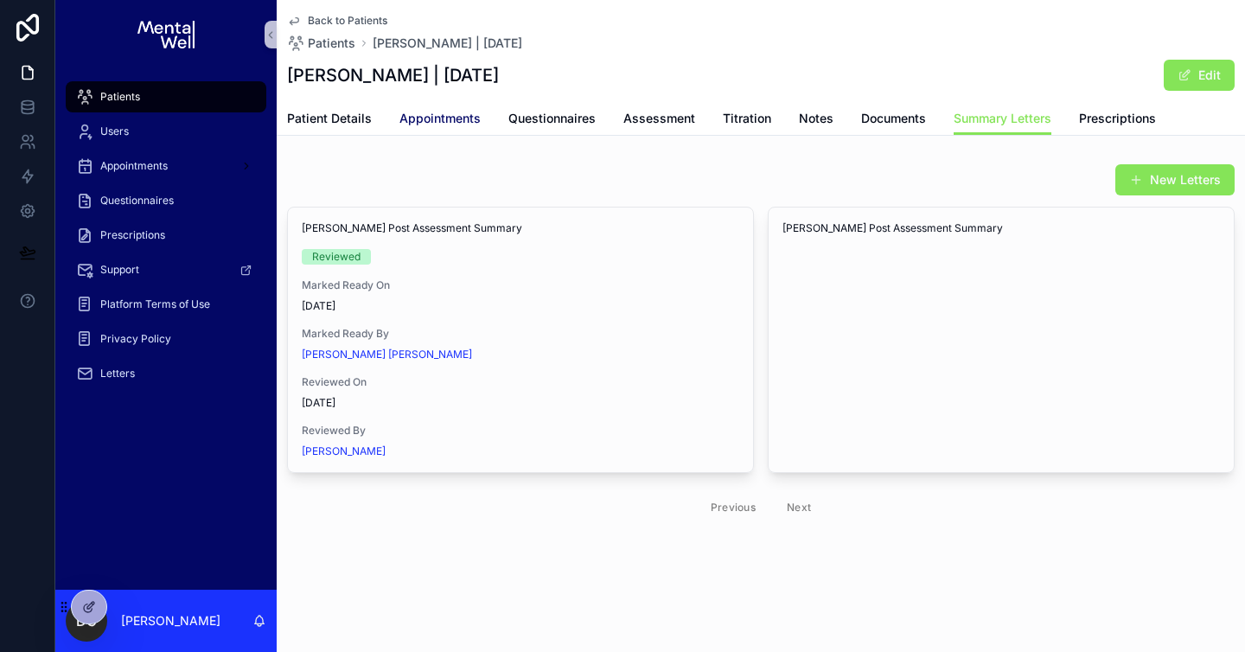
click at [430, 105] on link "Appointments" at bounding box center [439, 120] width 81 height 35
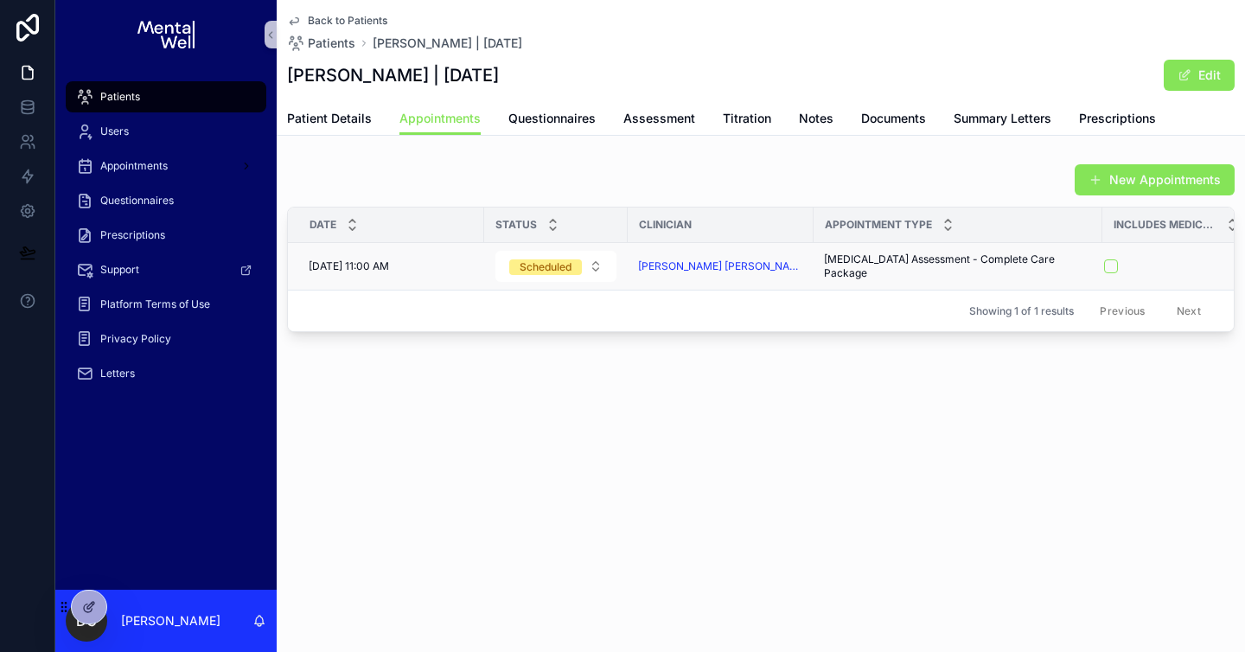
click at [1104, 269] on div "scrollable content" at bounding box center [1166, 266] width 124 height 14
click at [1104, 268] on button "scrollable content" at bounding box center [1111, 266] width 14 height 14
click at [1062, 117] on div "Patient Details Appointments Questionnaires Assessment Titration Notes Document…" at bounding box center [760, 118] width 947 height 33
click at [1092, 113] on span "Prescriptions" at bounding box center [1117, 118] width 77 height 17
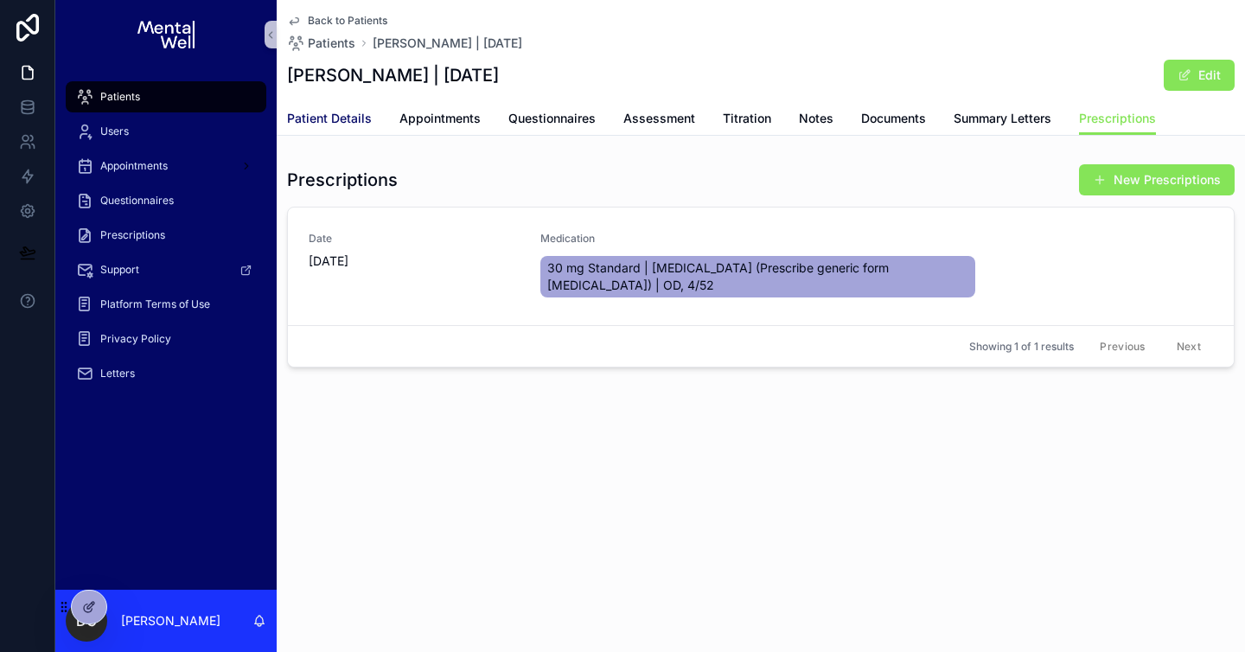
click at [335, 110] on span "Patient Details" at bounding box center [329, 118] width 85 height 17
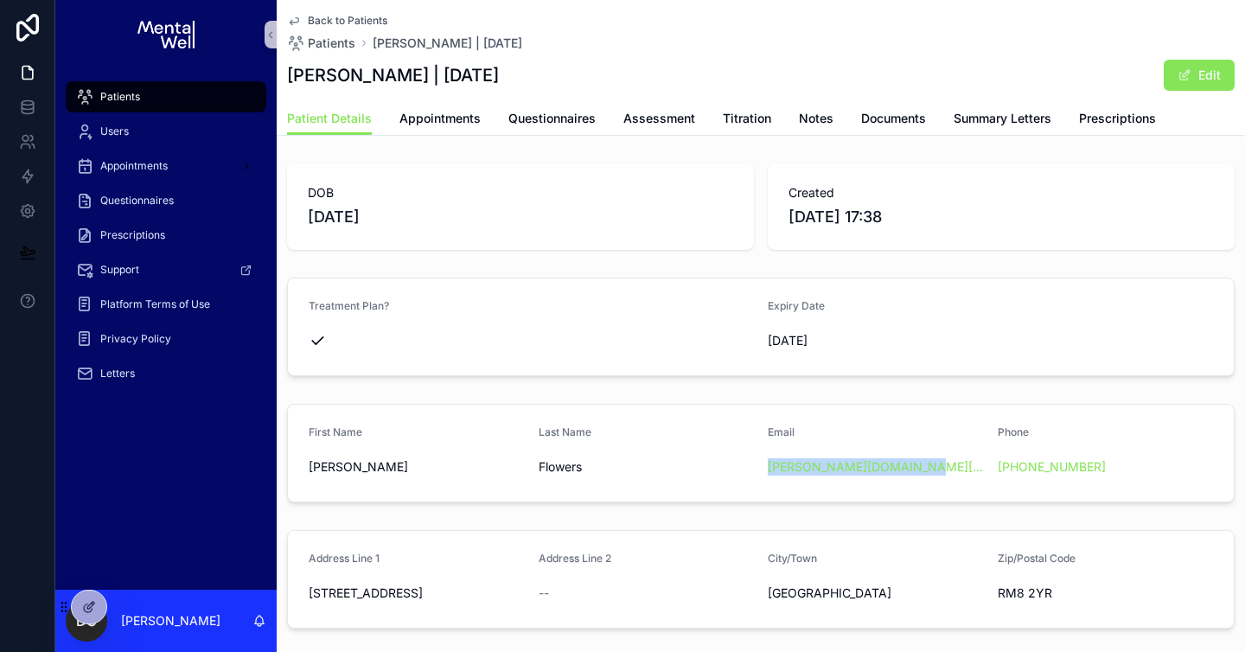
click at [177, 102] on div "Patients" at bounding box center [166, 97] width 180 height 28
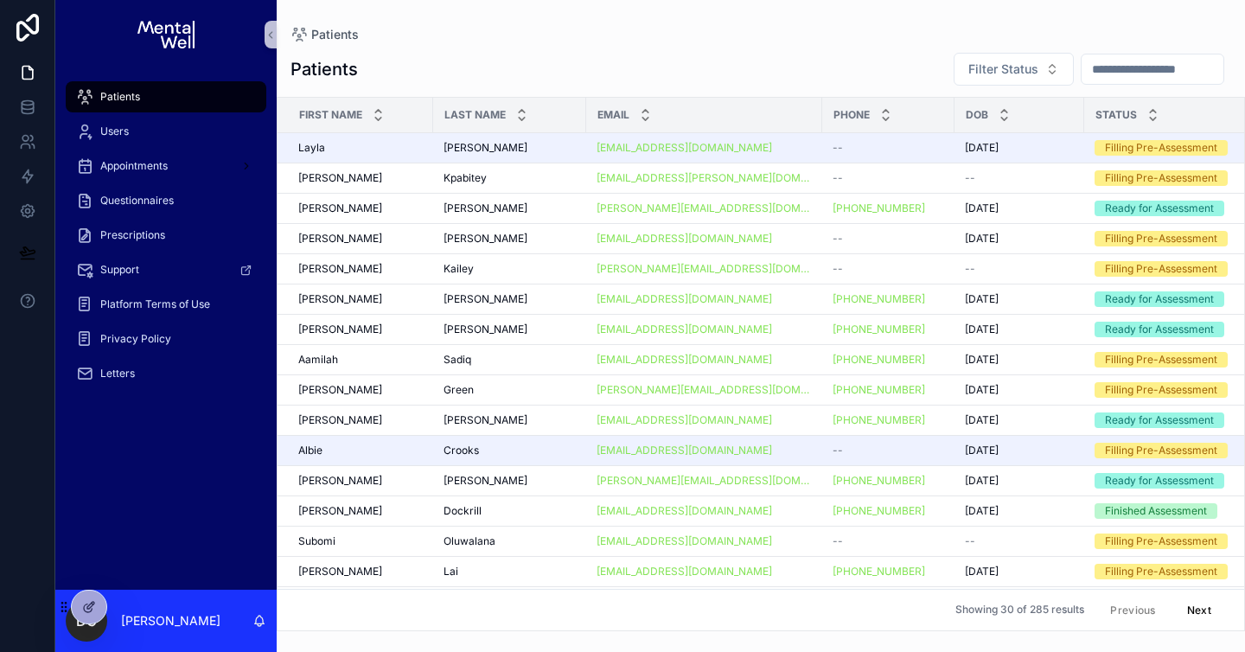
click at [1144, 65] on input "scrollable content" at bounding box center [1152, 69] width 142 height 24
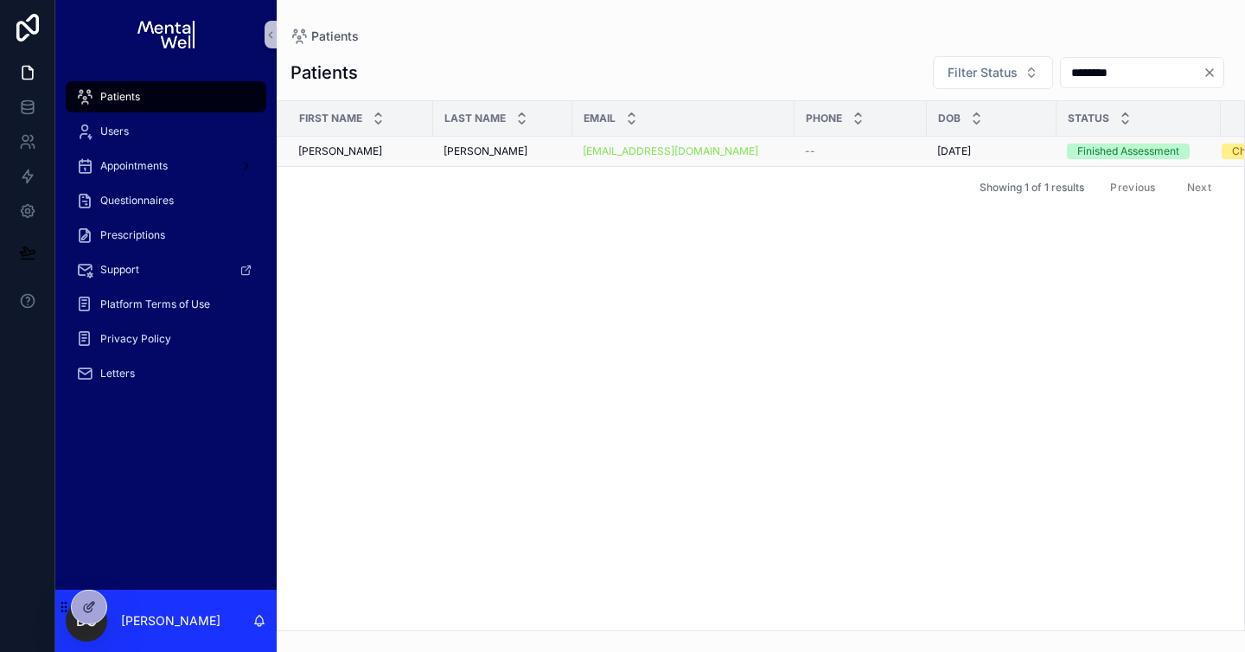
type input "********"
click at [522, 142] on td "[PERSON_NAME] [PERSON_NAME]" at bounding box center [502, 152] width 139 height 30
click at [520, 150] on div "[PERSON_NAME] [PERSON_NAME]" at bounding box center [502, 151] width 118 height 14
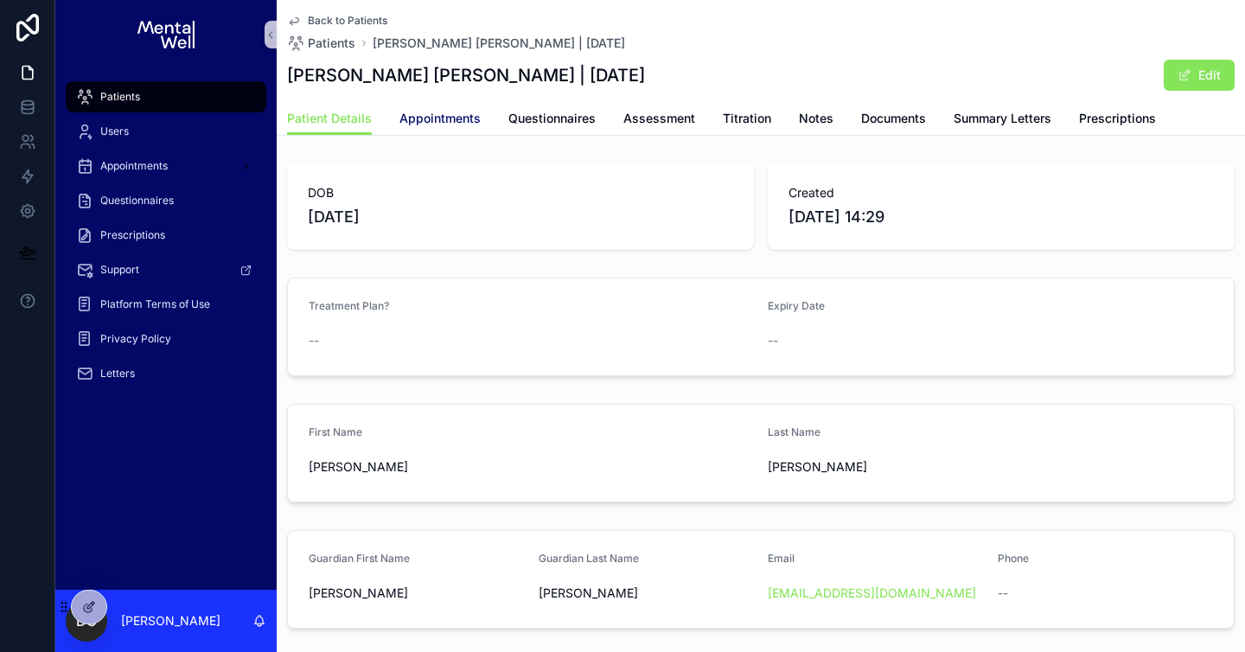
click at [442, 117] on span "Appointments" at bounding box center [439, 118] width 81 height 17
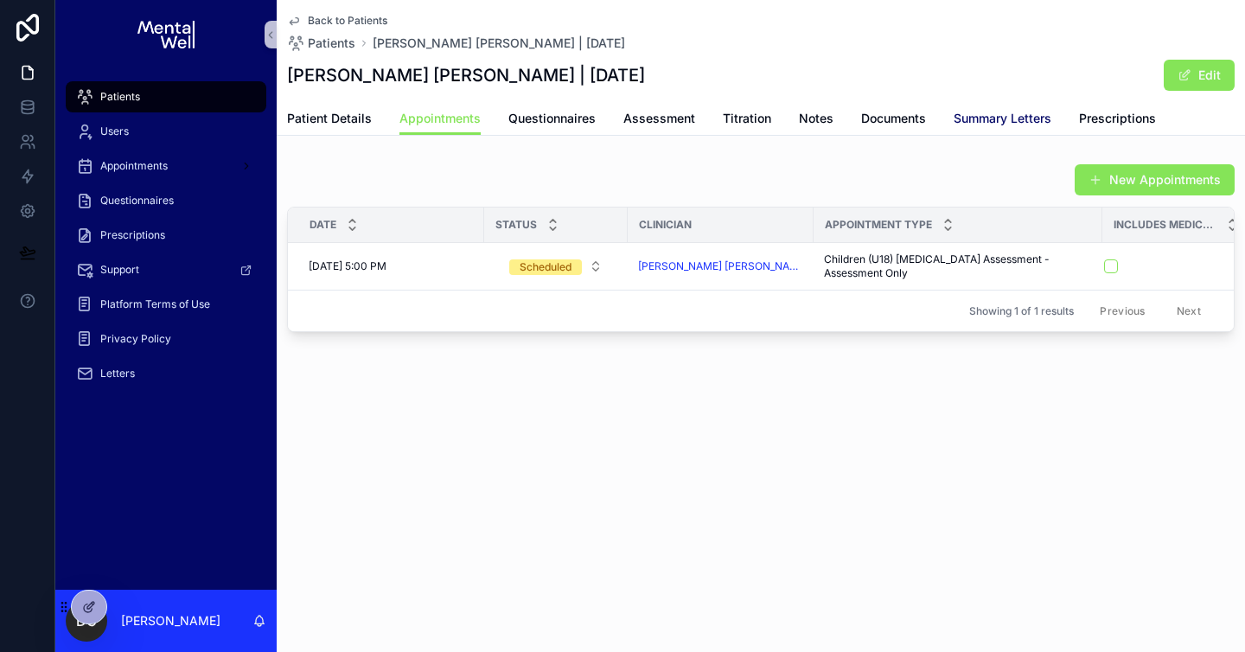
click at [1003, 123] on span "Summary Letters" at bounding box center [1002, 118] width 98 height 17
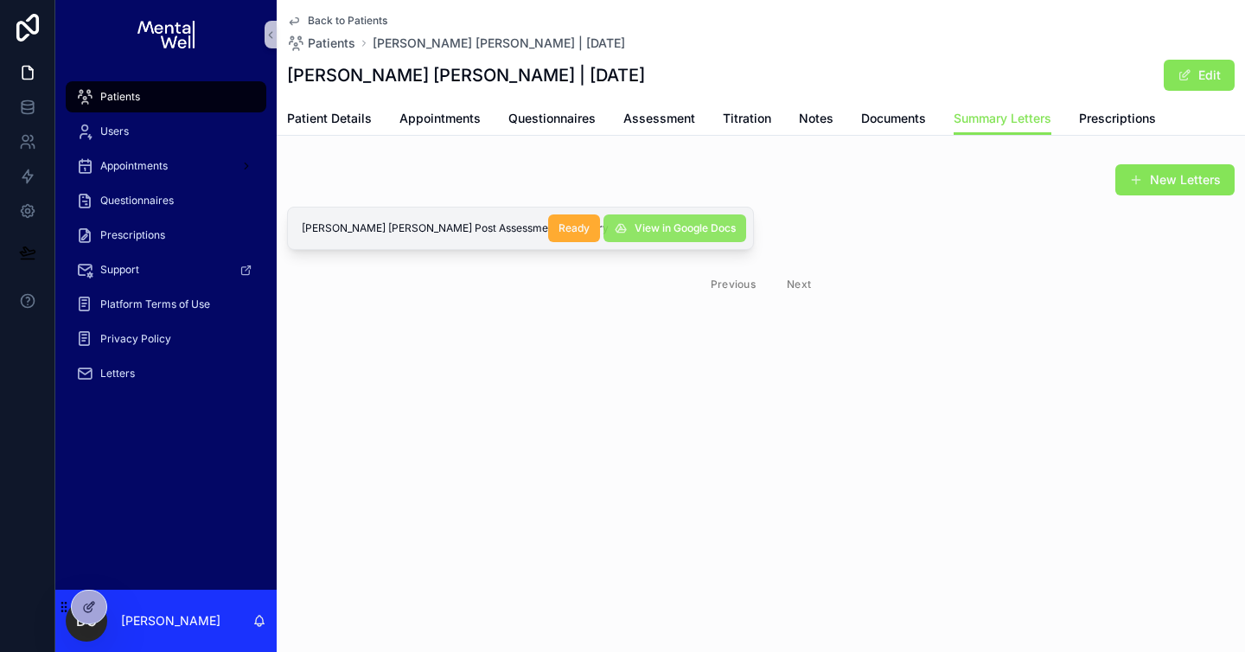
click at [641, 221] on span "View in Google Docs" at bounding box center [684, 228] width 101 height 14
click at [131, 92] on span "Patients" at bounding box center [120, 97] width 40 height 14
click at [347, 123] on span "Patient Details" at bounding box center [329, 118] width 85 height 17
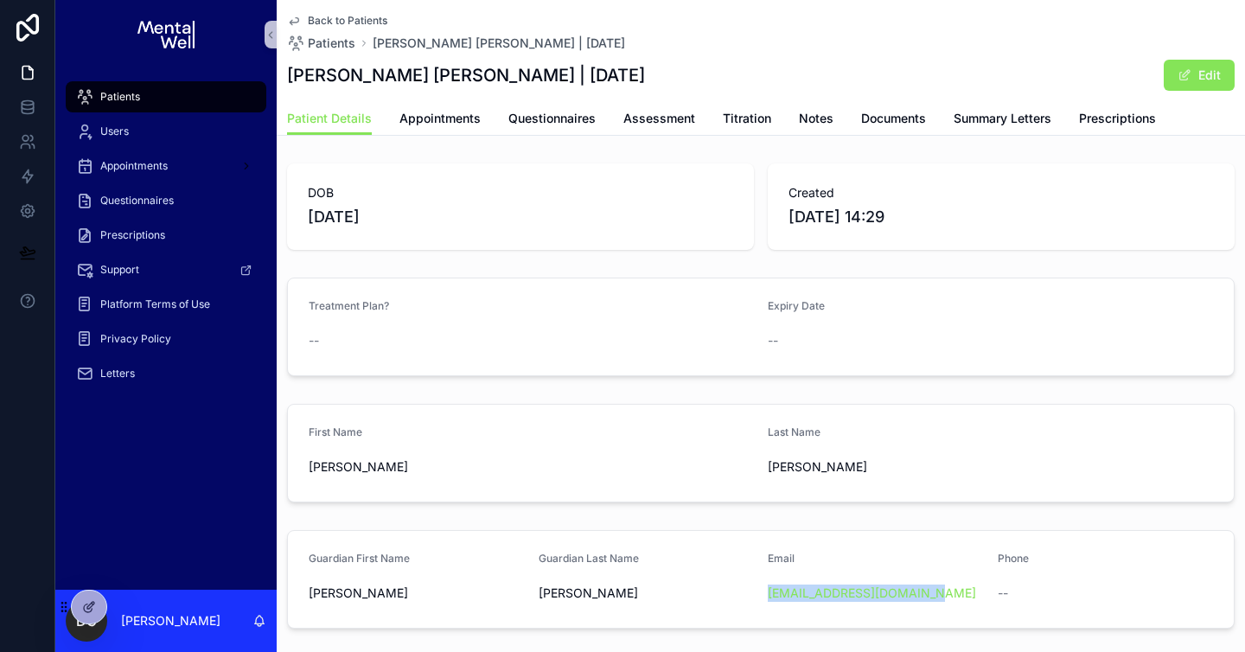
click at [159, 94] on div "Patients" at bounding box center [166, 97] width 180 height 28
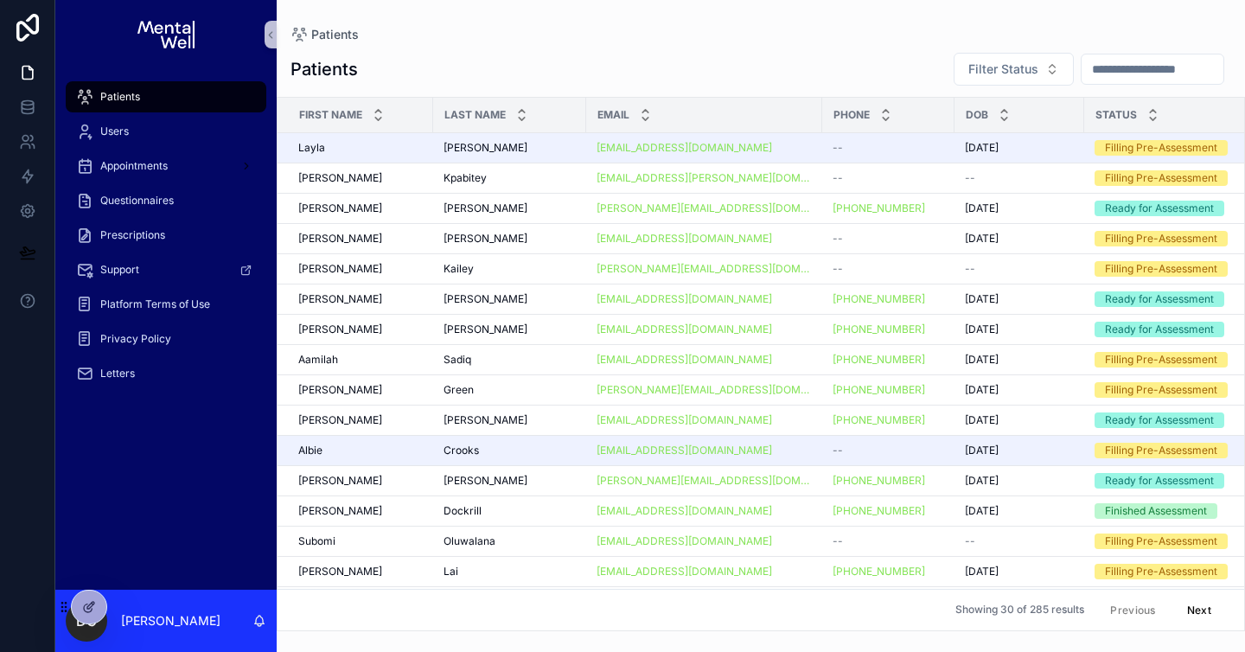
click at [1118, 56] on div "scrollable content" at bounding box center [1151, 69] width 143 height 31
click at [1116, 61] on input "scrollable content" at bounding box center [1152, 69] width 142 height 24
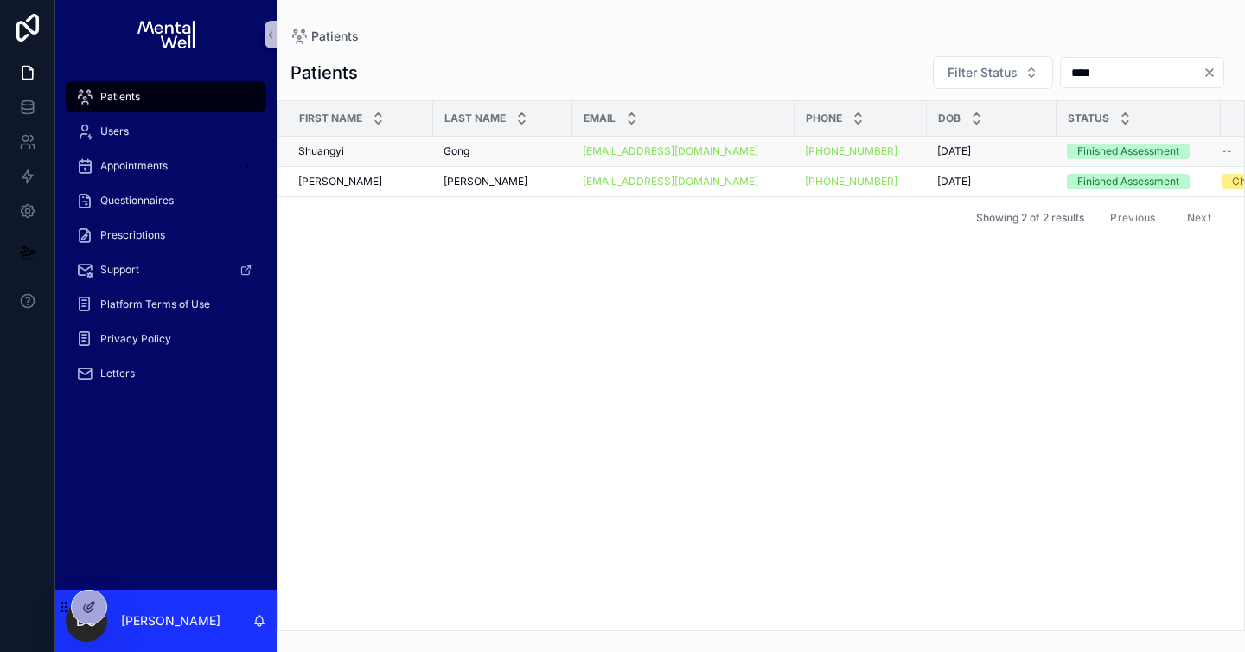
type input "****"
click at [489, 153] on div "[PERSON_NAME]" at bounding box center [502, 151] width 118 height 14
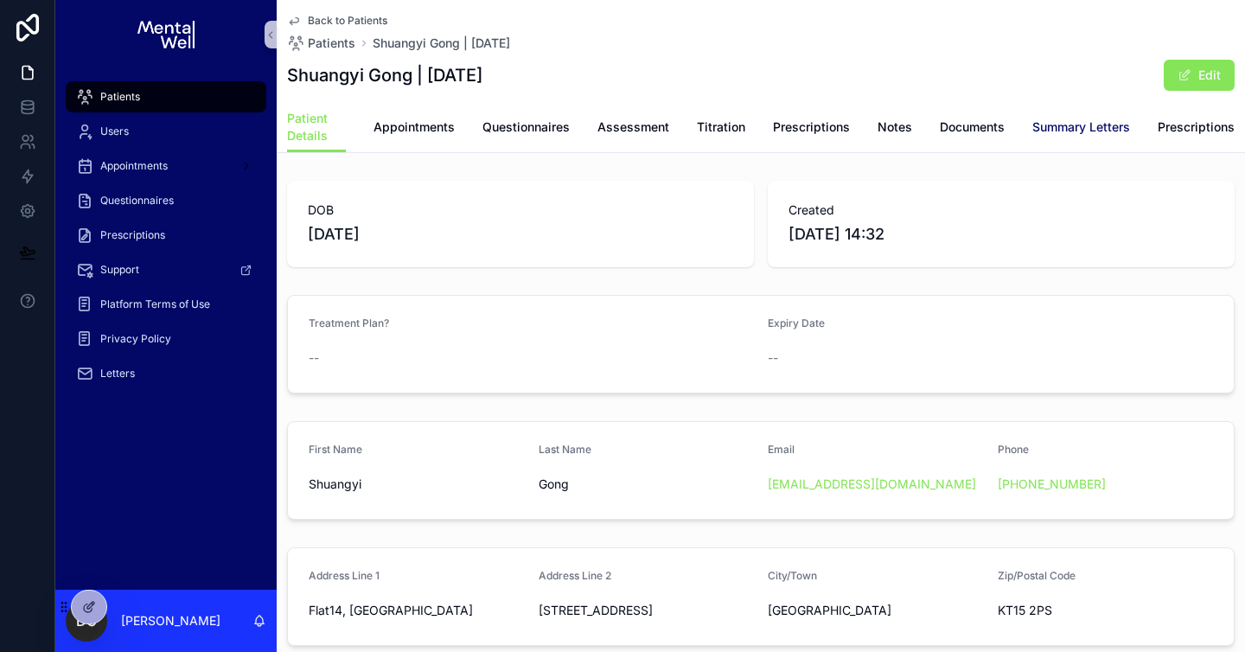
click at [1092, 124] on span "Summary Letters" at bounding box center [1081, 126] width 98 height 17
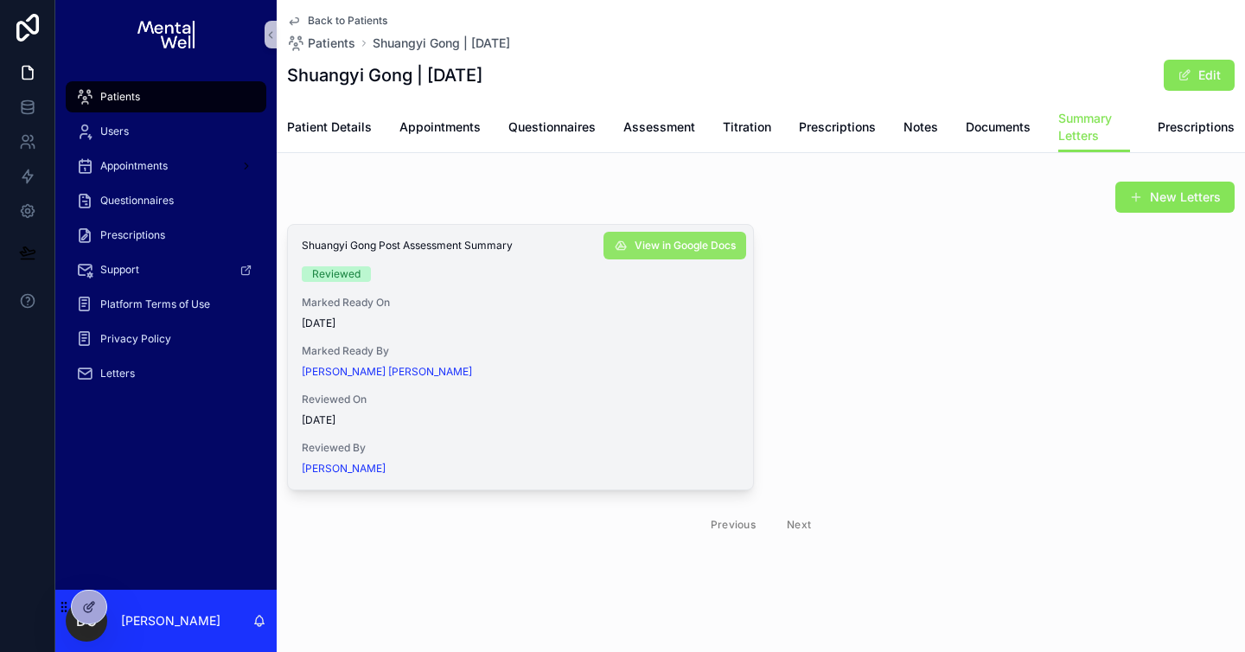
click at [680, 244] on span "View in Google Docs" at bounding box center [684, 246] width 101 height 14
click at [452, 122] on span "Appointments" at bounding box center [439, 126] width 81 height 17
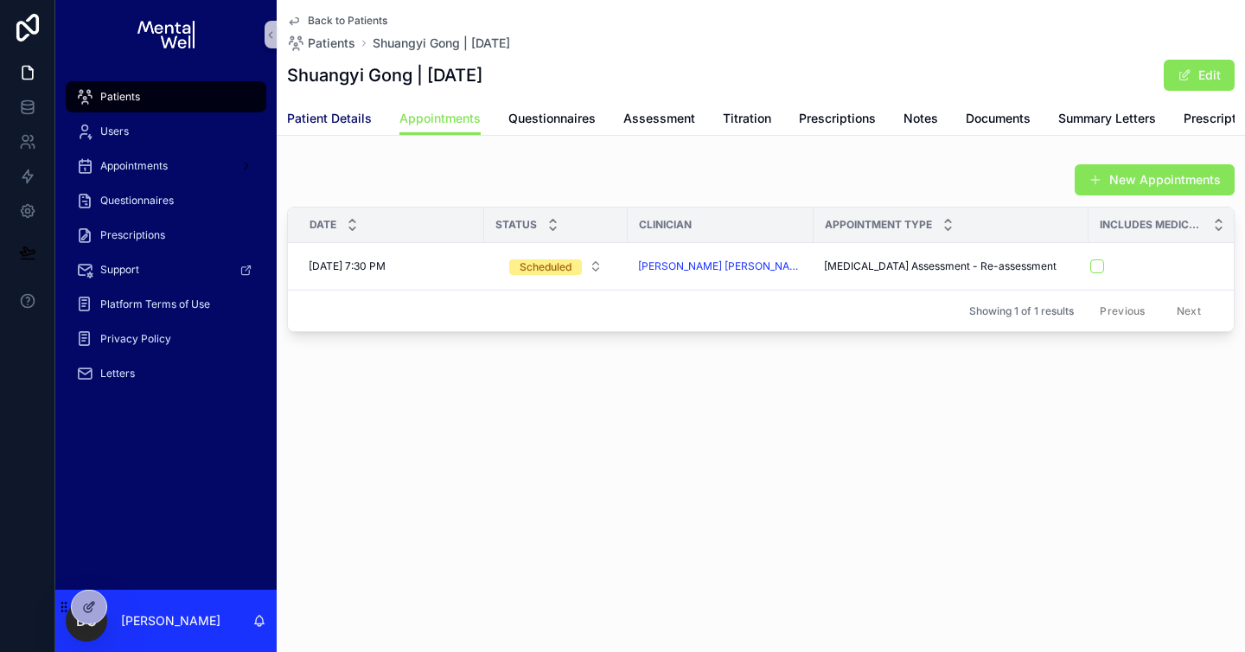
click at [350, 120] on span "Patient Details" at bounding box center [329, 118] width 85 height 17
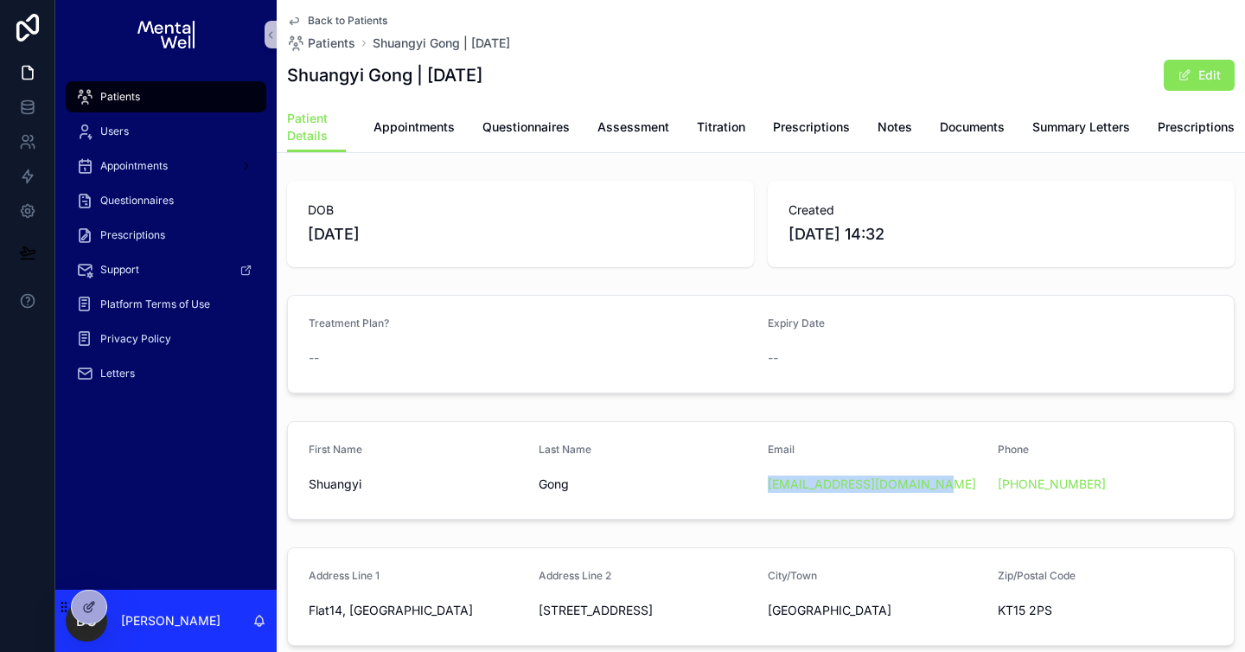
click at [177, 86] on div "Patients" at bounding box center [166, 97] width 180 height 28
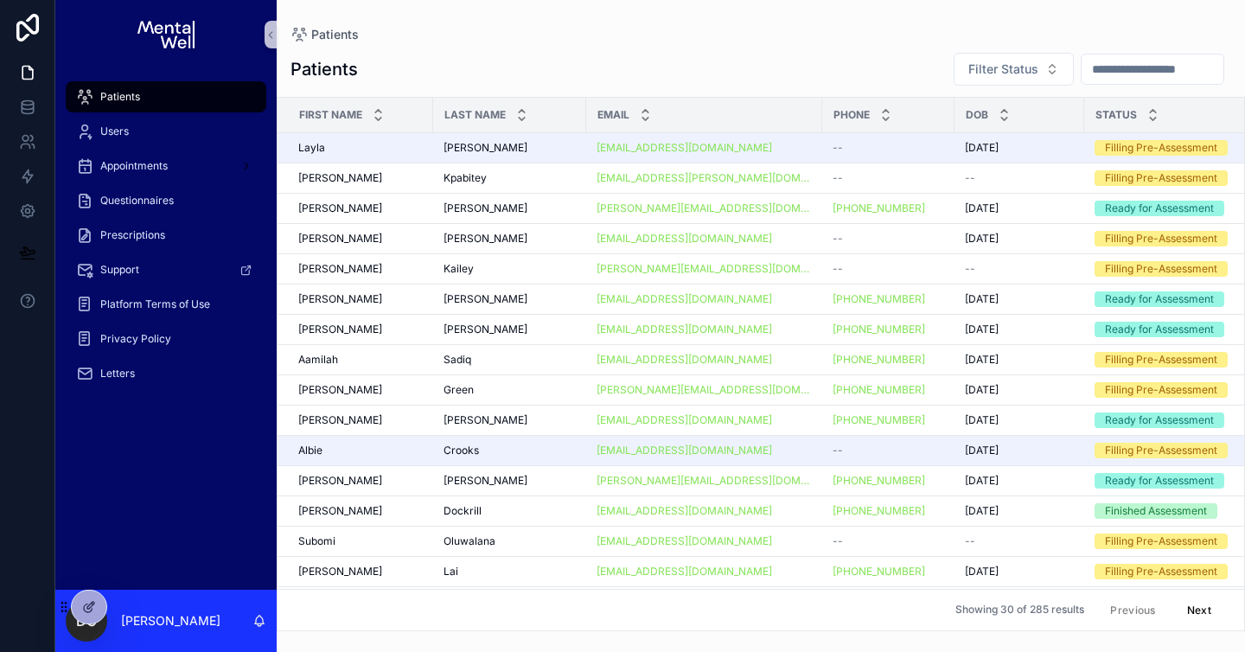
click at [1148, 69] on input "scrollable content" at bounding box center [1152, 69] width 142 height 24
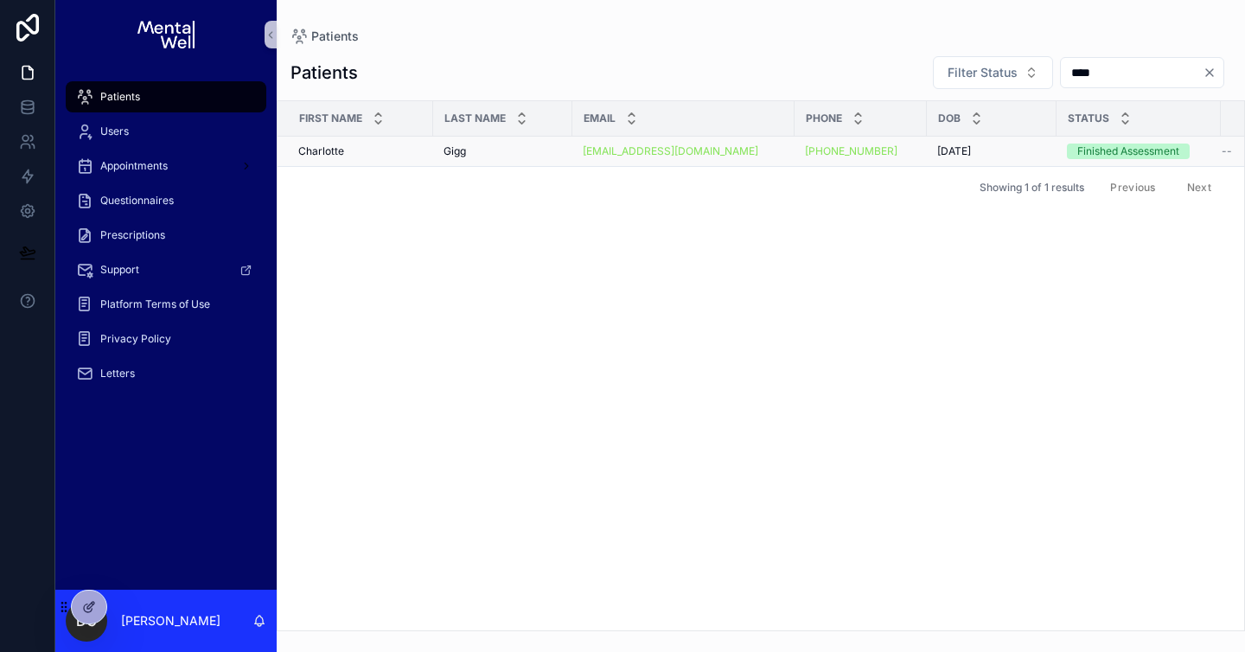
type input "****"
click at [532, 143] on td "Gigg Gigg" at bounding box center [502, 152] width 139 height 30
click at [532, 148] on div "Gigg Gigg" at bounding box center [502, 151] width 118 height 14
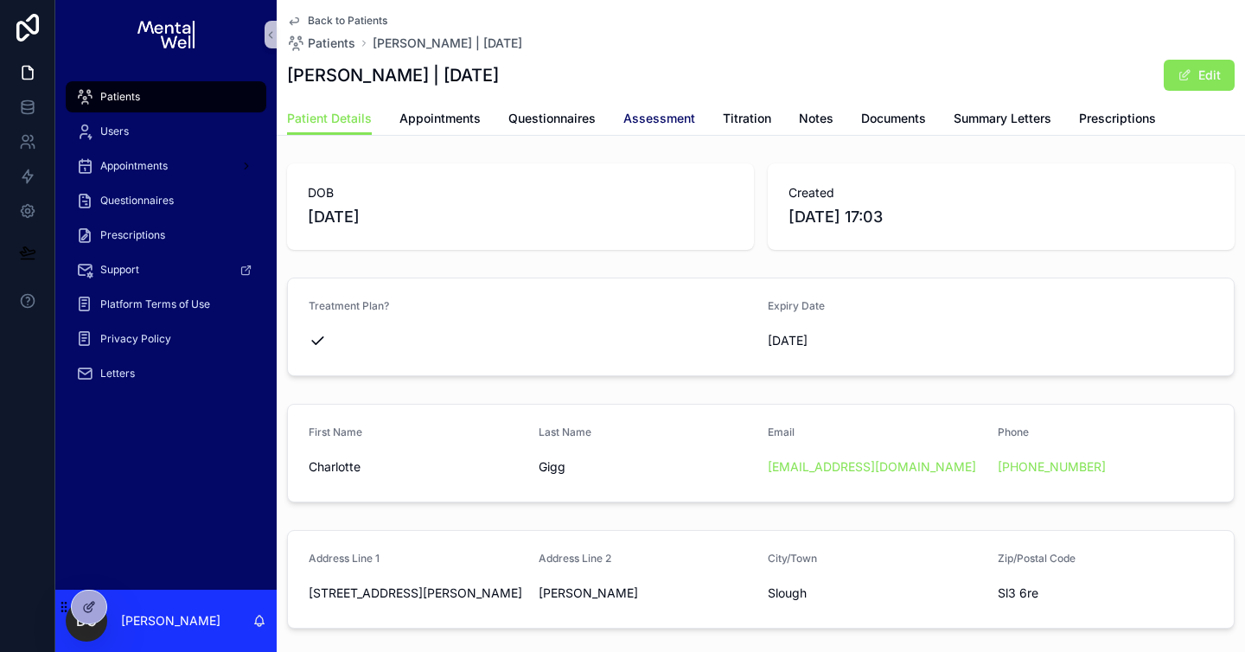
click at [648, 123] on span "Assessment" at bounding box center [659, 118] width 72 height 17
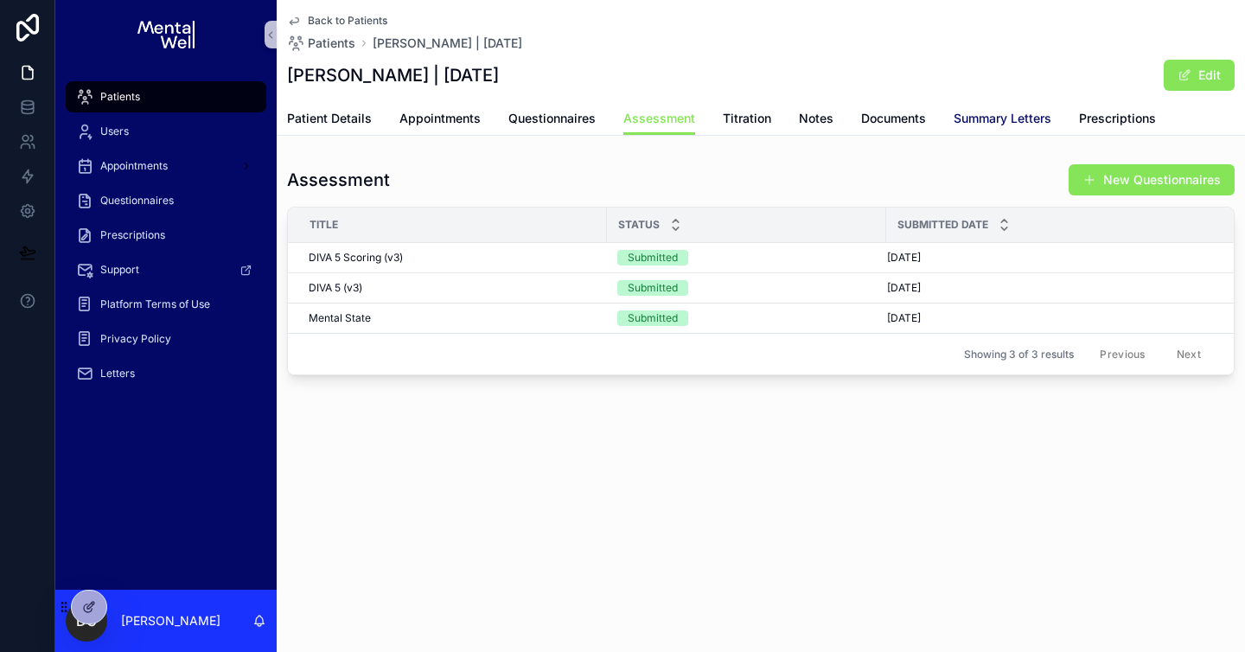
click at [960, 124] on span "Summary Letters" at bounding box center [1002, 118] width 98 height 17
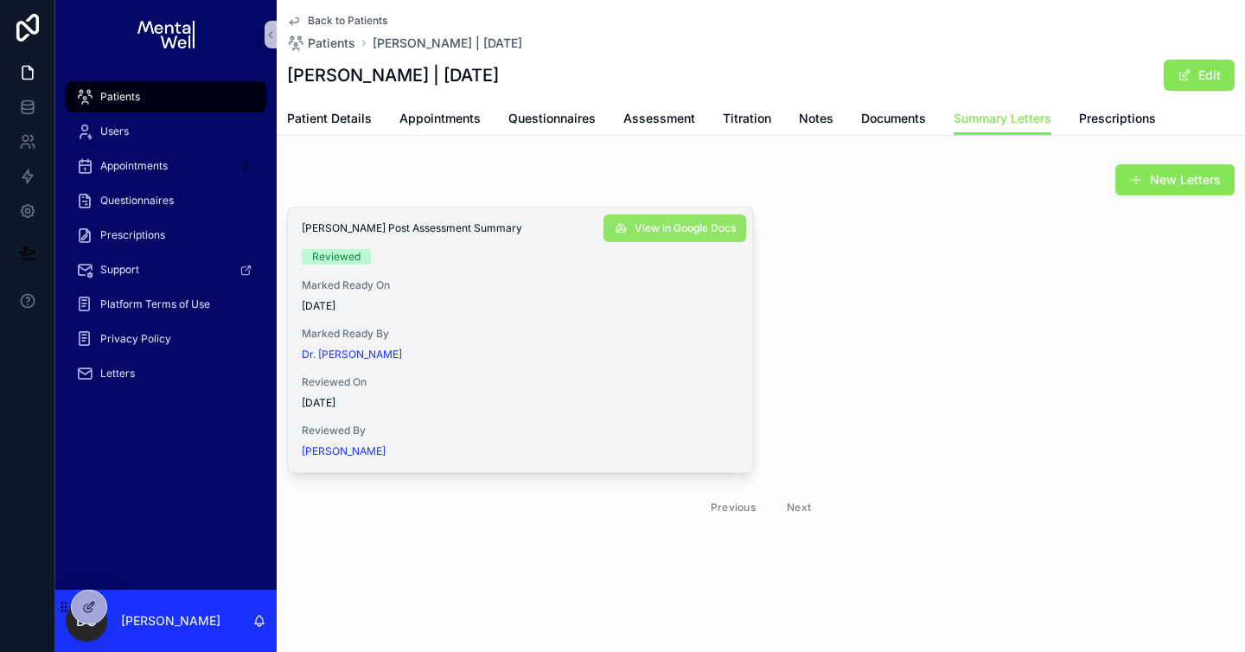
click at [658, 235] on button "View in Google Docs" at bounding box center [674, 228] width 143 height 28
click at [218, 105] on div "Patients" at bounding box center [166, 97] width 180 height 28
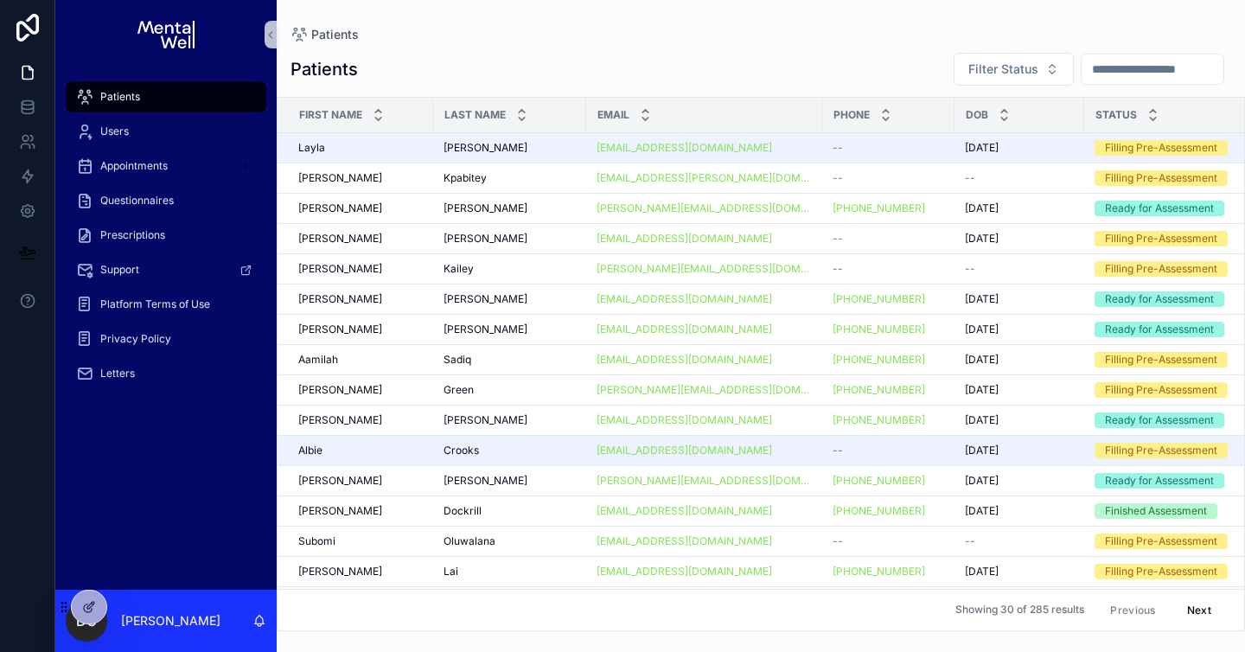
click at [1125, 80] on input "scrollable content" at bounding box center [1152, 69] width 142 height 24
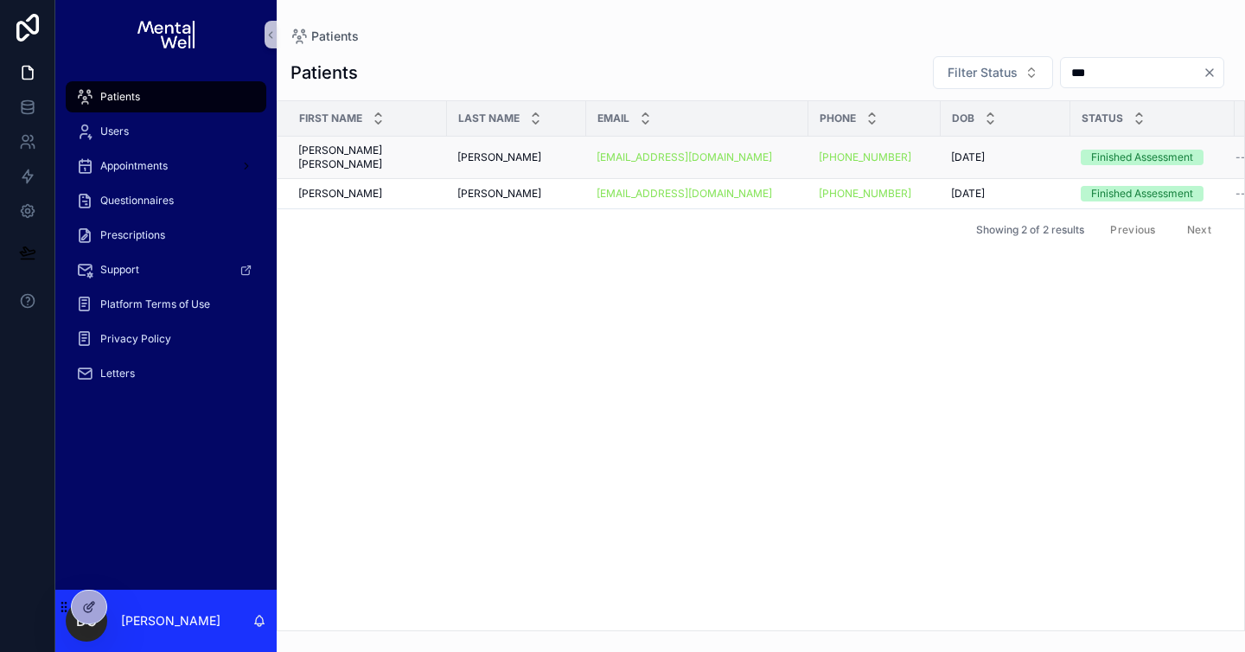
type input "***"
click at [510, 156] on div "[PERSON_NAME]" at bounding box center [516, 157] width 118 height 14
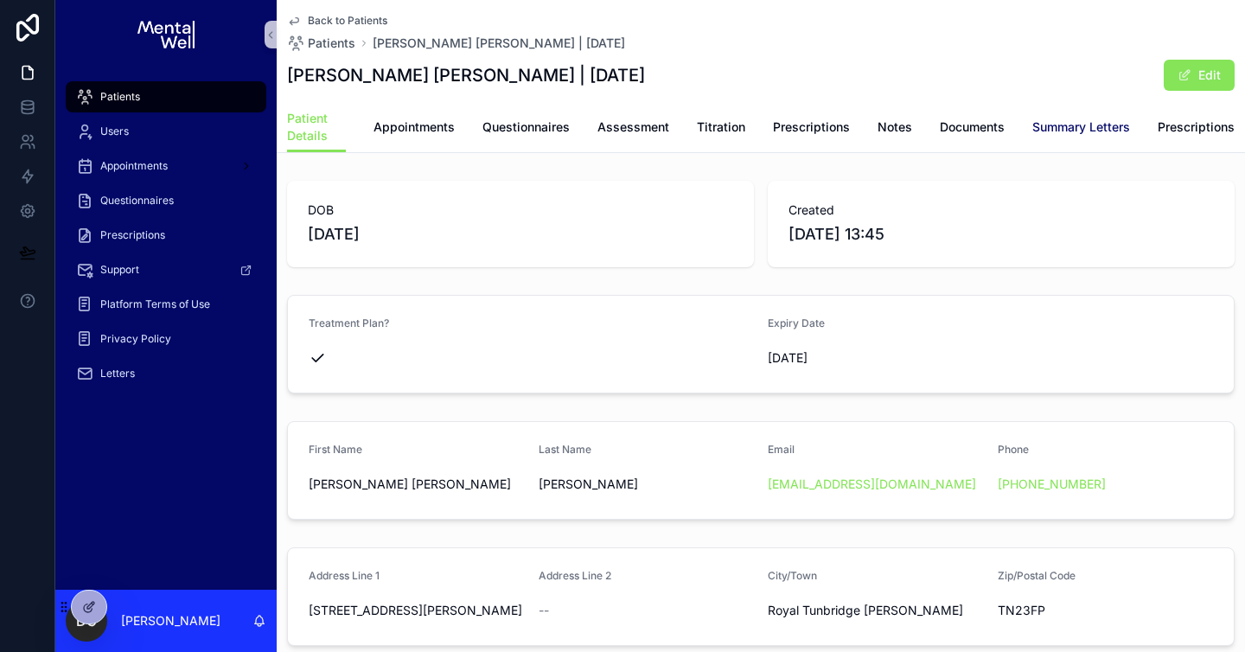
click at [1039, 129] on span "Summary Letters" at bounding box center [1081, 126] width 98 height 17
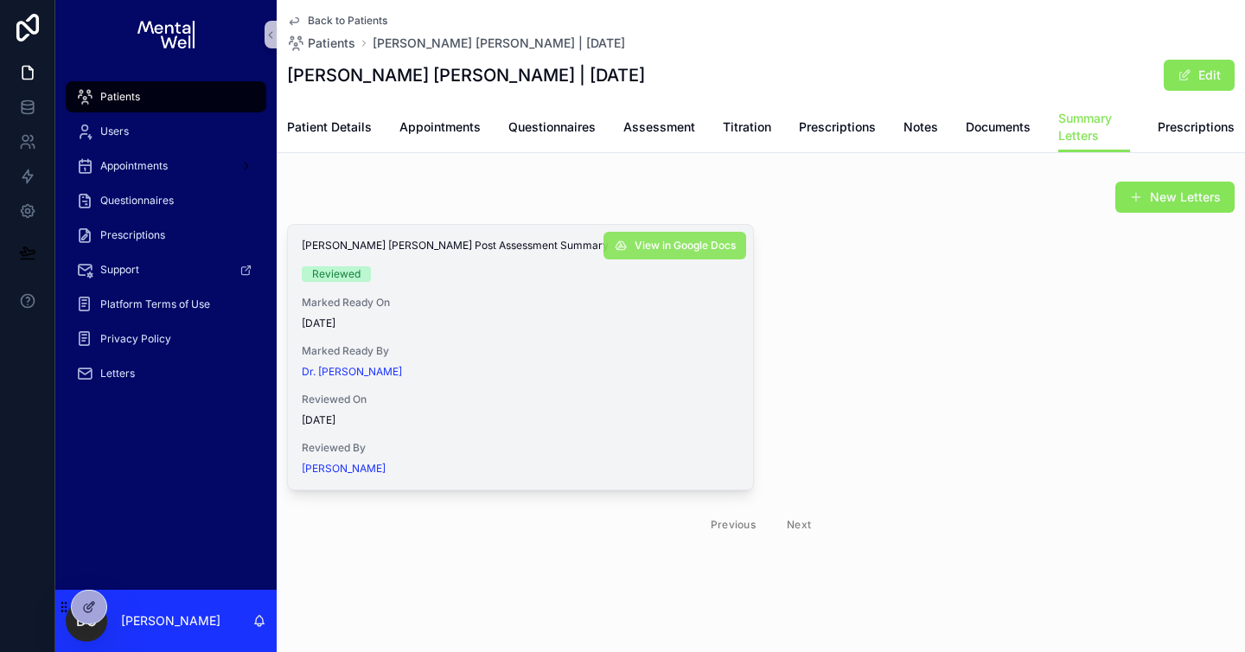
click at [681, 239] on span "View in Google Docs" at bounding box center [684, 246] width 101 height 14
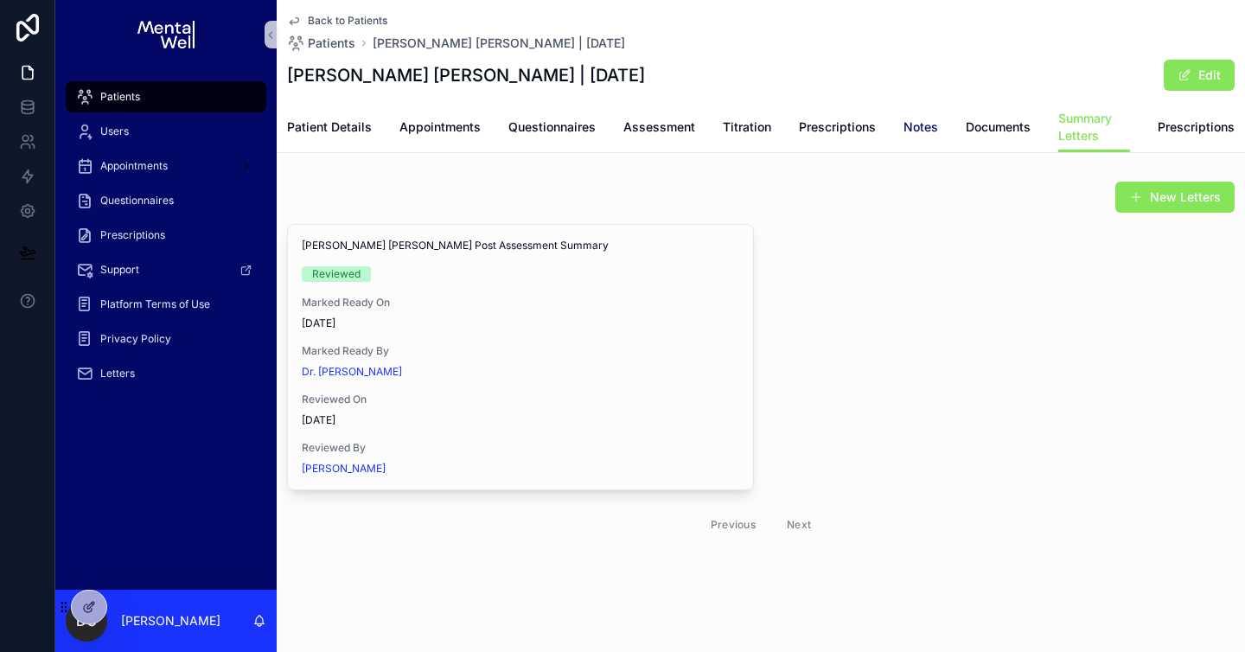
click at [921, 120] on span "Notes" at bounding box center [920, 126] width 35 height 17
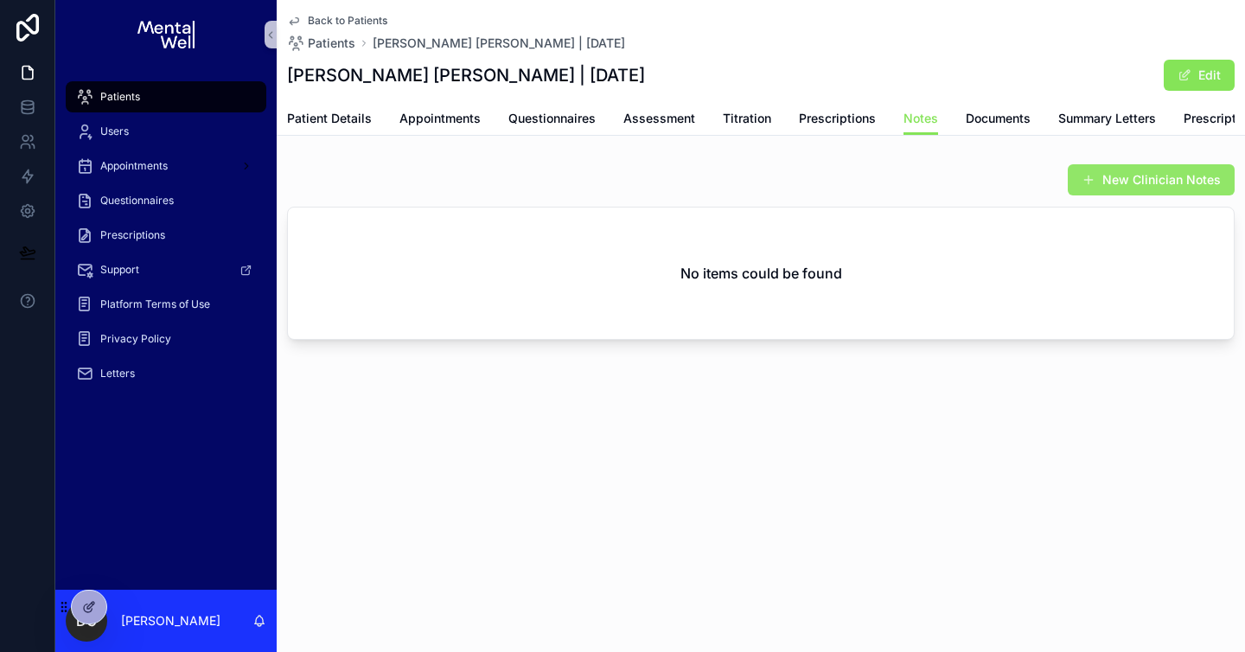
click at [1129, 186] on button "New Clinician Notes" at bounding box center [1150, 179] width 167 height 31
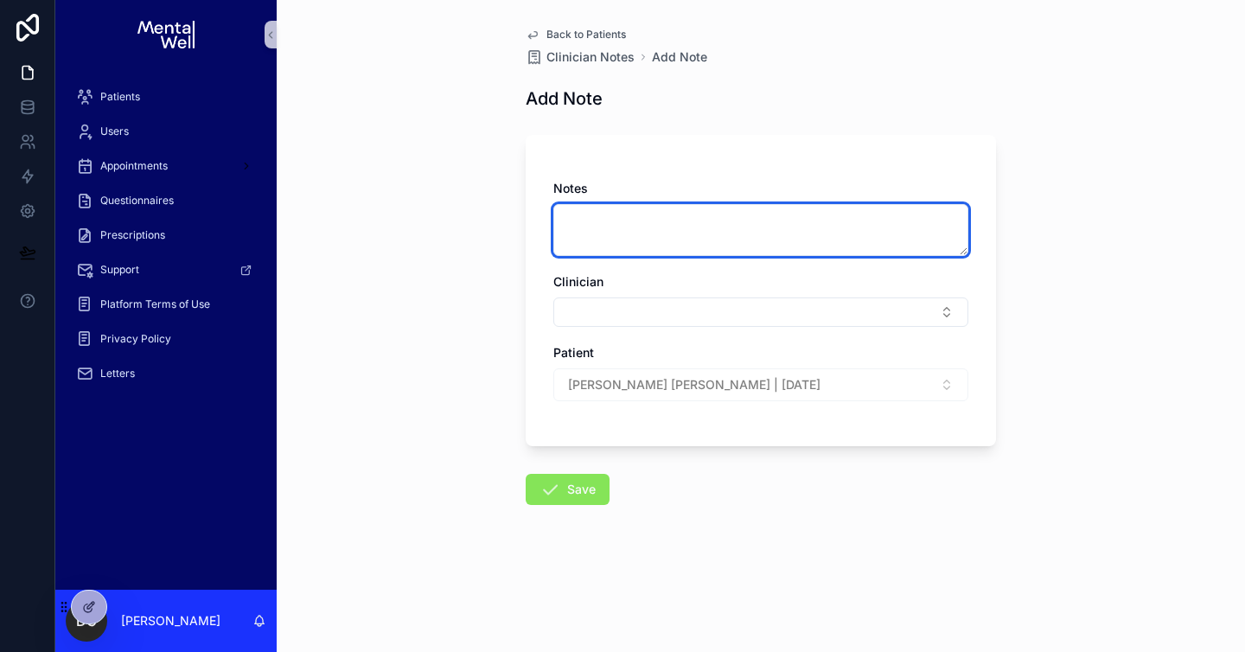
click at [596, 233] on textarea "scrollable content" at bounding box center [760, 230] width 415 height 52
paste textarea "**********"
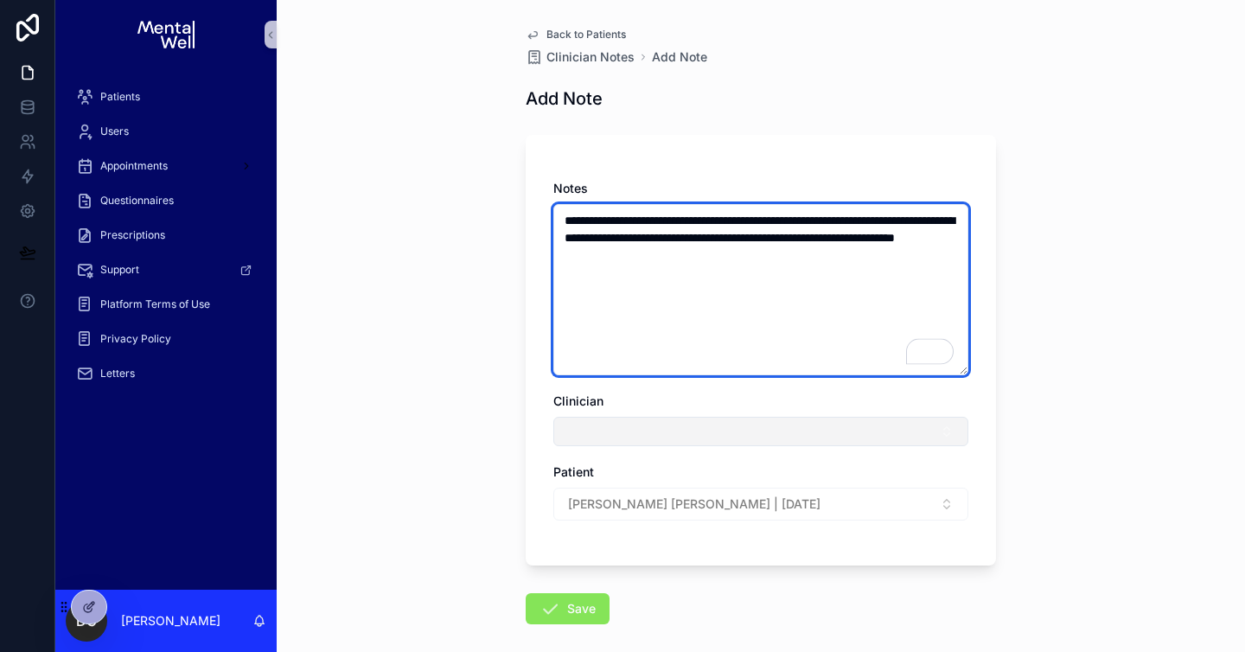
type textarea "**********"
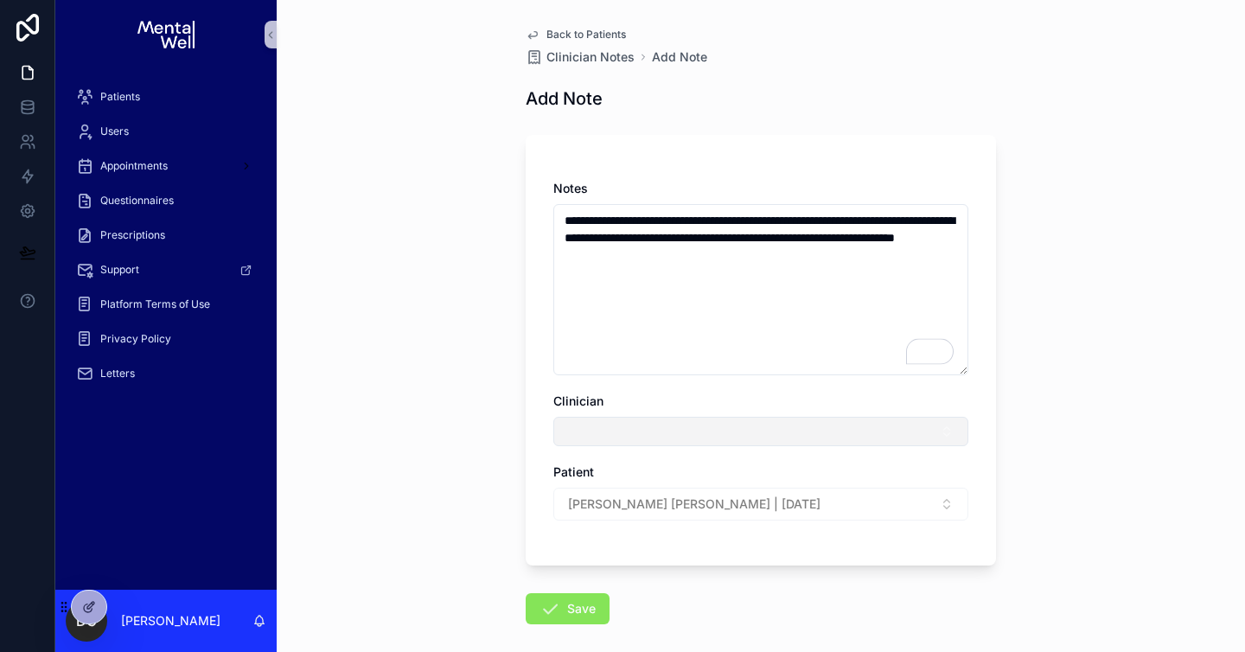
click at [611, 436] on button "Select Button" at bounding box center [760, 431] width 415 height 29
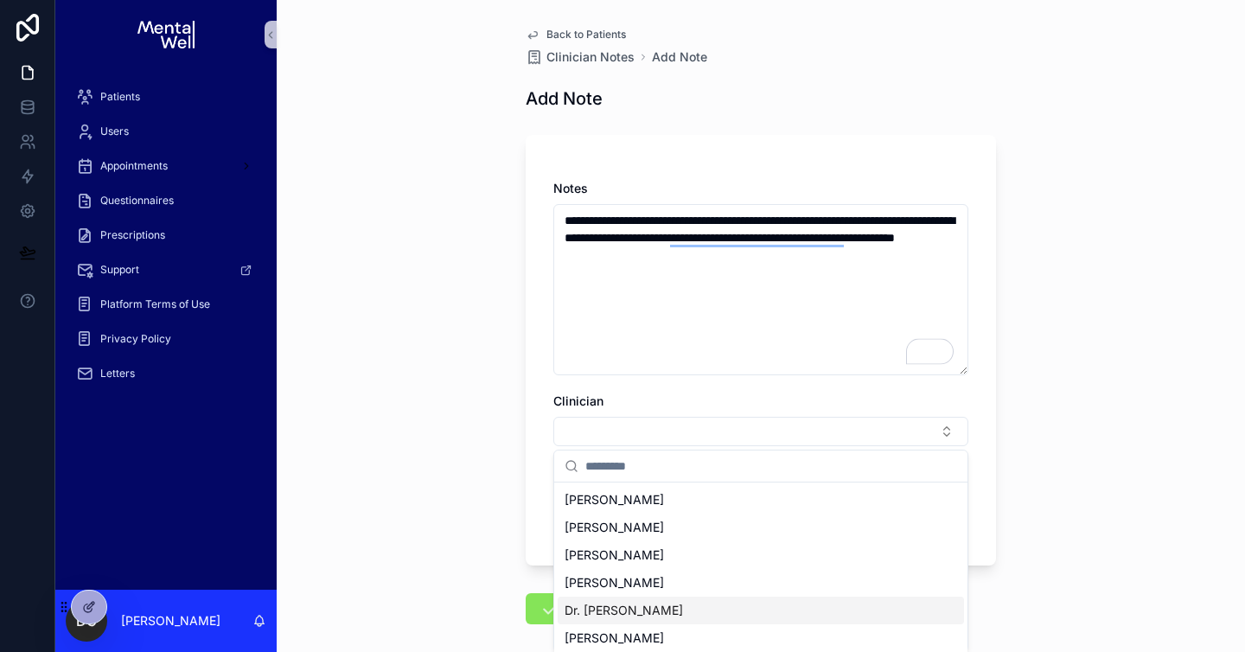
click at [636, 607] on span "Dr. [PERSON_NAME]" at bounding box center [623, 610] width 118 height 17
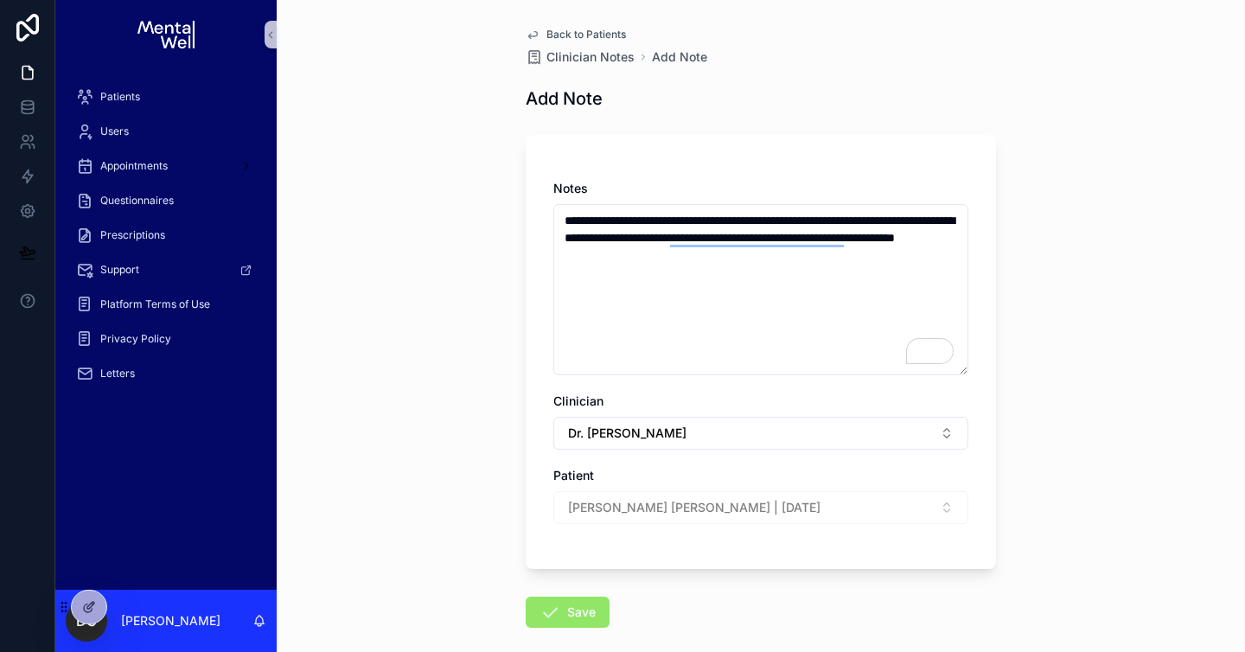
click at [576, 604] on button "Save" at bounding box center [568, 611] width 84 height 31
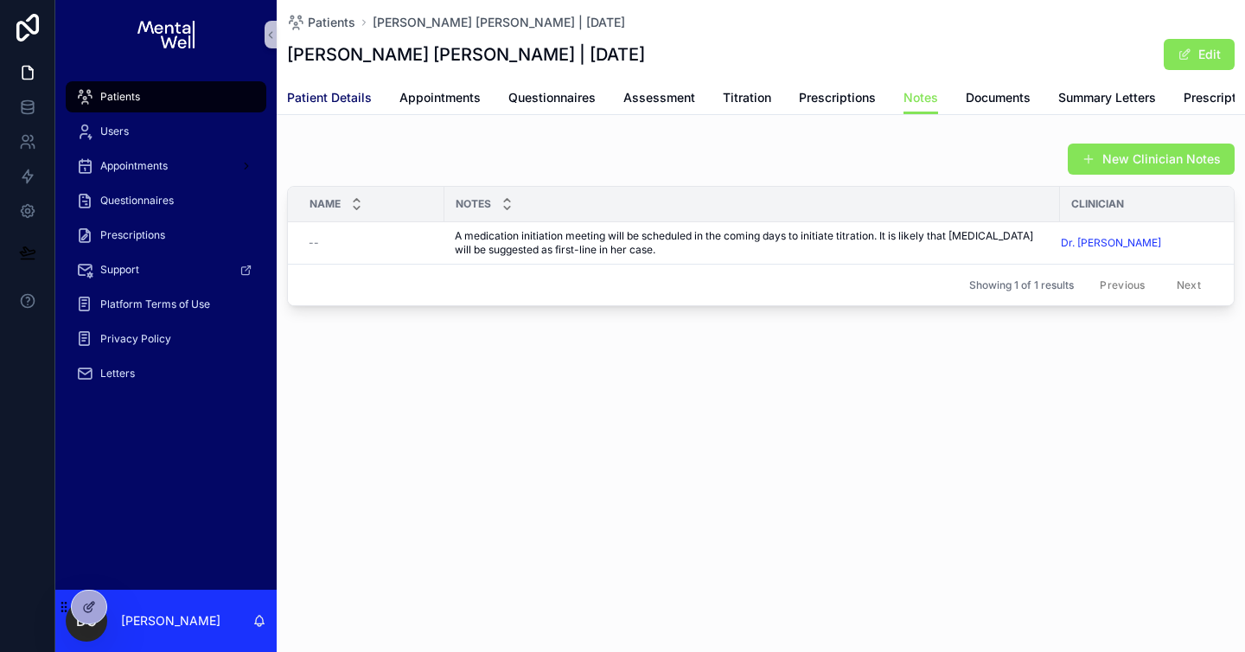
click at [342, 111] on link "Patient Details" at bounding box center [329, 99] width 85 height 35
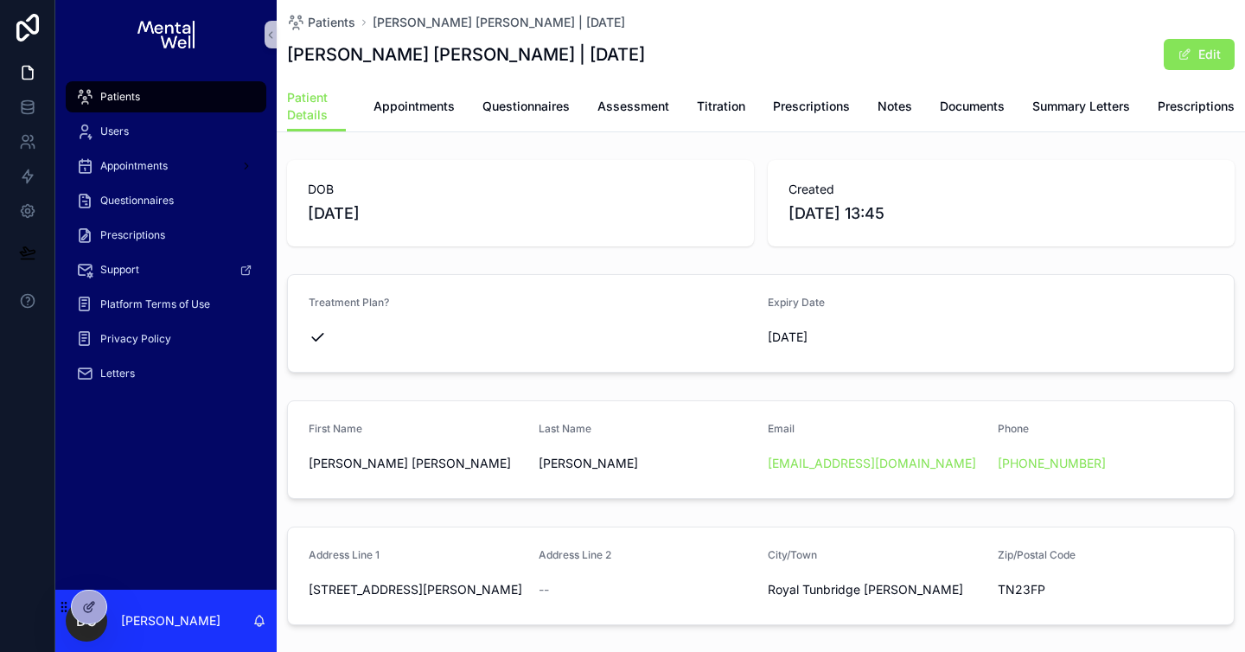
click at [135, 83] on div "Patients" at bounding box center [166, 97] width 180 height 28
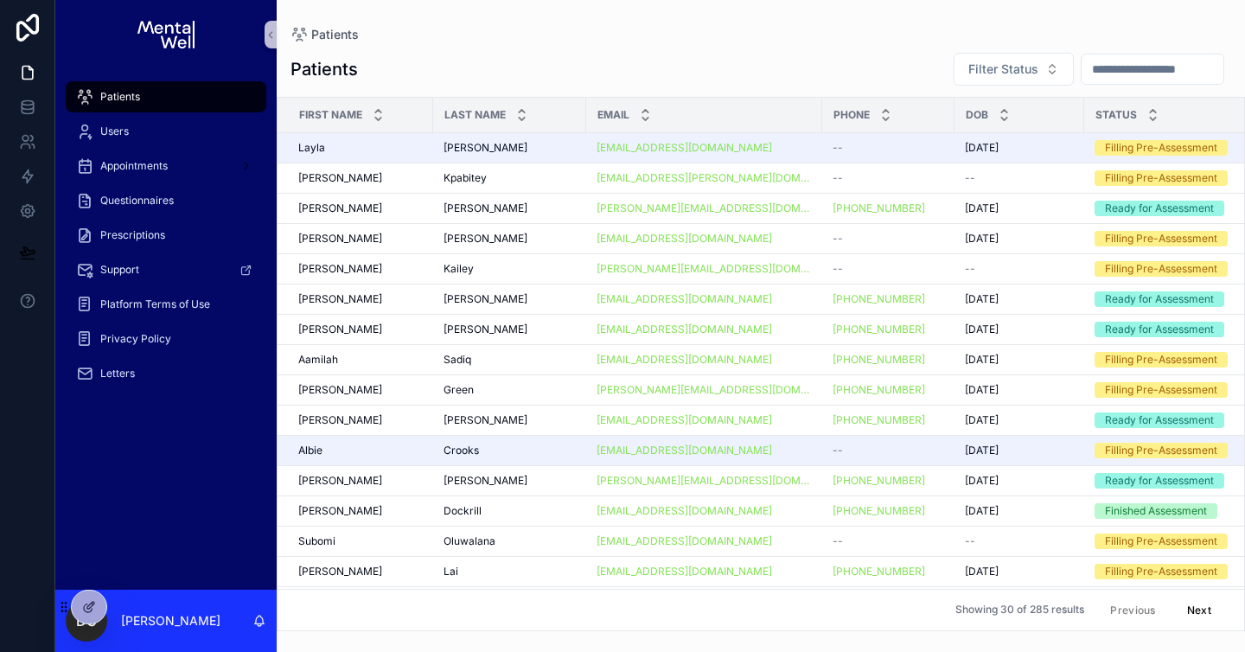
click at [1106, 65] on input "scrollable content" at bounding box center [1152, 69] width 142 height 24
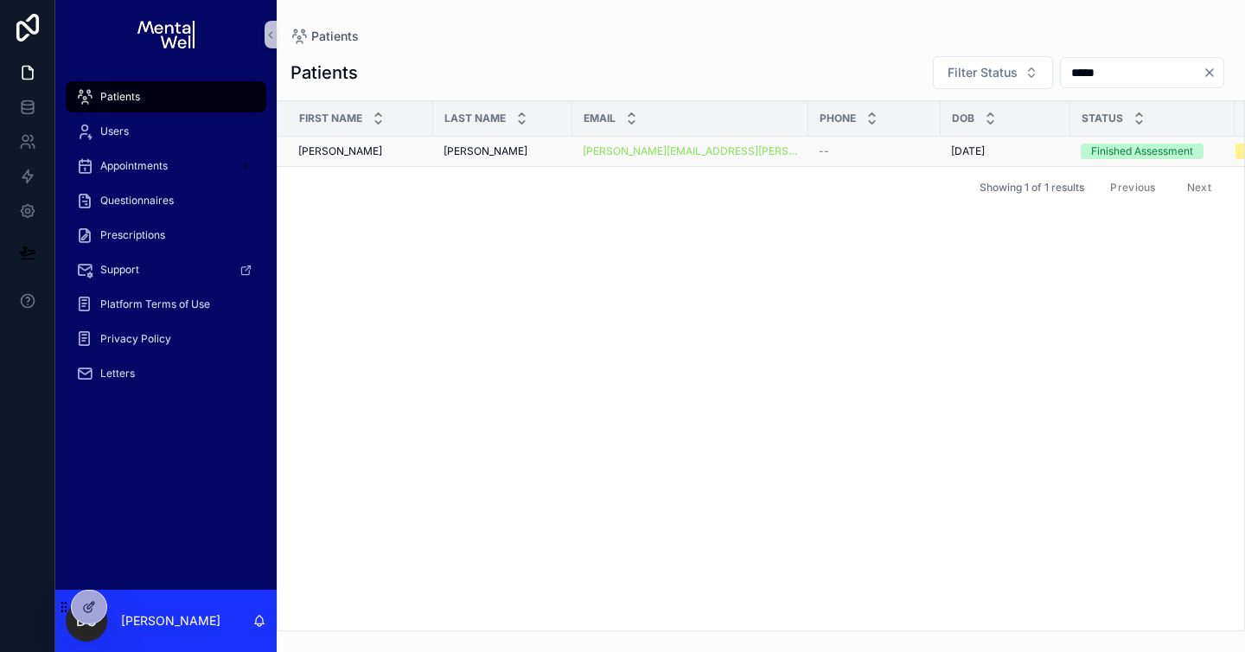
type input "*****"
click at [447, 152] on span "[PERSON_NAME]" at bounding box center [485, 151] width 84 height 14
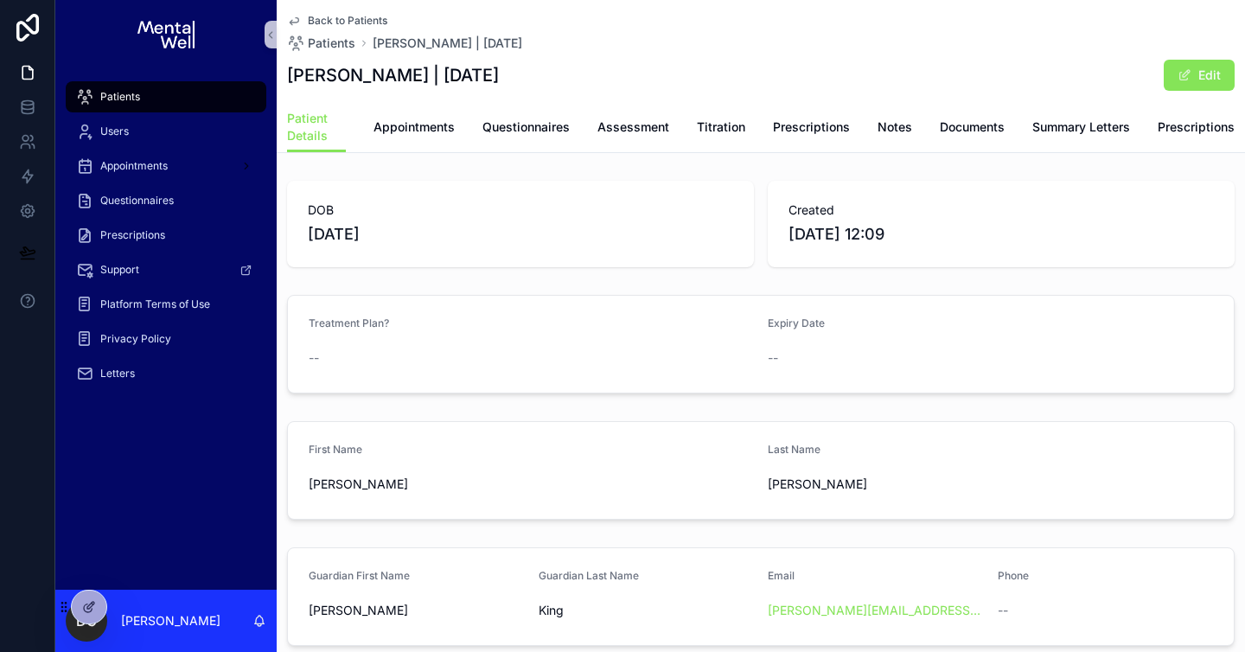
click at [204, 99] on div "Patients" at bounding box center [166, 97] width 180 height 28
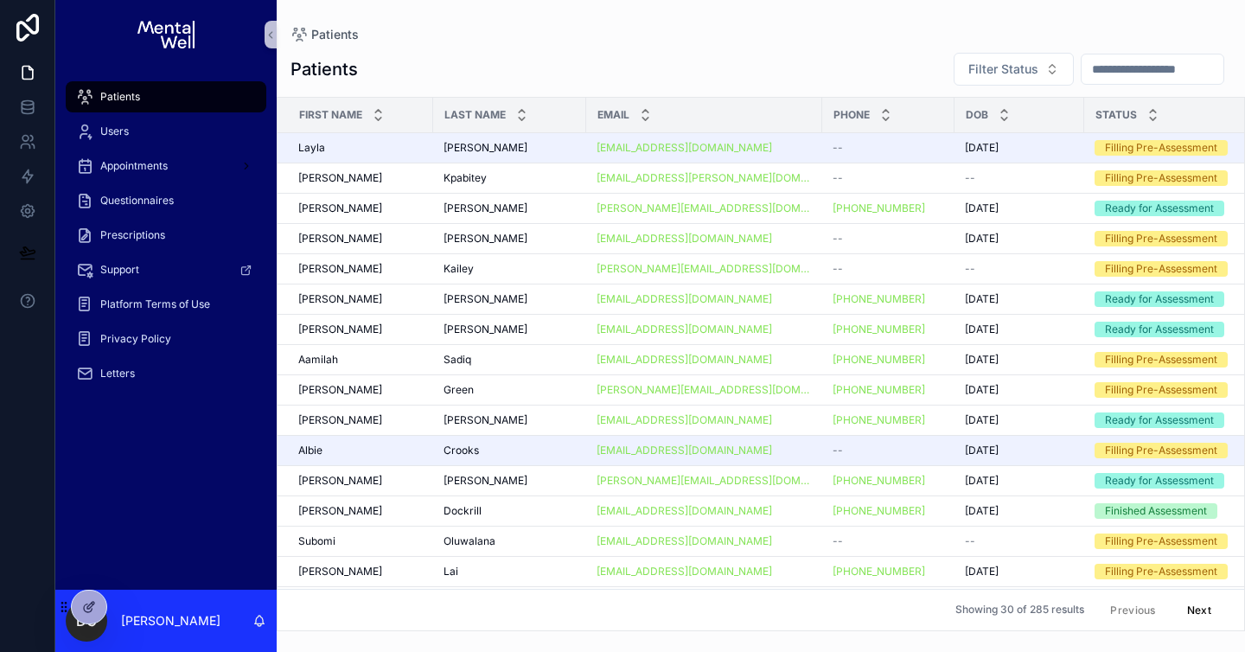
click at [1117, 80] on input "scrollable content" at bounding box center [1152, 69] width 142 height 24
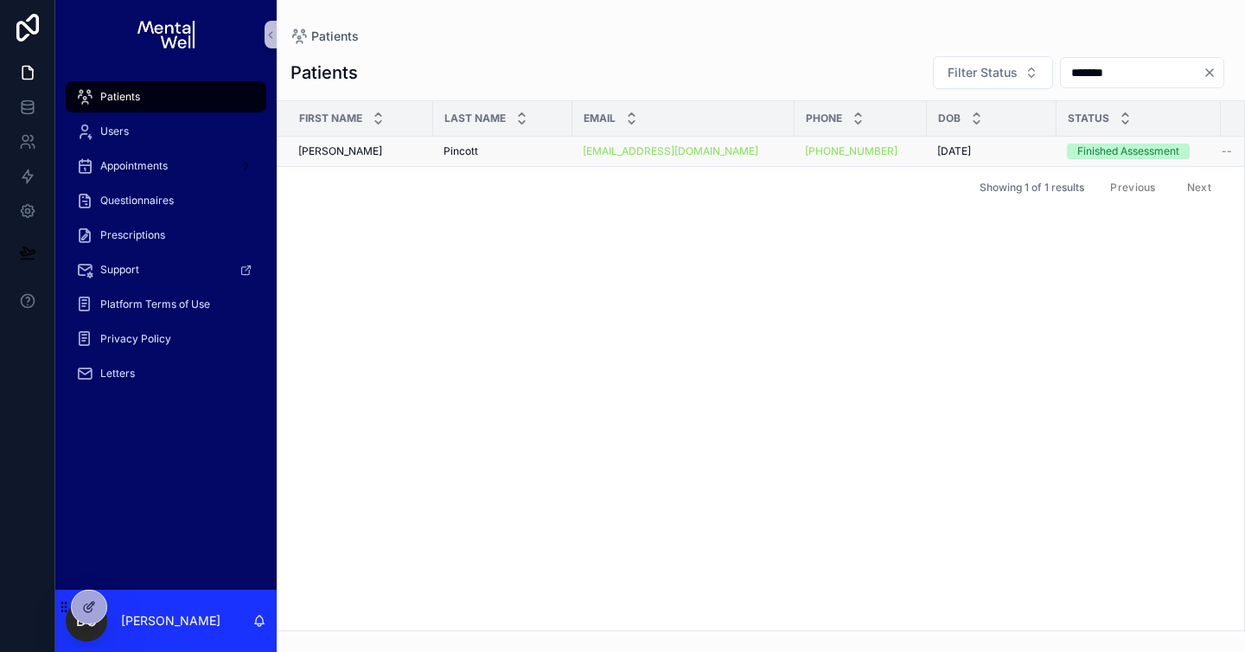
type input "*******"
click at [509, 161] on td "Pincott Pincott" at bounding box center [502, 152] width 139 height 30
click at [506, 150] on div "Pincott Pincott" at bounding box center [502, 151] width 118 height 14
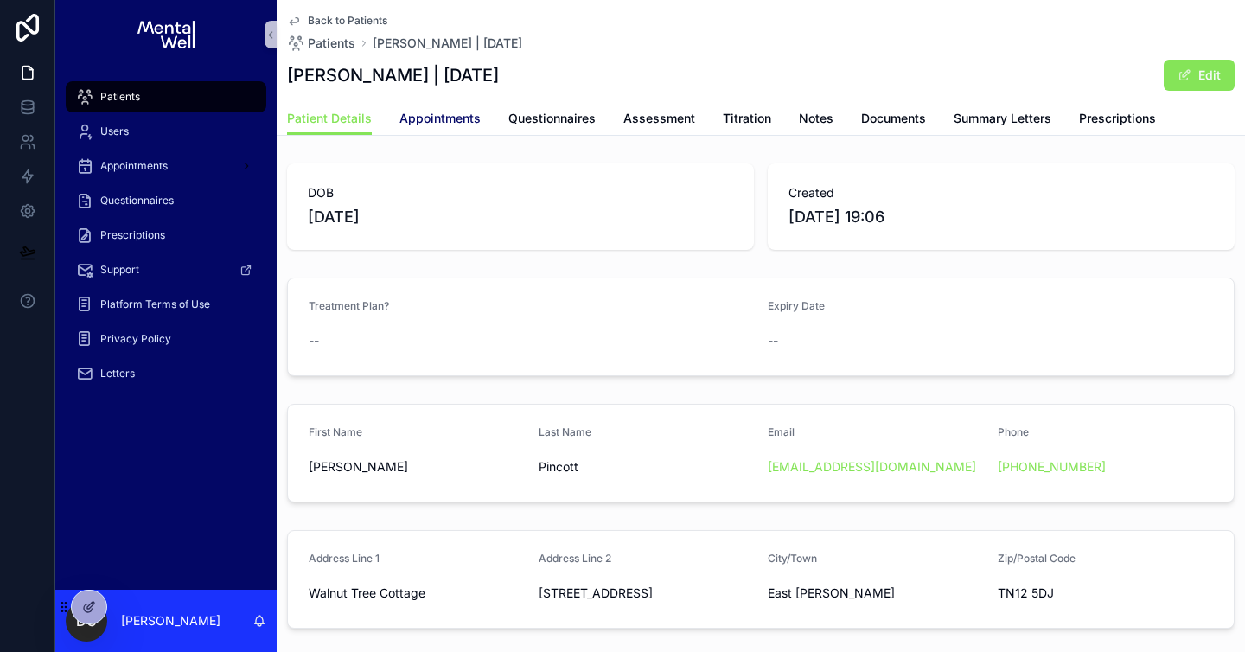
click at [455, 130] on link "Appointments" at bounding box center [439, 120] width 81 height 35
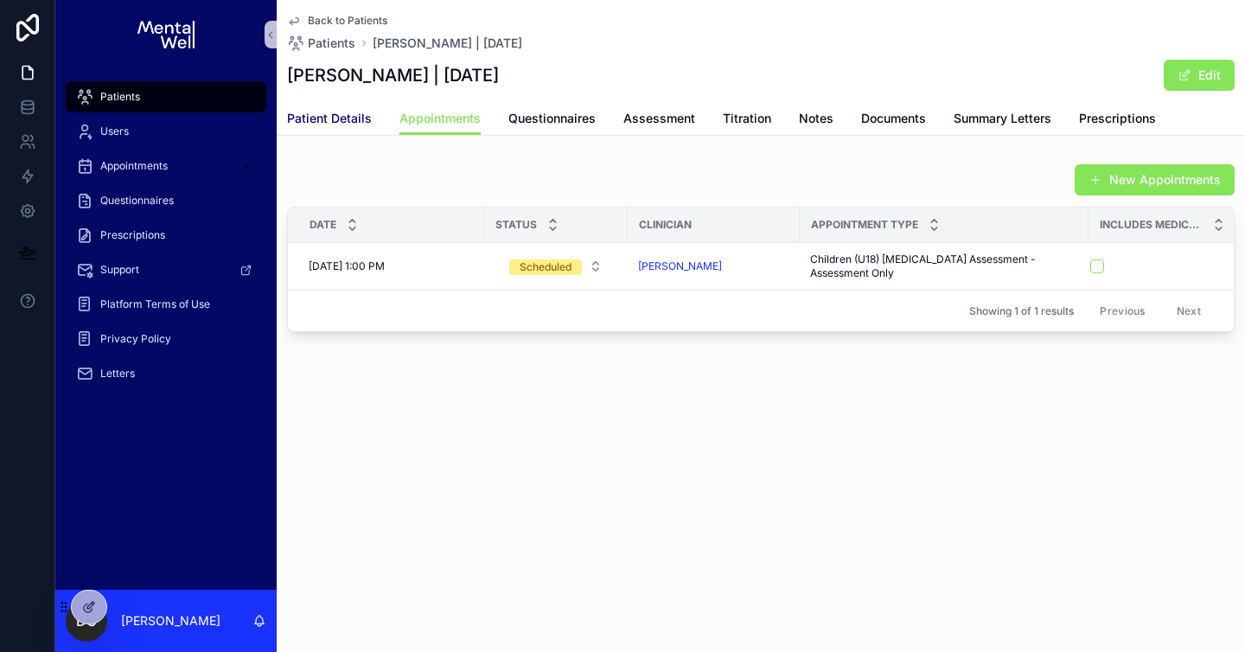
click at [348, 122] on span "Patient Details" at bounding box center [329, 118] width 85 height 17
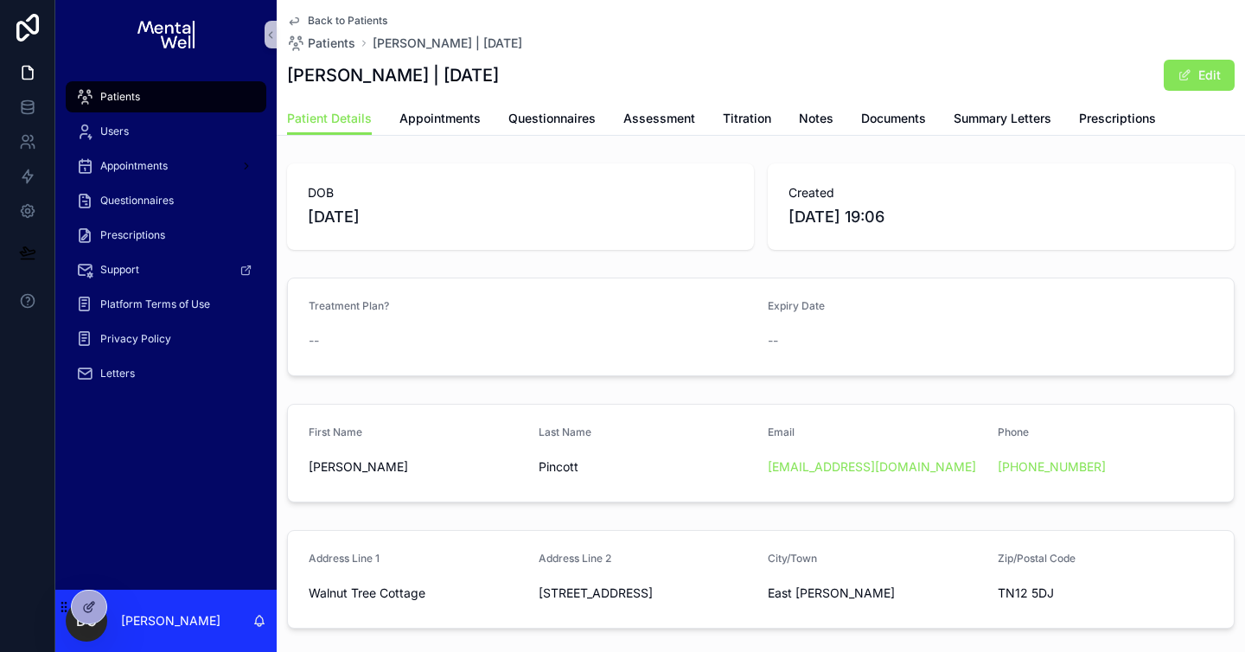
click at [112, 96] on span "Patients" at bounding box center [120, 97] width 40 height 14
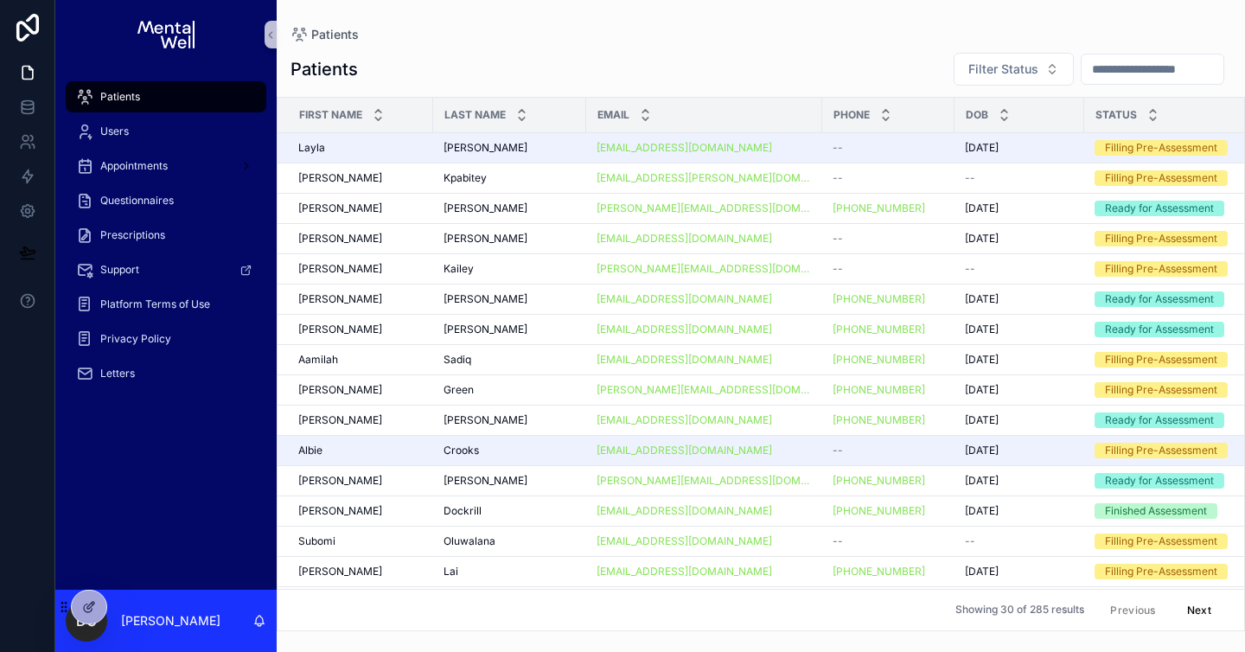
click at [1117, 72] on input "scrollable content" at bounding box center [1152, 69] width 142 height 24
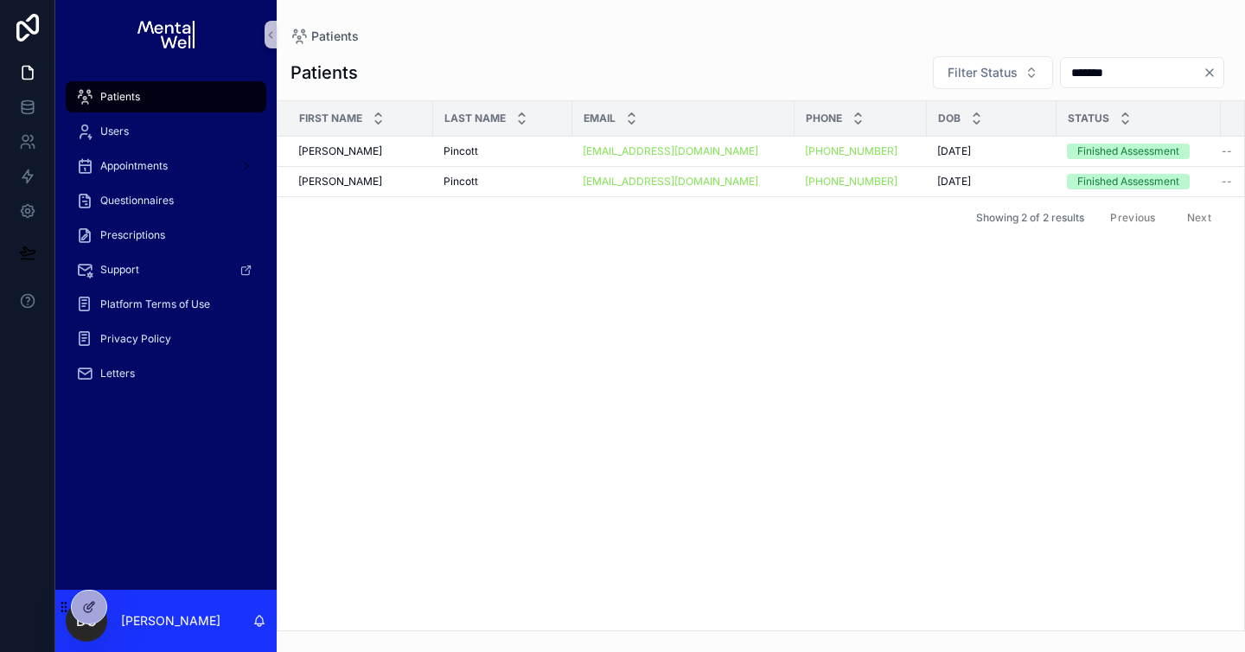
type input "*******"
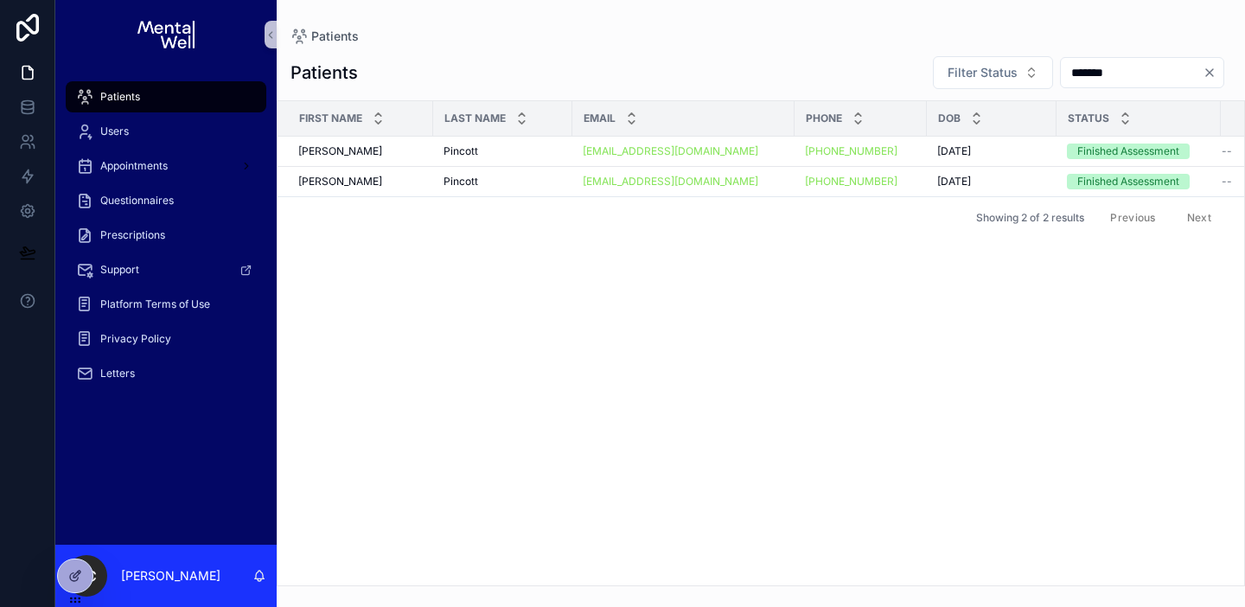
click at [181, 103] on div "Patients" at bounding box center [166, 97] width 180 height 28
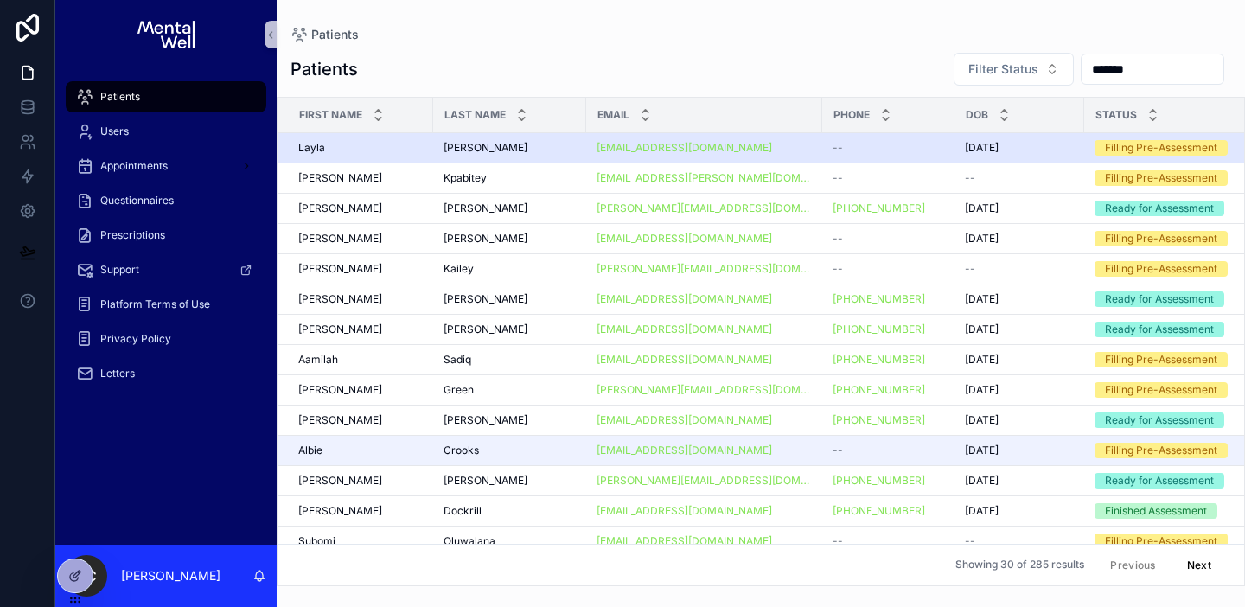
click at [387, 152] on div "[PERSON_NAME]" at bounding box center [360, 148] width 124 height 14
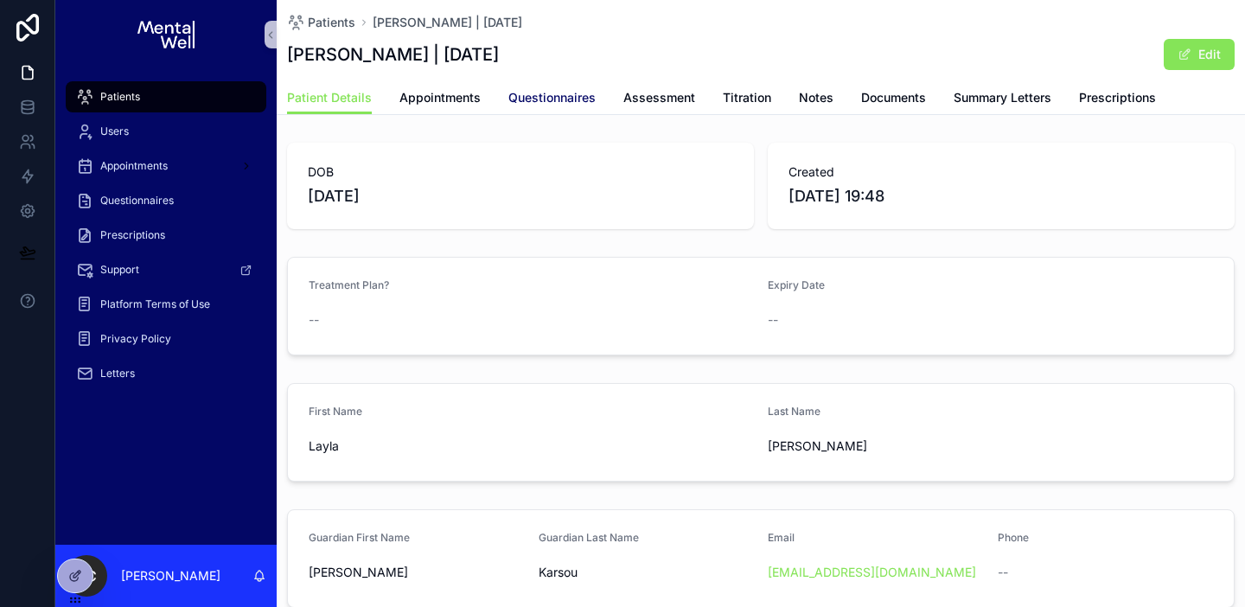
click at [529, 91] on span "Questionnaires" at bounding box center [551, 97] width 87 height 17
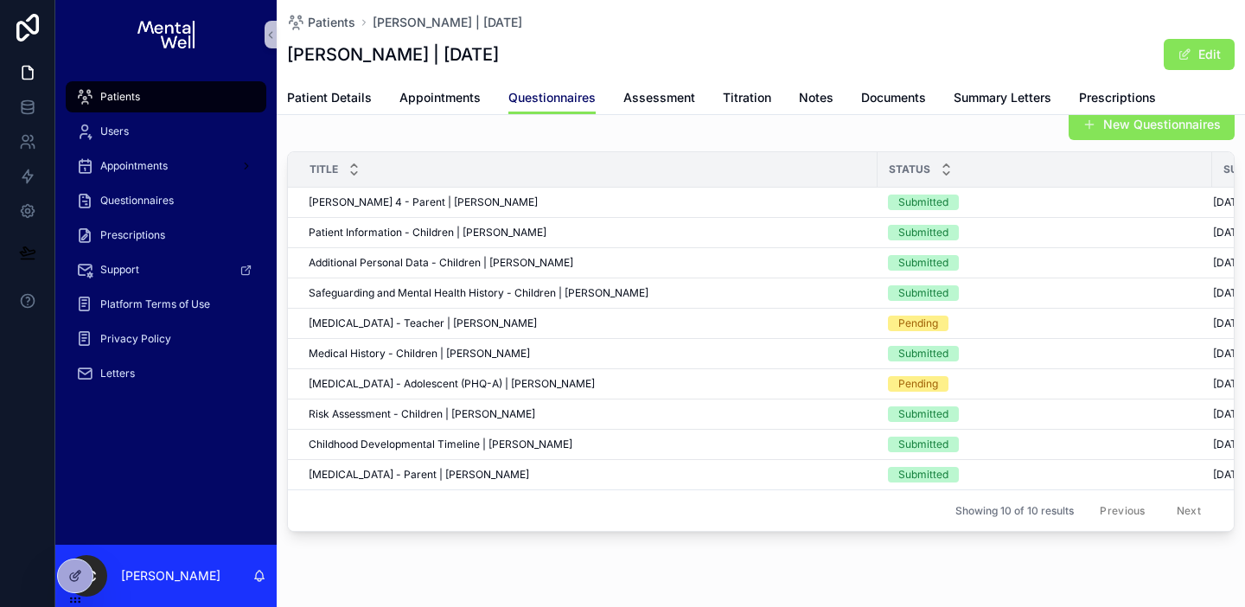
scroll to position [41, 0]
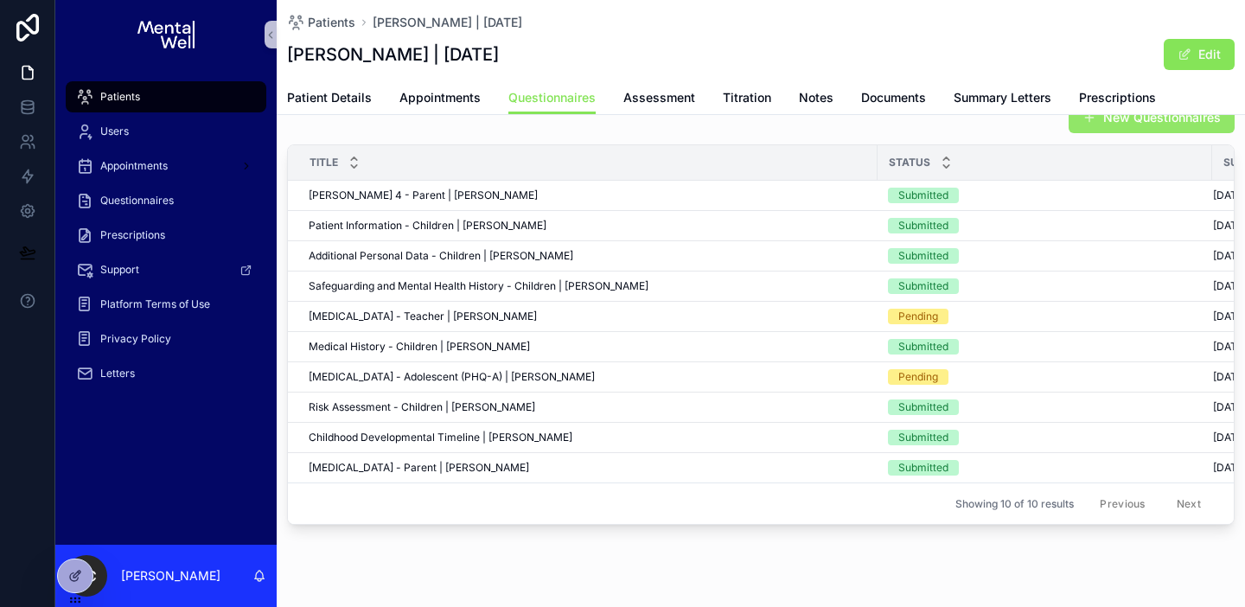
click at [1106, 129] on button "New Questionnaires" at bounding box center [1151, 117] width 166 height 31
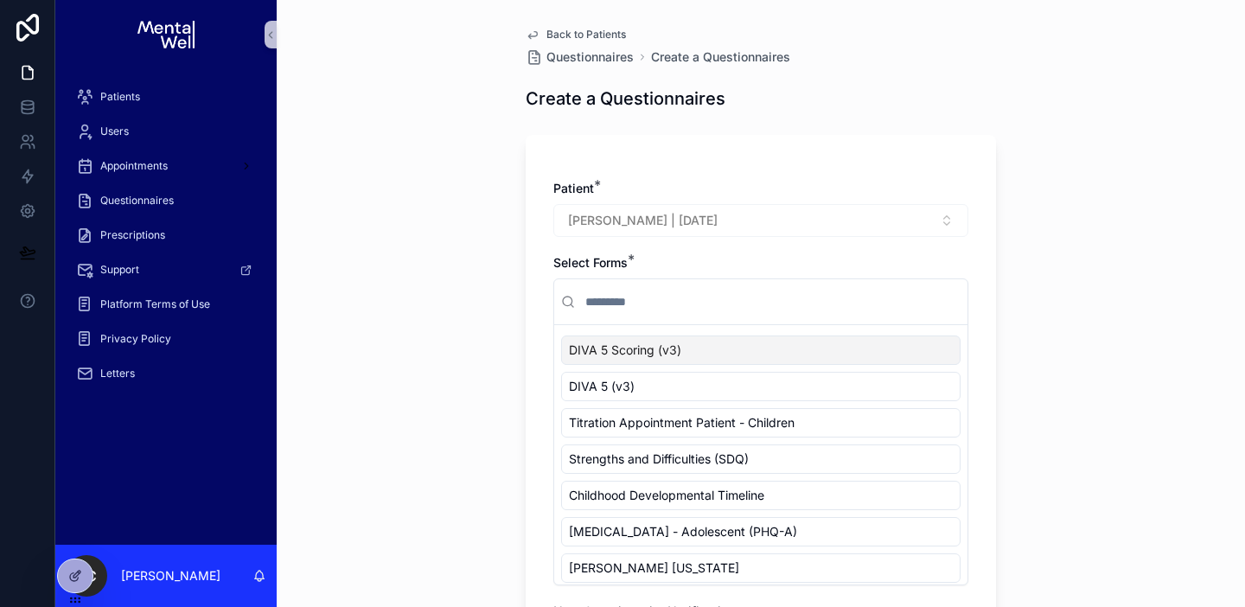
click at [612, 291] on input "scrollable content" at bounding box center [771, 301] width 379 height 31
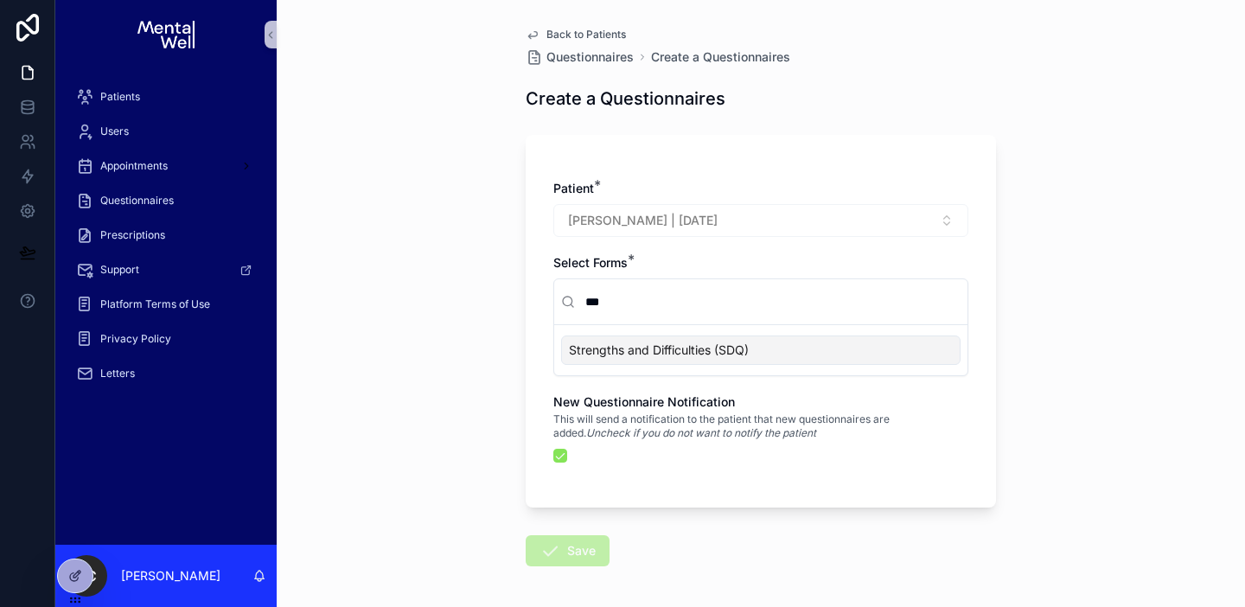
type input "***"
click at [691, 349] on span "Strengths and Difficulties (SDQ)" at bounding box center [659, 349] width 180 height 17
click at [577, 549] on button "Save" at bounding box center [568, 550] width 84 height 31
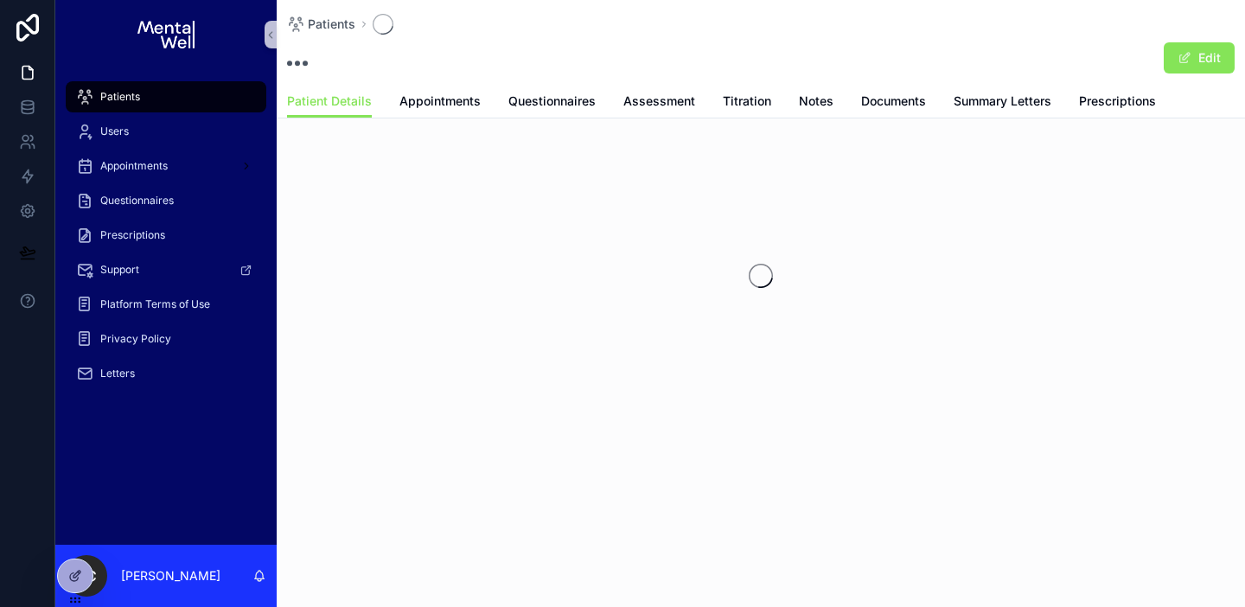
click at [513, 450] on div "Patients Edit Patient Details Patient Details Appointments Questionnaires Asses…" at bounding box center [761, 261] width 968 height 523
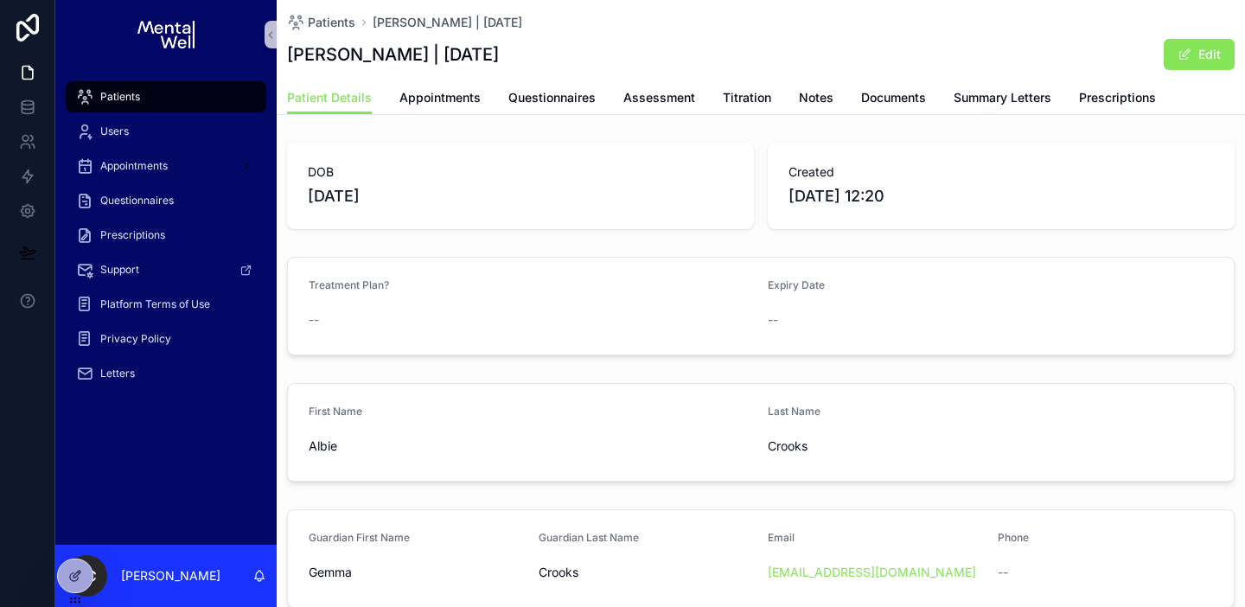
click at [536, 77] on div "Patients [PERSON_NAME] | [DATE] [PERSON_NAME] | [DATE] Edit" at bounding box center [760, 40] width 947 height 81
click at [536, 91] on span "Questionnaires" at bounding box center [551, 97] width 87 height 17
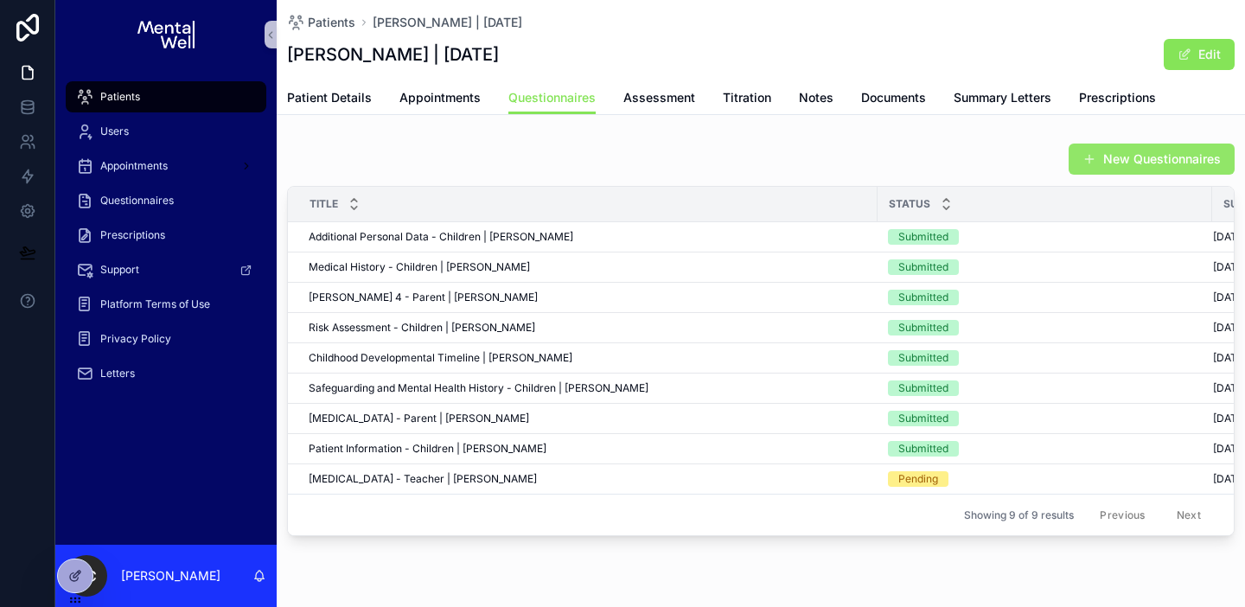
click at [1086, 165] on span "scrollable content" at bounding box center [1089, 159] width 14 height 14
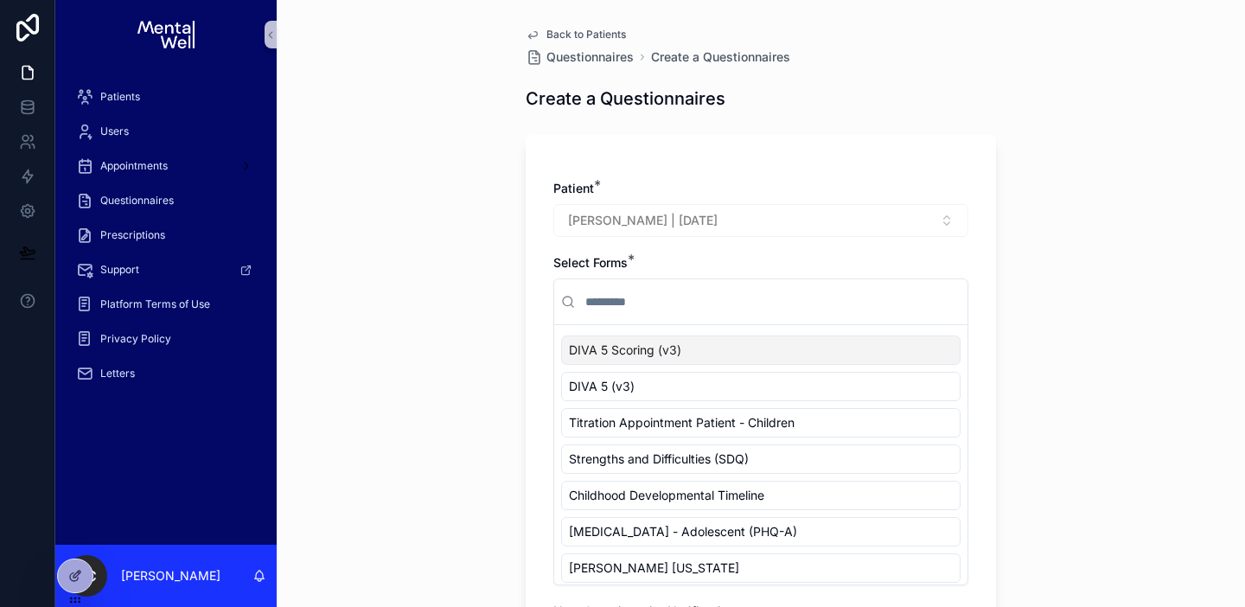
click at [656, 300] on input "scrollable content" at bounding box center [771, 301] width 379 height 31
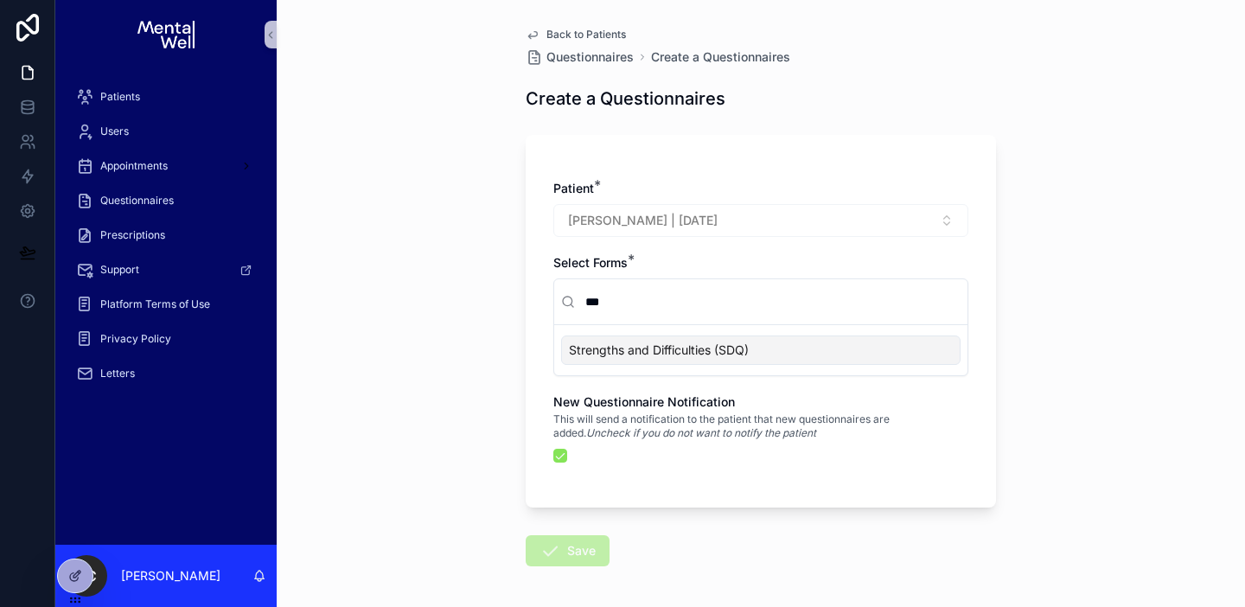
type input "***"
click at [653, 358] on span "Strengths and Difficulties (SDQ)" at bounding box center [659, 349] width 180 height 17
click at [577, 551] on button "Save" at bounding box center [568, 550] width 84 height 31
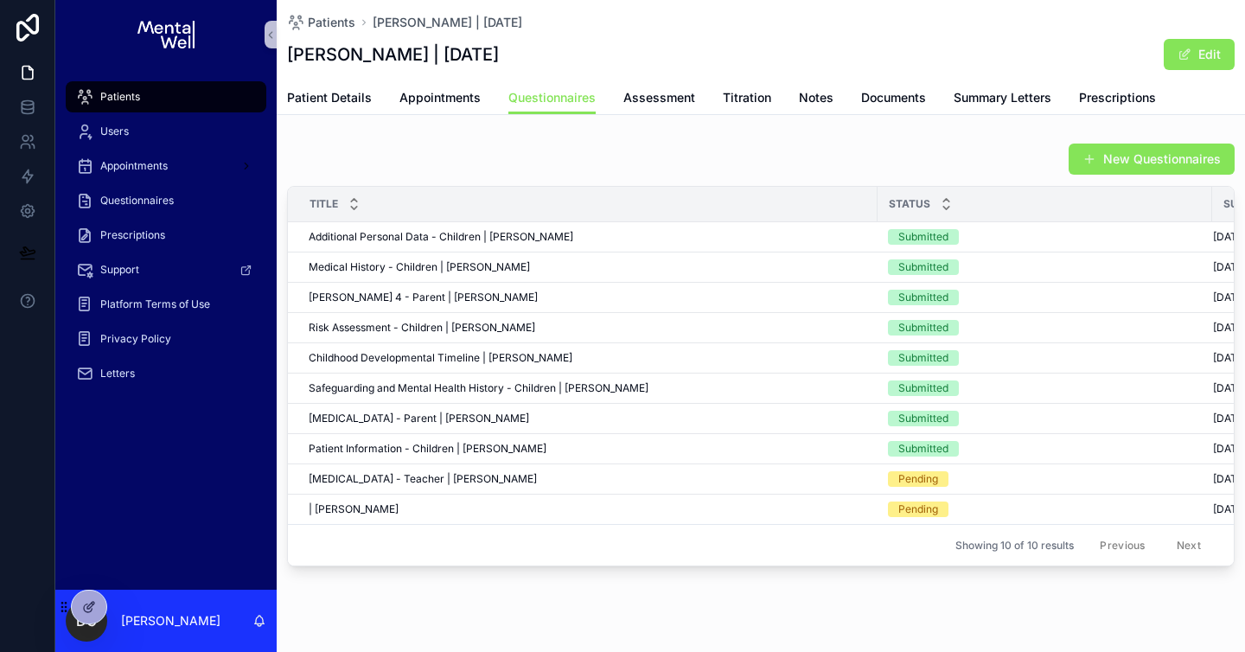
click at [197, 108] on div "Patients" at bounding box center [166, 97] width 180 height 28
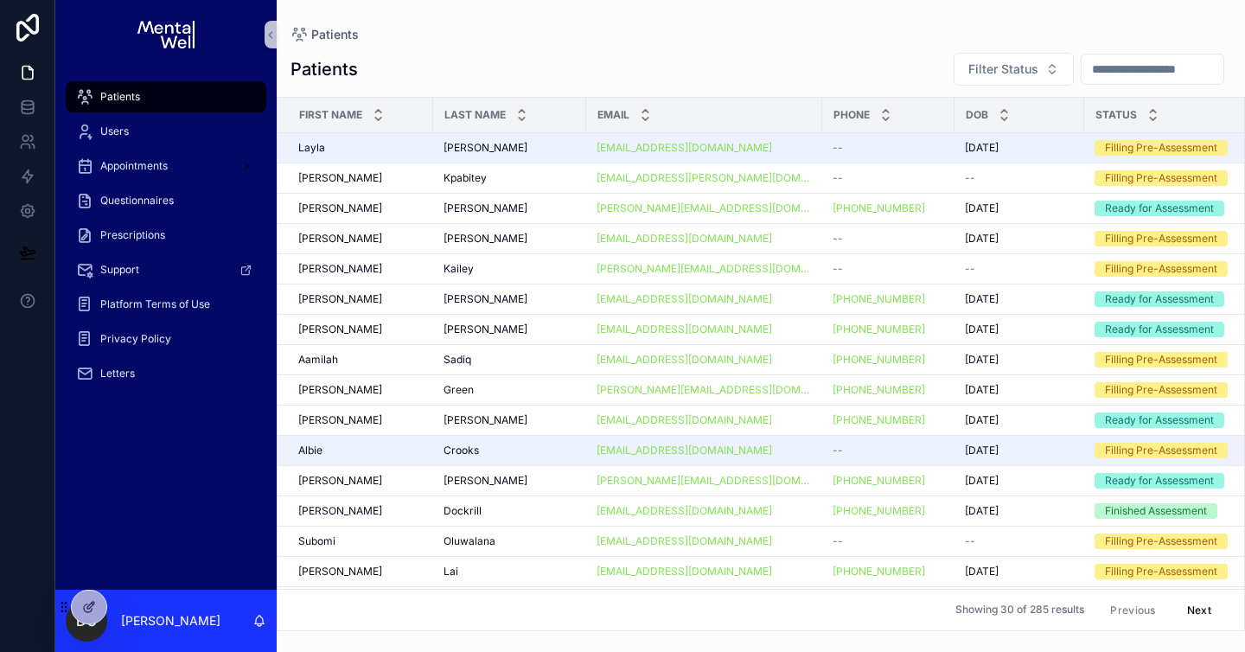
click at [1127, 73] on input "scrollable content" at bounding box center [1152, 69] width 142 height 24
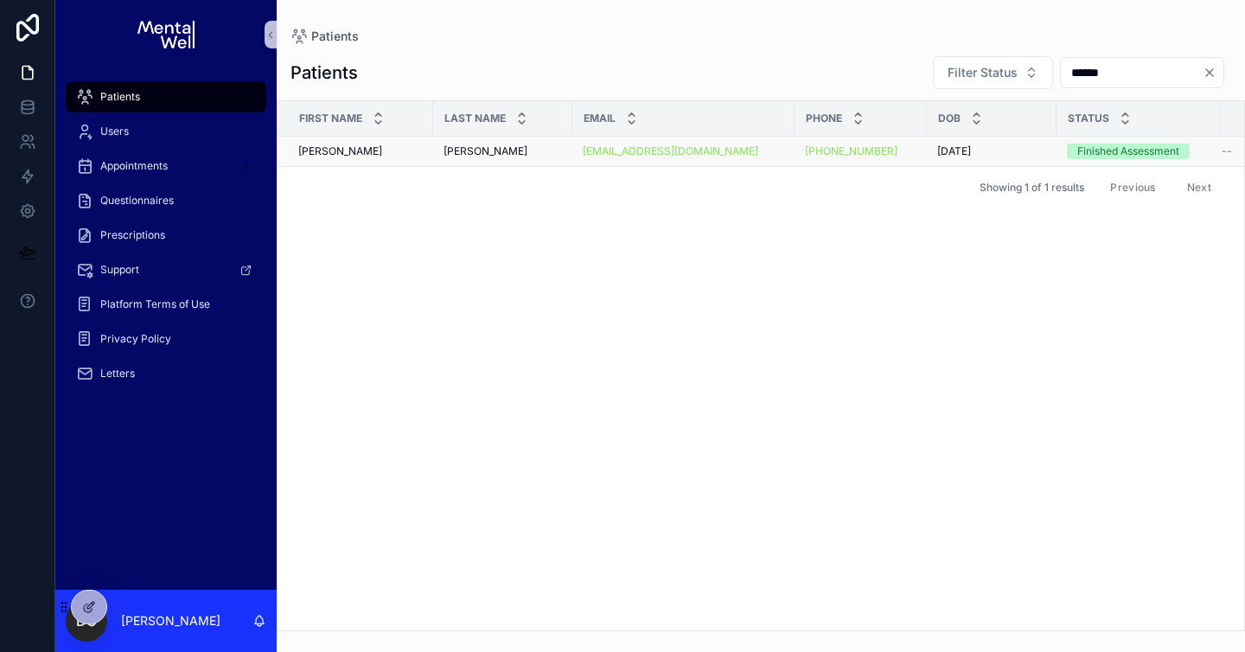
type input "******"
click at [454, 144] on span "[PERSON_NAME]" at bounding box center [485, 151] width 84 height 14
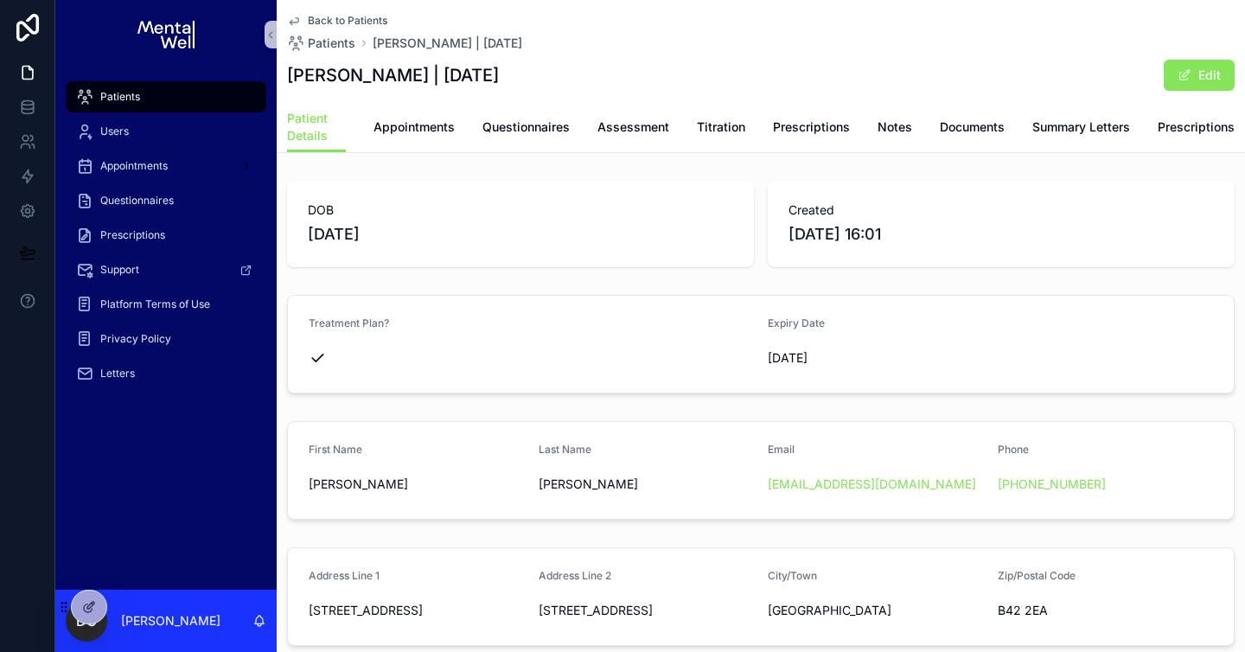
click at [436, 132] on span "Appointments" at bounding box center [413, 126] width 81 height 17
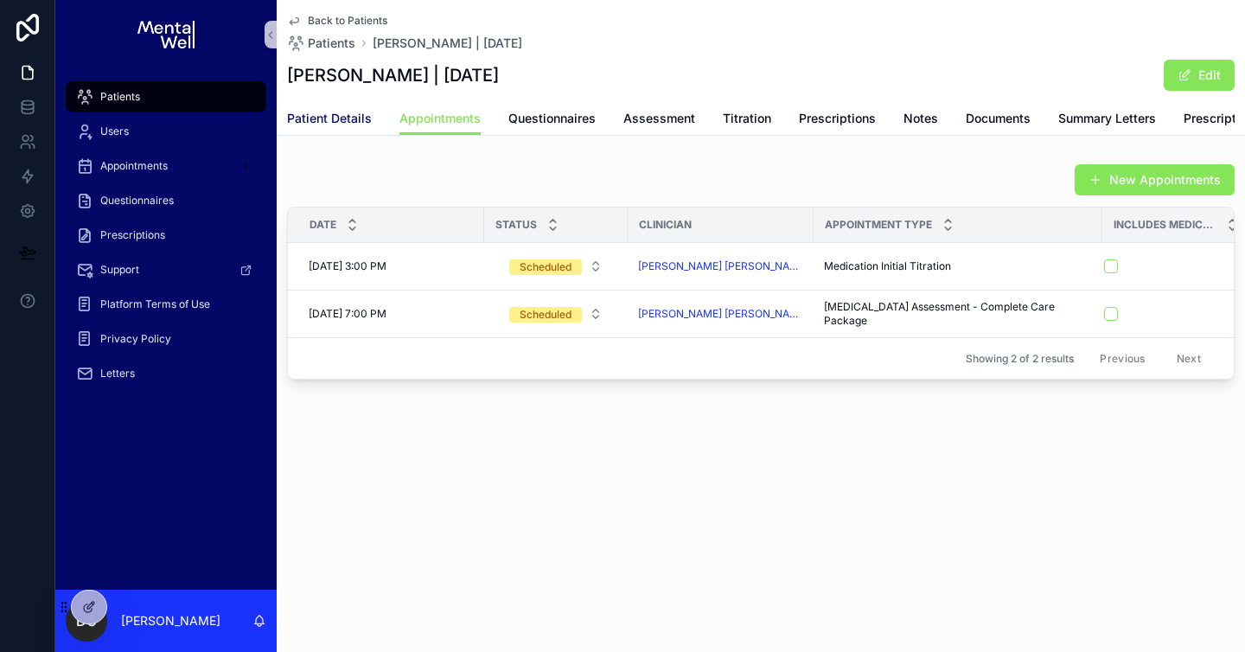
click at [335, 126] on span "Patient Details" at bounding box center [329, 118] width 85 height 17
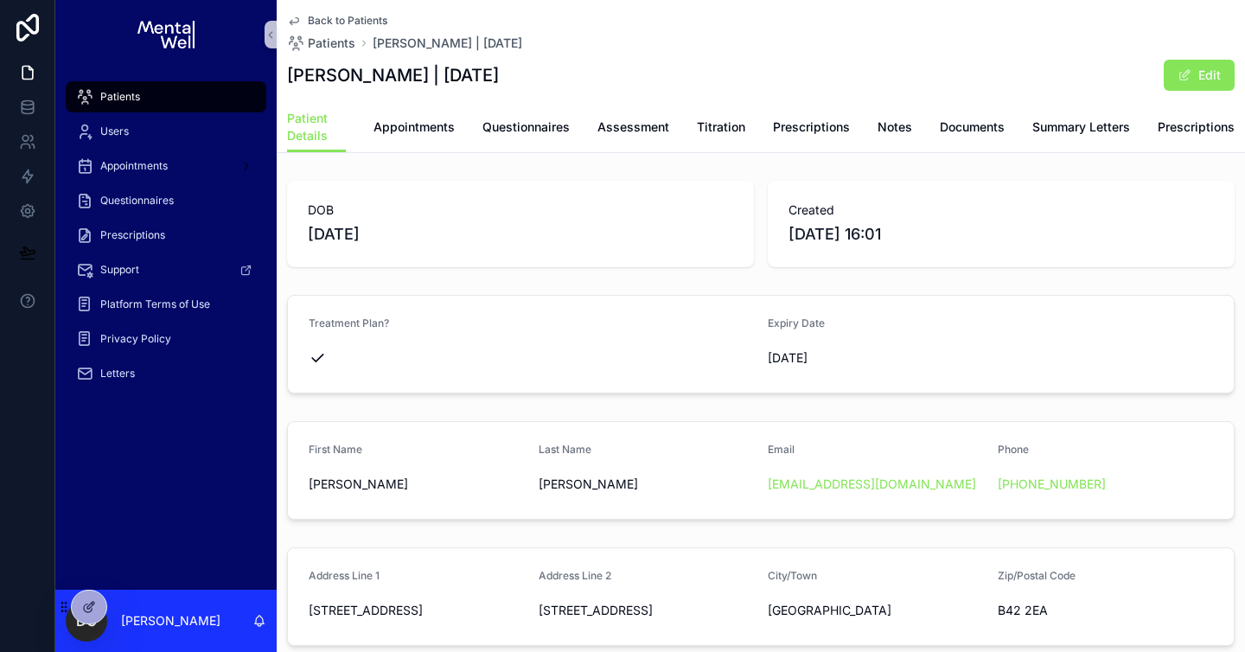
click at [184, 88] on div "Patients" at bounding box center [166, 97] width 180 height 28
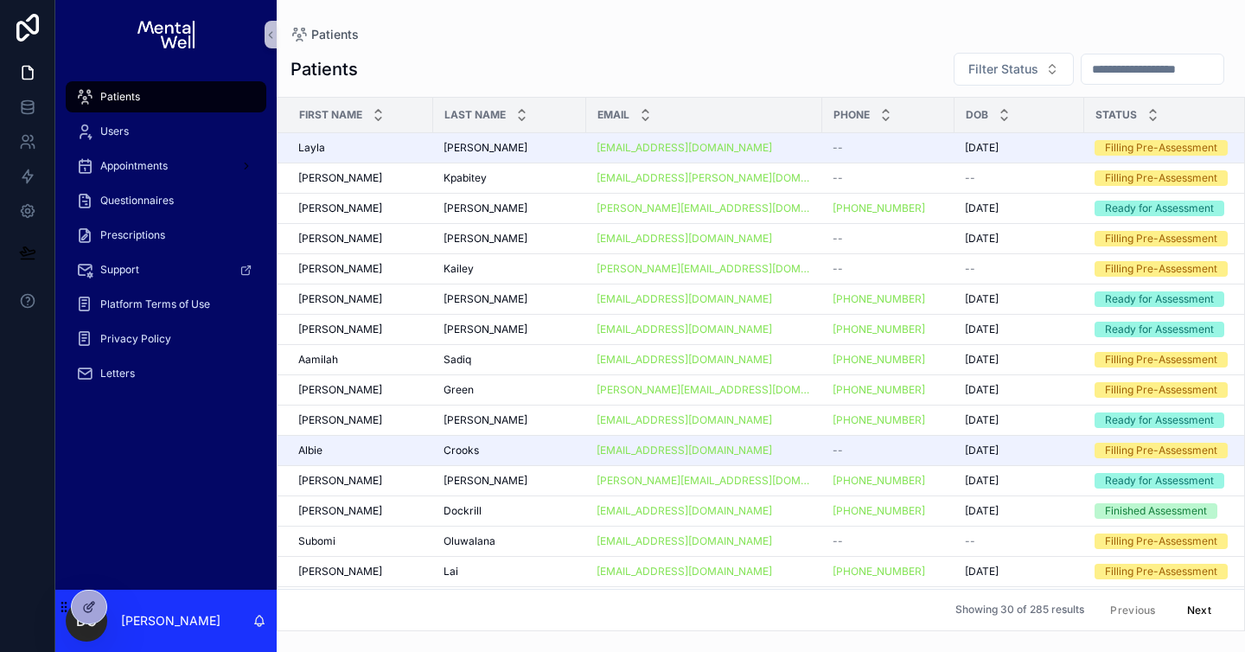
click at [1133, 58] on input "scrollable content" at bounding box center [1152, 69] width 142 height 24
type input "******"
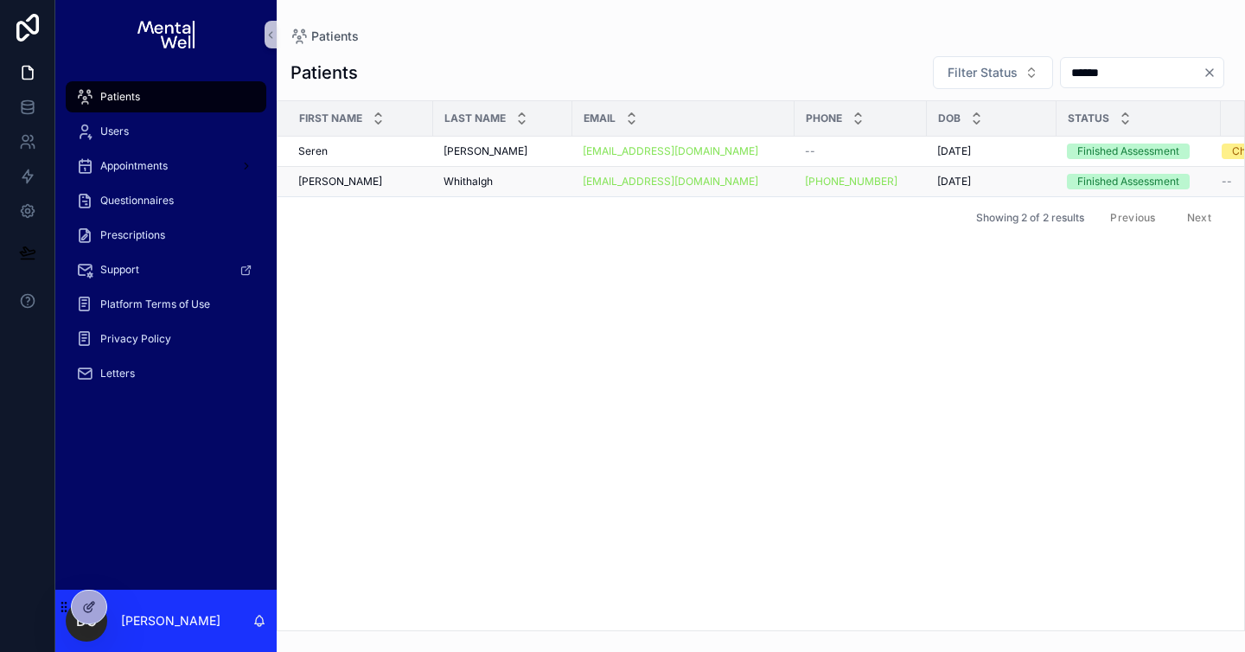
click at [477, 178] on span "Whithalgh" at bounding box center [467, 182] width 49 height 14
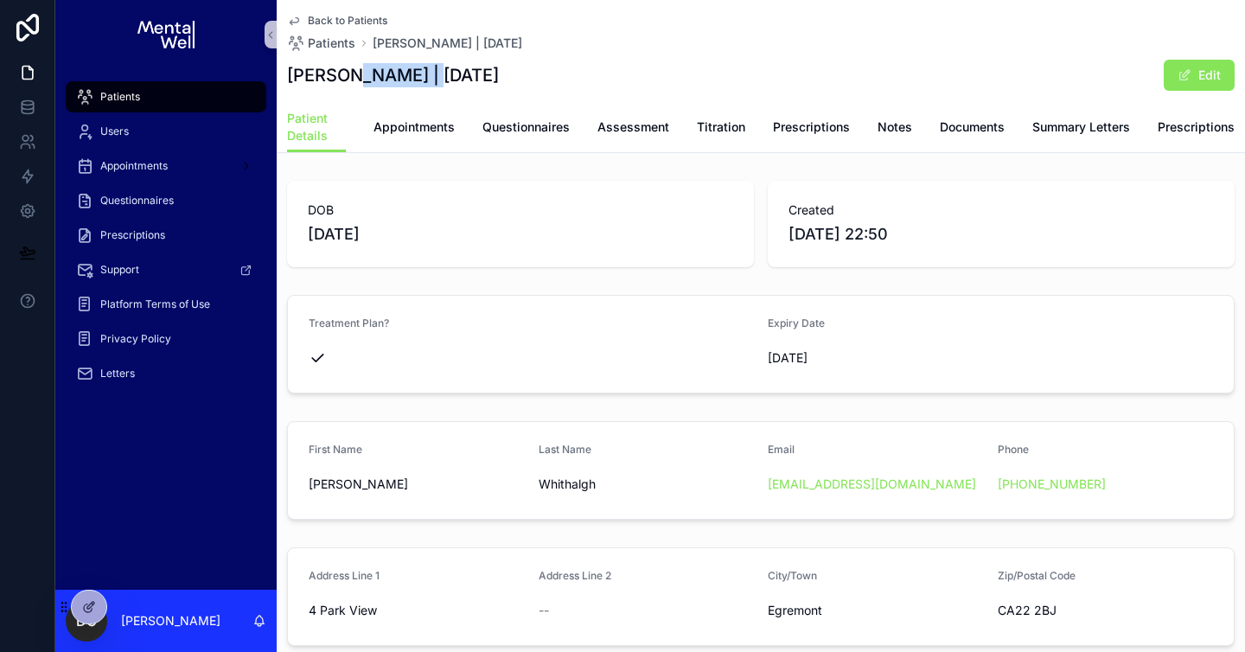
drag, startPoint x: 354, startPoint y: 76, endPoint x: 429, endPoint y: 80, distance: 75.3
click at [429, 80] on h1 "[PERSON_NAME] | [DATE]" at bounding box center [393, 75] width 212 height 24
copy h1 "Whithalgh"
click at [131, 103] on span "Patients" at bounding box center [120, 97] width 40 height 14
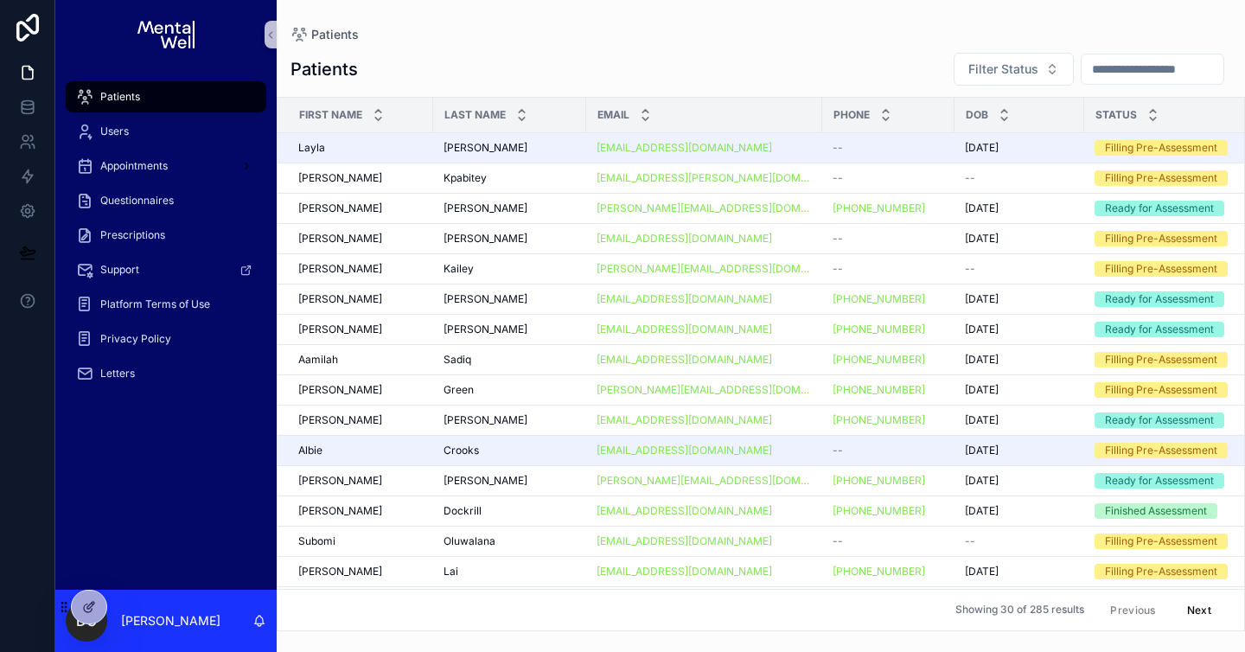
click at [1100, 70] on input "scrollable content" at bounding box center [1152, 69] width 142 height 24
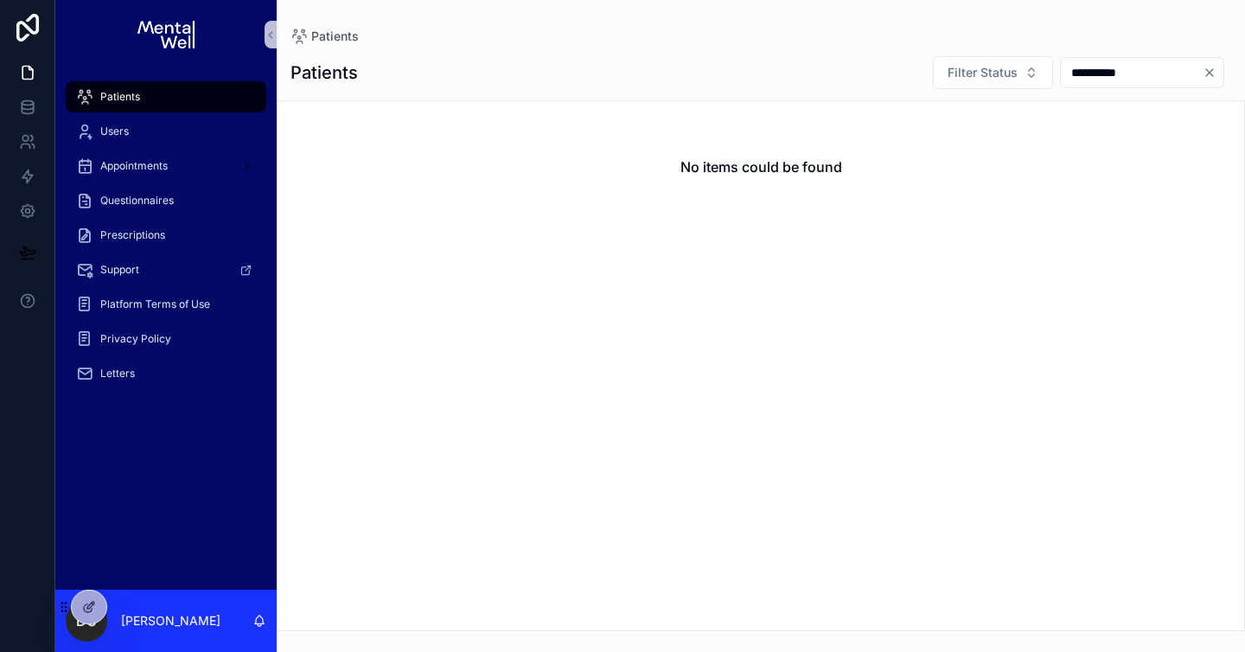
click at [1099, 75] on input "**********" at bounding box center [1132, 73] width 142 height 24
type input "**********"
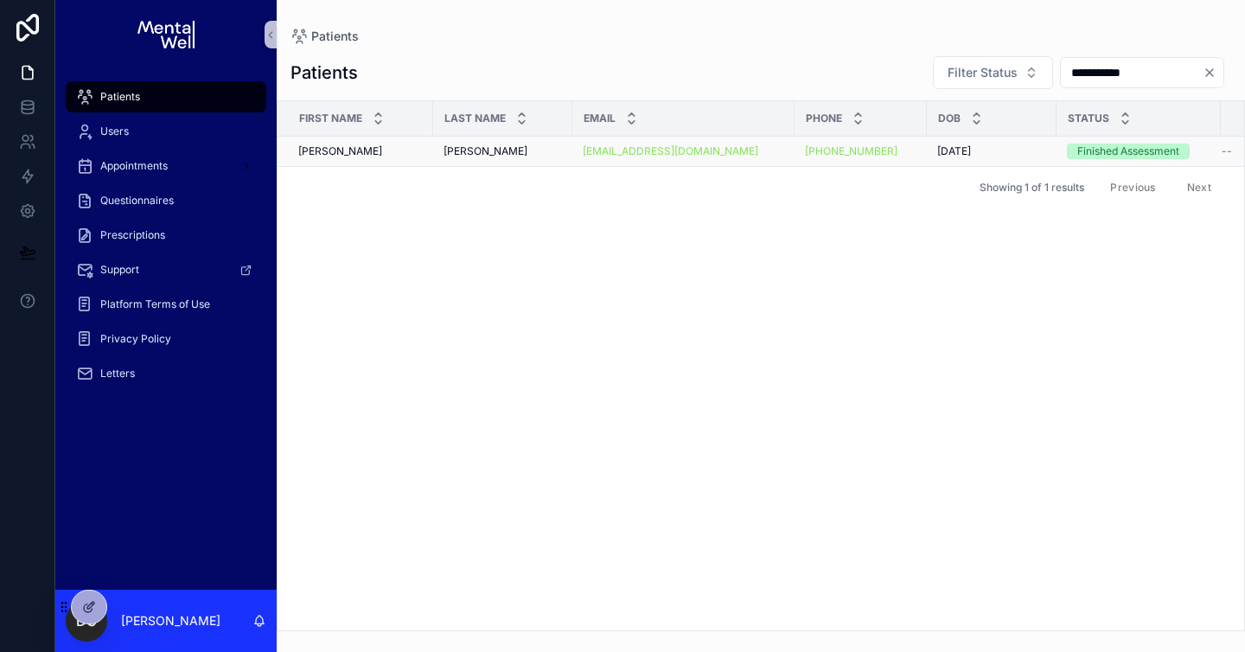
click at [501, 149] on div "[PERSON_NAME] [PERSON_NAME]" at bounding box center [502, 151] width 118 height 14
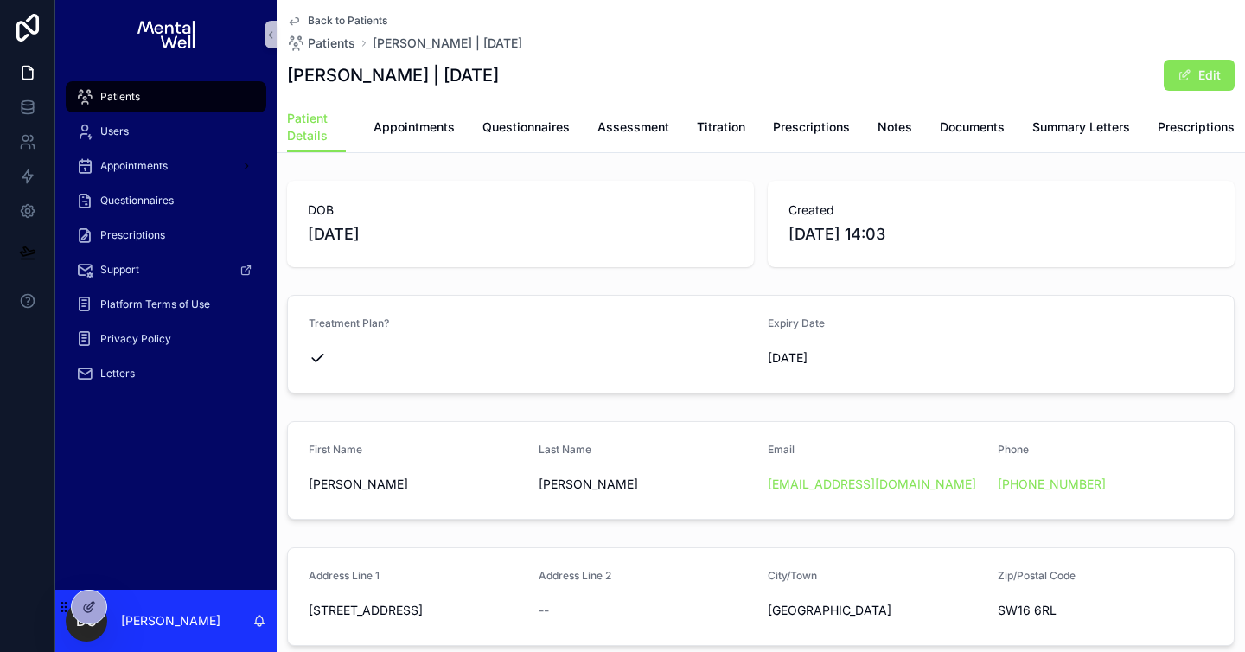
click at [400, 73] on h1 "[PERSON_NAME] | [DATE]" at bounding box center [393, 75] width 212 height 24
copy h1 "[PERSON_NAME]"
click at [149, 99] on div "Patients" at bounding box center [166, 97] width 180 height 28
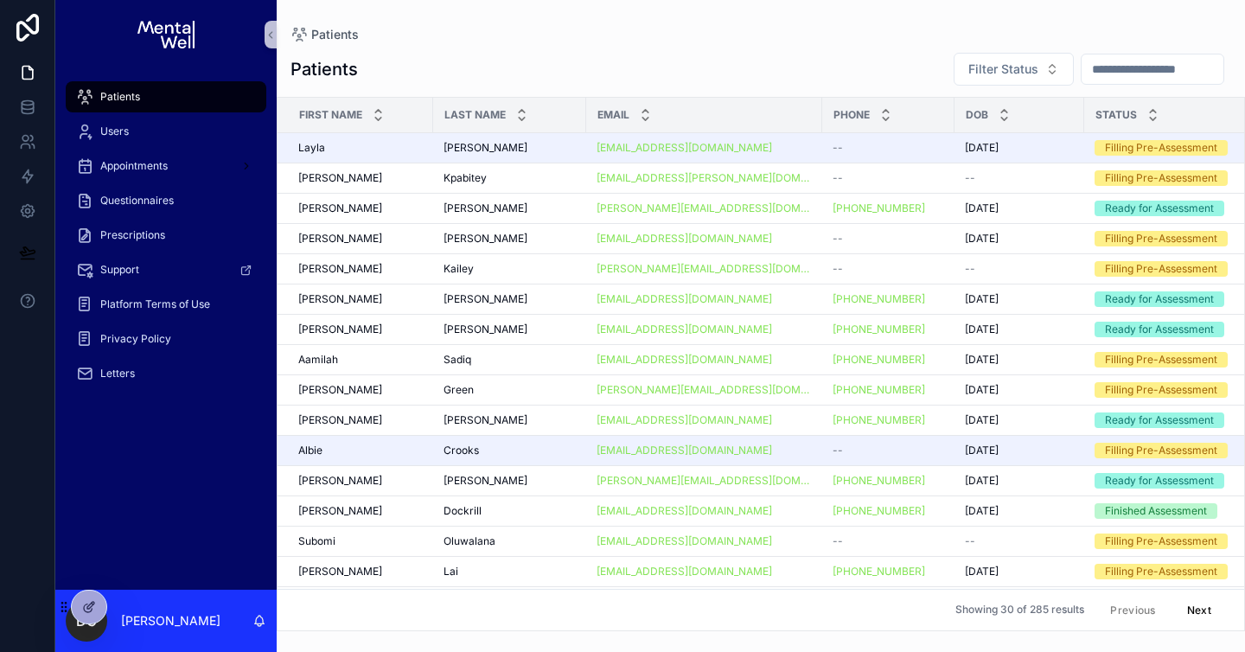
click at [1093, 67] on input "scrollable content" at bounding box center [1152, 69] width 142 height 24
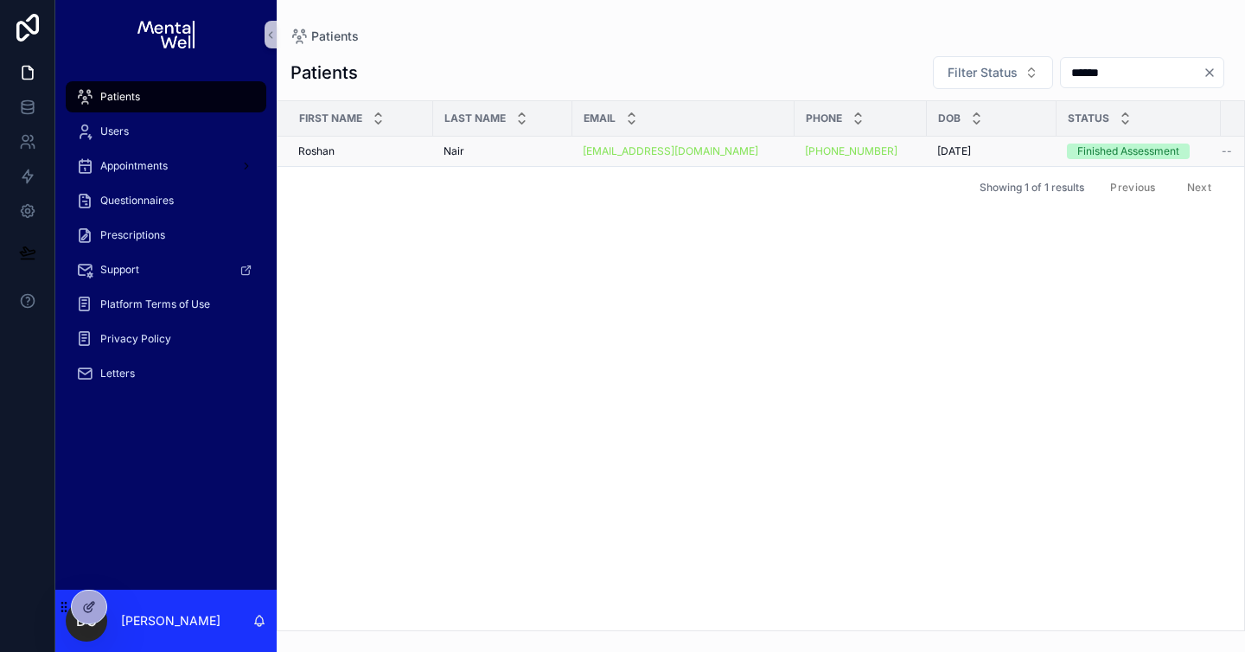
type input "******"
click at [576, 158] on td "[EMAIL_ADDRESS][DOMAIN_NAME]" at bounding box center [683, 152] width 222 height 30
click at [569, 157] on td "[PERSON_NAME] [PERSON_NAME]" at bounding box center [502, 152] width 139 height 30
click at [565, 155] on td "[PERSON_NAME] [PERSON_NAME]" at bounding box center [502, 152] width 139 height 30
click at [537, 150] on div "[PERSON_NAME] [PERSON_NAME]" at bounding box center [502, 151] width 118 height 14
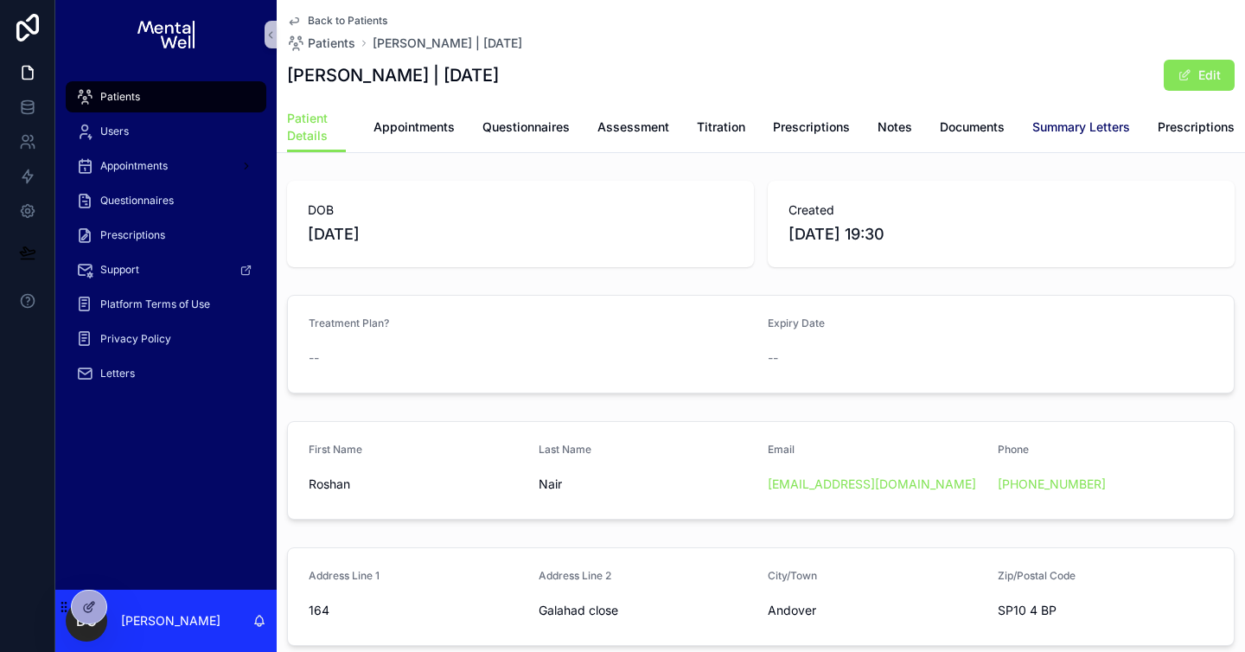
click at [1035, 115] on link "Summary Letters" at bounding box center [1081, 129] width 98 height 35
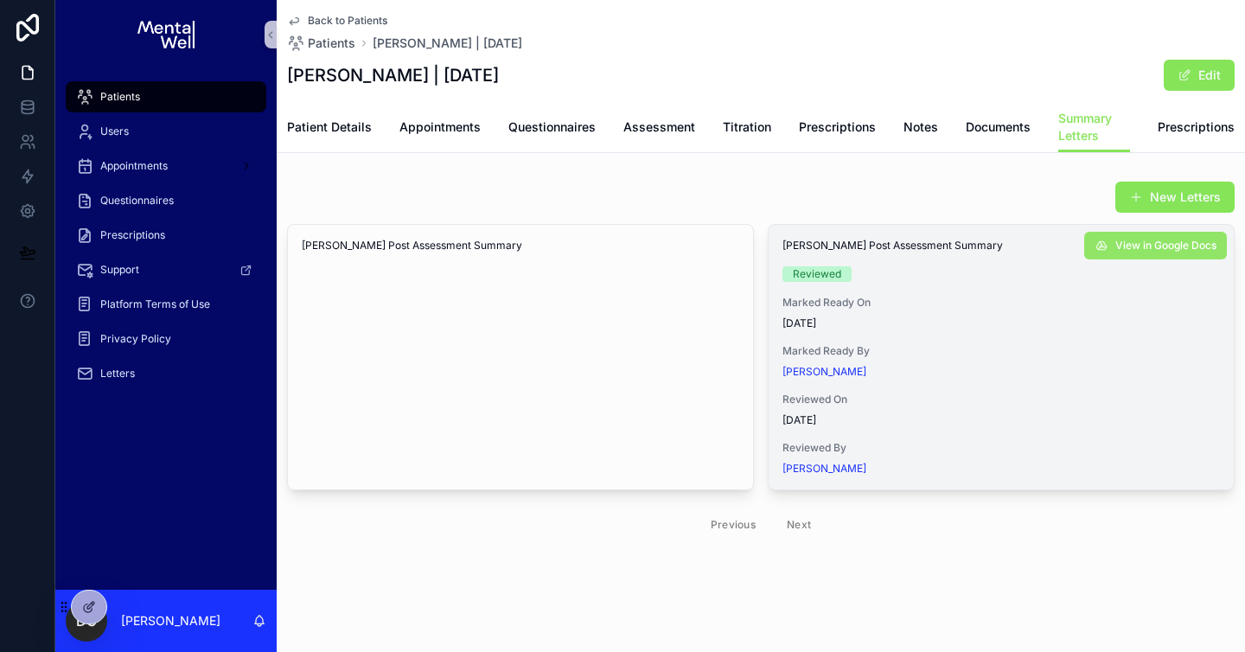
click at [1131, 241] on span "View in Google Docs" at bounding box center [1165, 246] width 101 height 14
